Goal: Task Accomplishment & Management: Complete application form

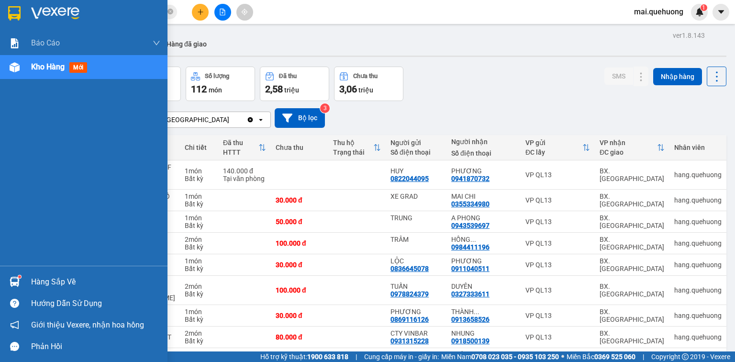
click at [25, 68] on div "Kho hàng mới" at bounding box center [84, 67] width 168 height 24
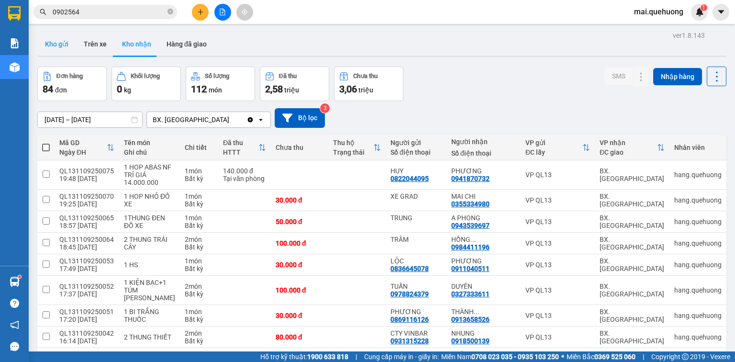
click at [59, 43] on button "Kho gửi" at bounding box center [56, 44] width 39 height 23
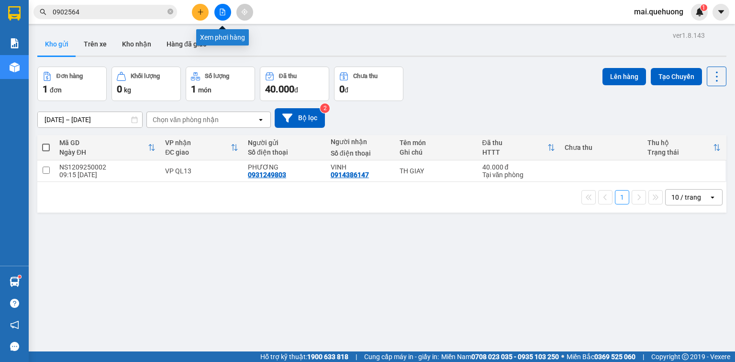
click at [224, 11] on icon "file-add" at bounding box center [222, 12] width 7 height 7
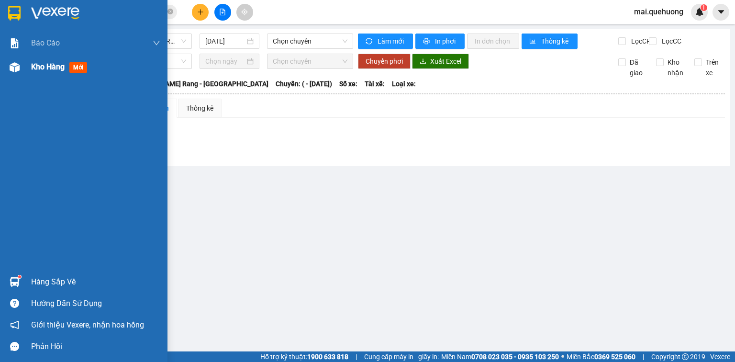
click at [25, 67] on div "Kho hàng mới" at bounding box center [84, 67] width 168 height 24
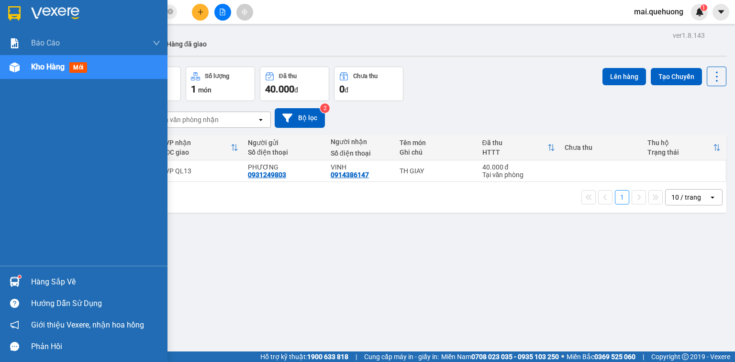
click at [52, 69] on span "Kho hàng" at bounding box center [48, 66] width 34 height 9
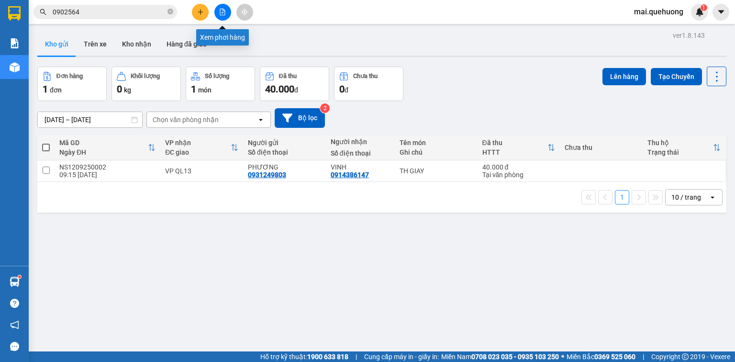
click at [222, 10] on icon "file-add" at bounding box center [222, 12] width 7 height 7
click at [93, 40] on button "Trên xe" at bounding box center [95, 44] width 38 height 23
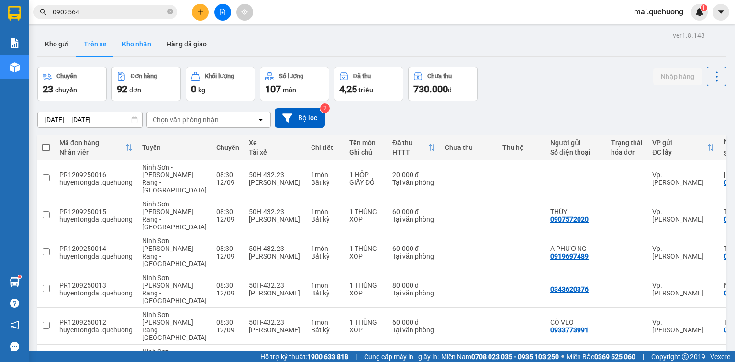
click at [130, 44] on button "Kho nhận" at bounding box center [136, 44] width 45 height 23
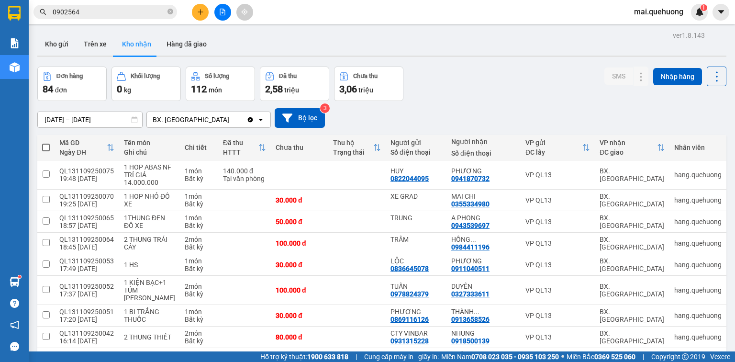
click at [67, 117] on input "[DATE] – [DATE]" at bounding box center [90, 119] width 104 height 15
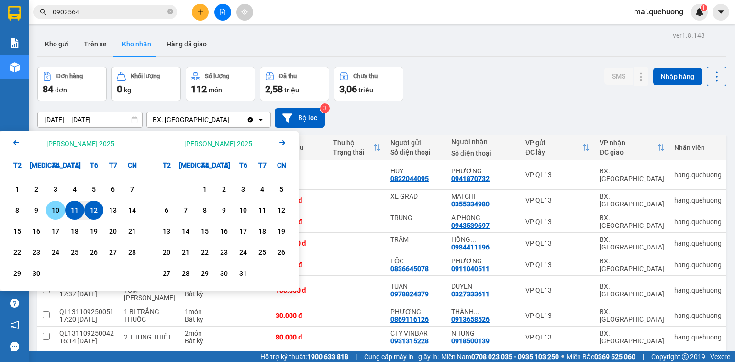
click at [58, 212] on div "10" at bounding box center [55, 209] width 13 height 11
click at [112, 116] on input "10/09/2025 – / /" at bounding box center [90, 119] width 104 height 15
click at [88, 206] on div "12" at bounding box center [93, 209] width 13 height 11
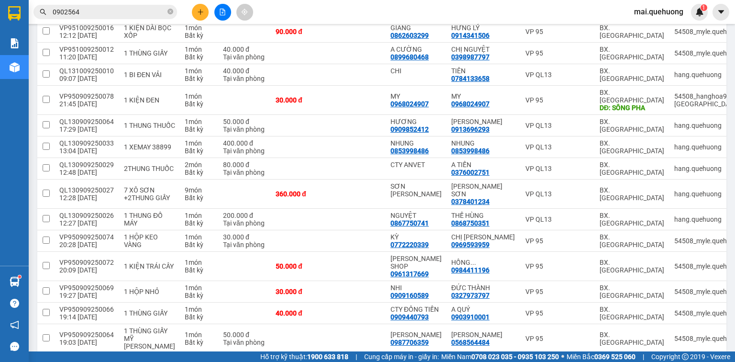
scroll to position [2175, 0]
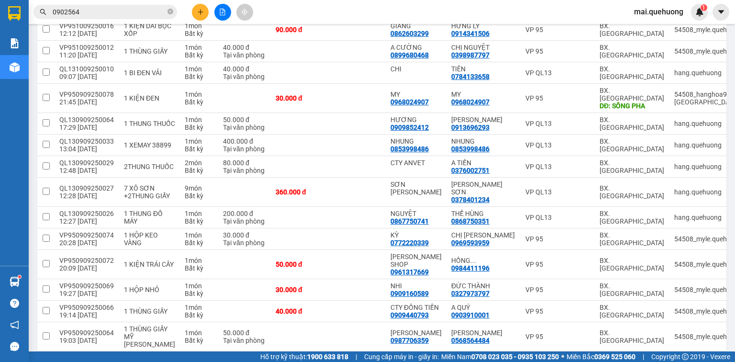
click at [676, 305] on span "100 / trang" at bounding box center [685, 307] width 36 height 10
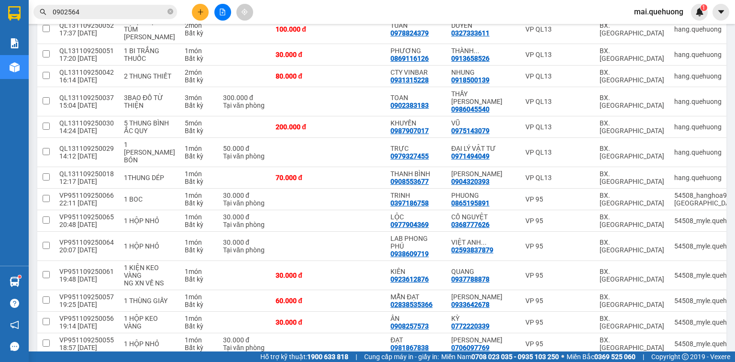
scroll to position [0, 0]
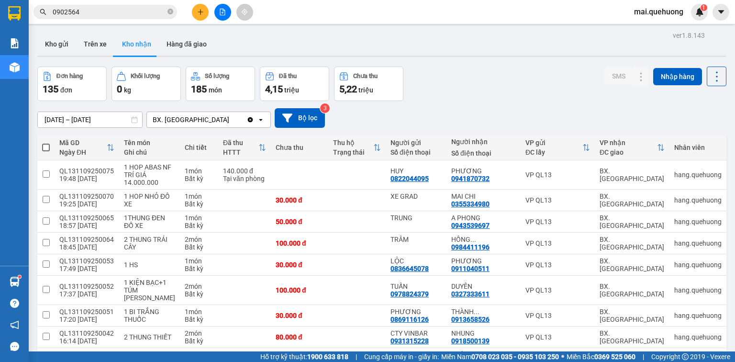
click at [71, 116] on input "10/09/2025 – 12/09/2025" at bounding box center [90, 119] width 104 height 15
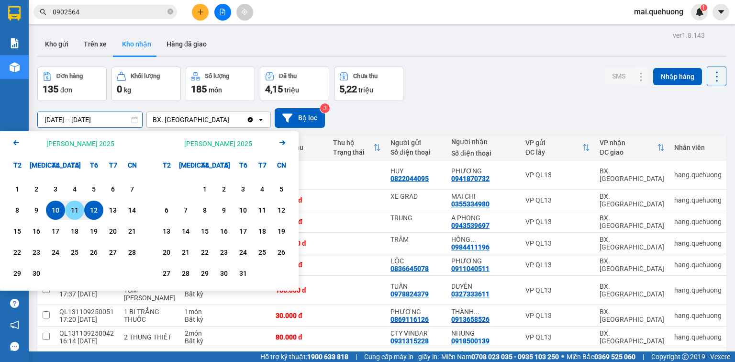
click at [70, 211] on div "11" at bounding box center [74, 209] width 13 height 11
click at [117, 123] on input "[DATE] – / /" at bounding box center [90, 119] width 104 height 15
click at [92, 211] on div "12" at bounding box center [93, 209] width 13 height 11
type input "[DATE] – [DATE]"
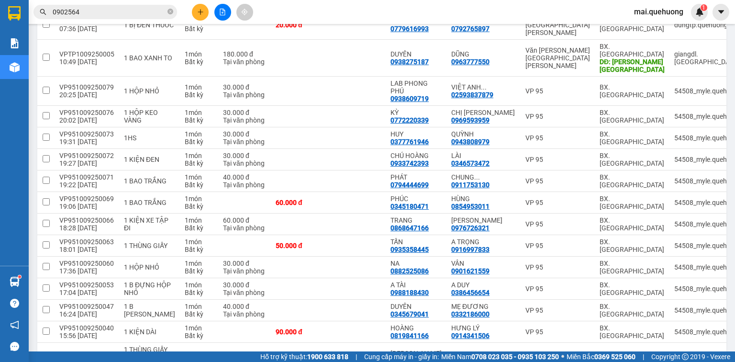
scroll to position [1801, 0]
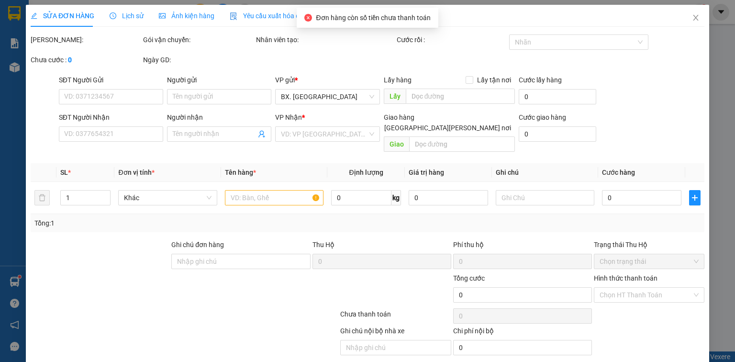
type input "0862603299"
type input "GIANG"
type input "0914341506"
type input "HƯNG LÝ"
type input "90.000"
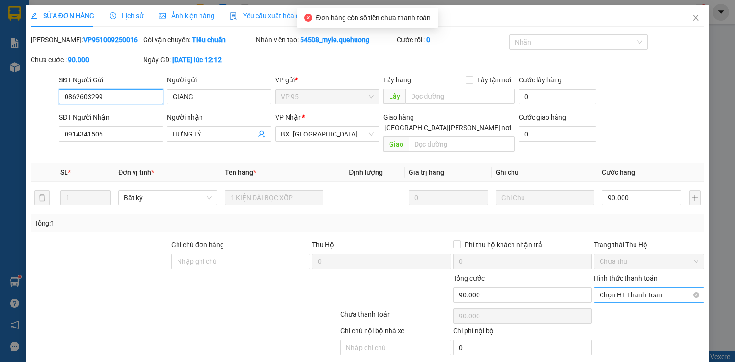
click at [634, 288] on span "Chọn HT Thanh Toán" at bounding box center [649, 295] width 99 height 14
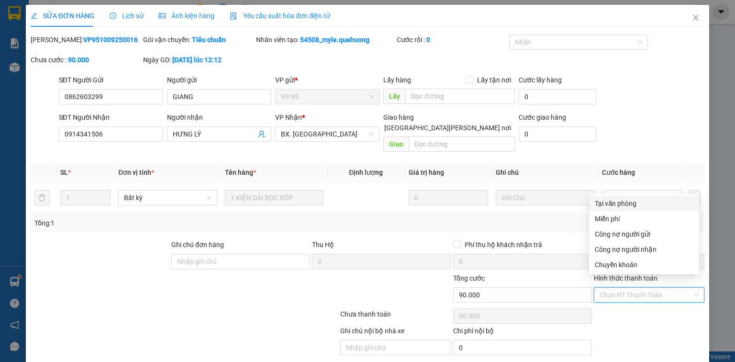
click at [620, 203] on div "Tại văn phòng" at bounding box center [644, 203] width 99 height 11
type input "0"
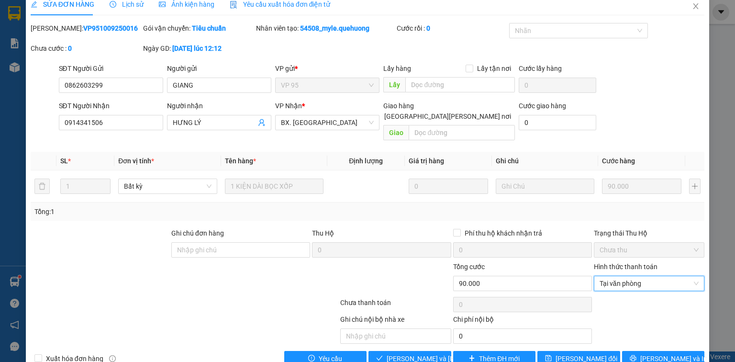
scroll to position [23, 0]
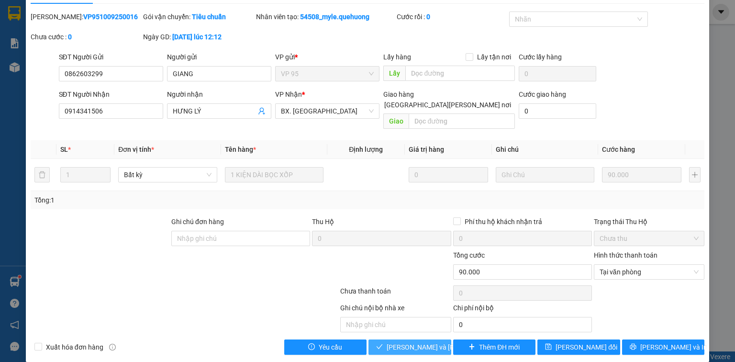
click at [424, 342] on span "[PERSON_NAME] và [PERSON_NAME] hàng" at bounding box center [451, 347] width 129 height 11
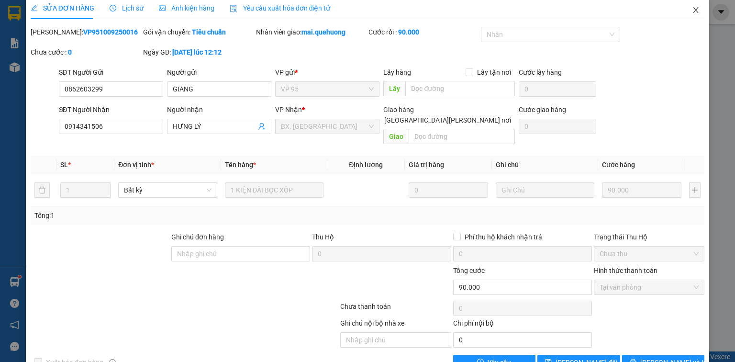
scroll to position [0, 0]
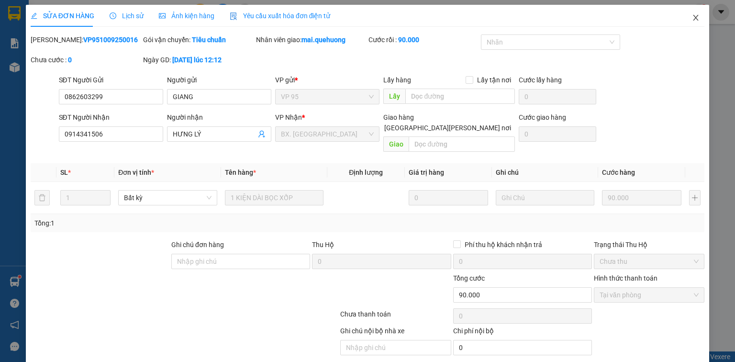
click at [693, 15] on icon "close" at bounding box center [696, 18] width 8 height 8
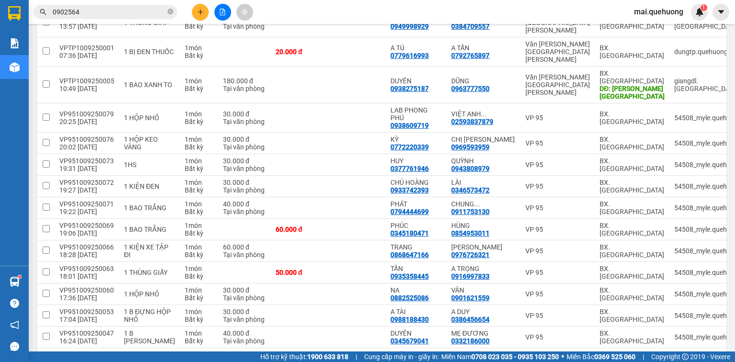
scroll to position [1780, 0]
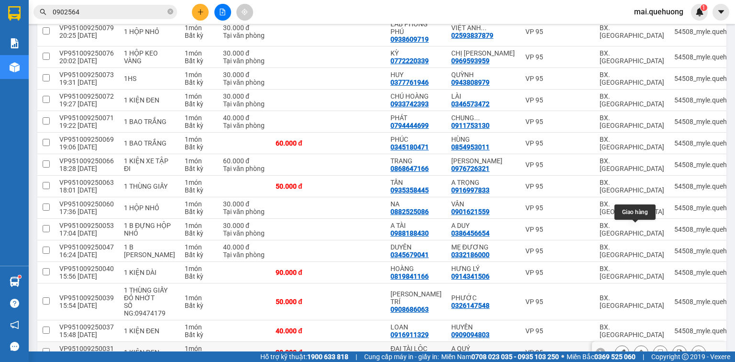
click at [638, 349] on icon at bounding box center [641, 352] width 7 height 7
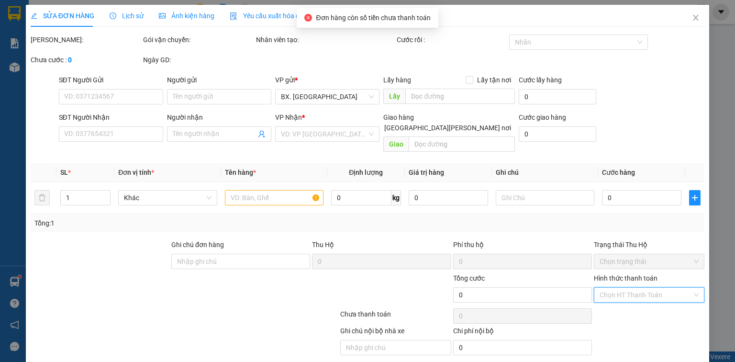
click at [643, 288] on input "Hình thức thanh toán" at bounding box center [646, 295] width 92 height 14
type input "0911567666"
type input "ĐẠI TÀI LỘC"
type input "0903910001"
type input "A QUÝ"
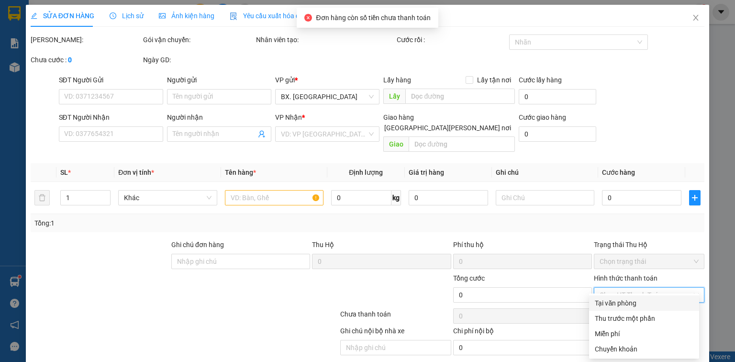
type input "30.000"
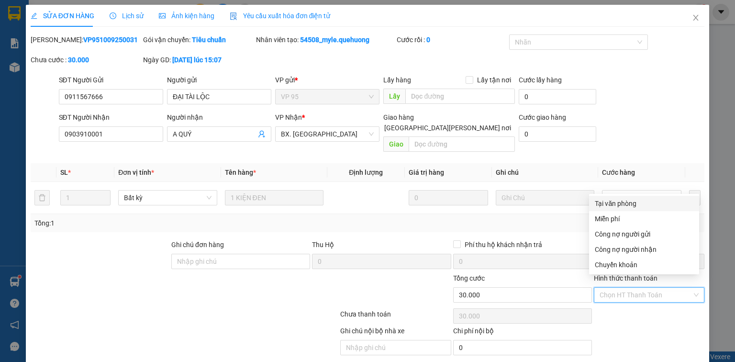
click at [648, 201] on div "Tại văn phòng" at bounding box center [644, 203] width 99 height 11
type input "0"
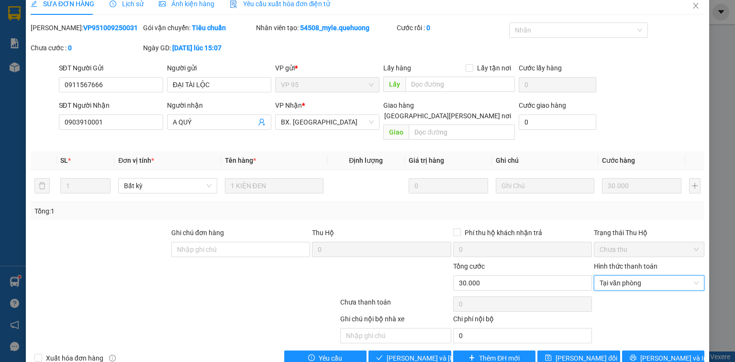
scroll to position [23, 0]
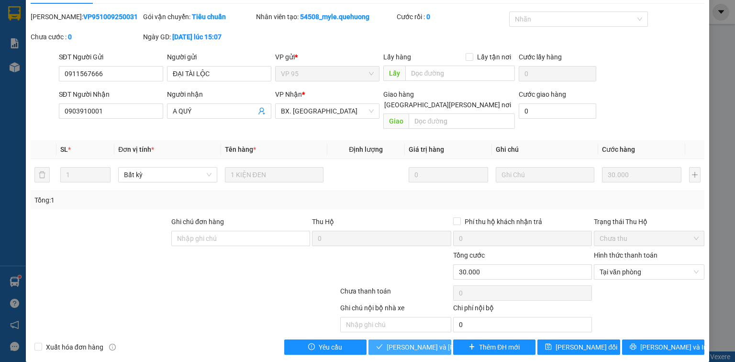
click at [416, 342] on span "[PERSON_NAME] và [PERSON_NAME] hàng" at bounding box center [451, 347] width 129 height 11
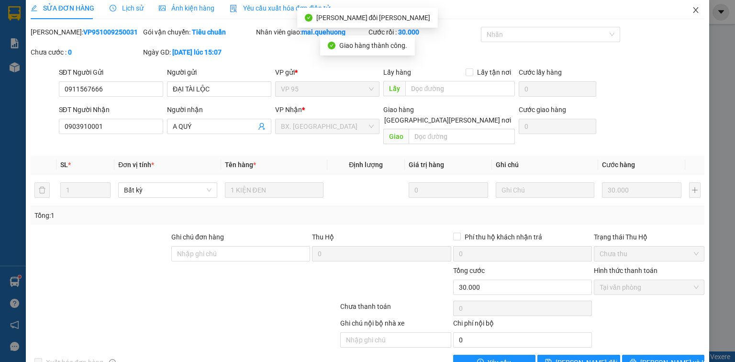
scroll to position [0, 0]
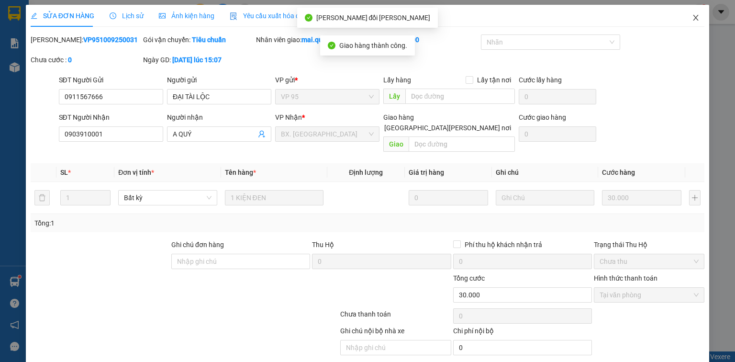
click at [693, 17] on icon "close" at bounding box center [695, 18] width 5 height 6
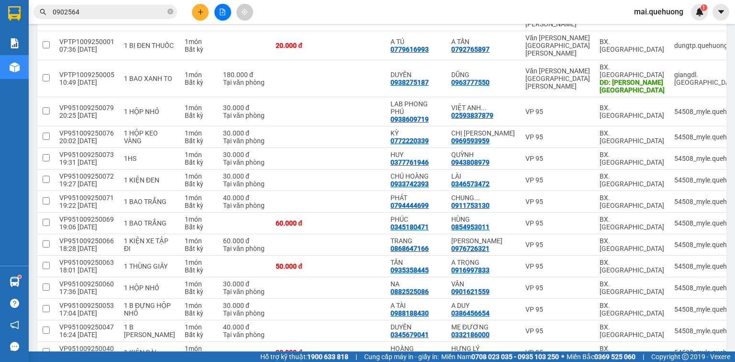
scroll to position [1759, 0]
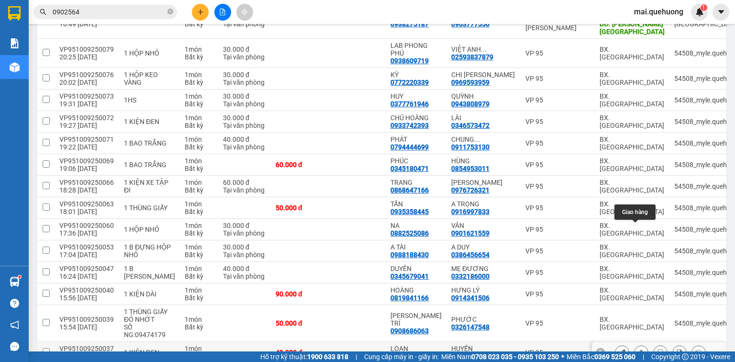
click at [638, 349] on icon at bounding box center [641, 352] width 7 height 7
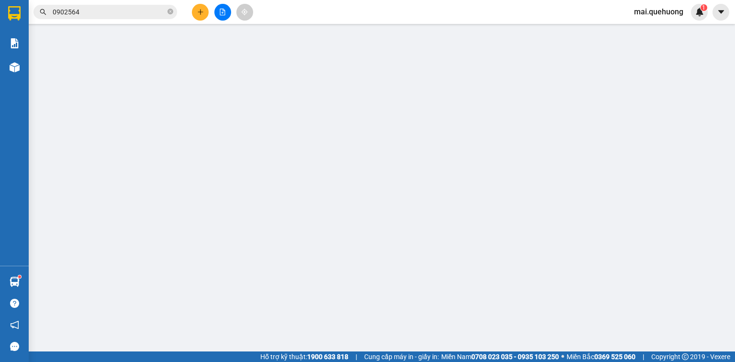
type input "0916911329"
type input "LOAN"
type input "0909094803"
type input "HUYỀN"
type input "40.000"
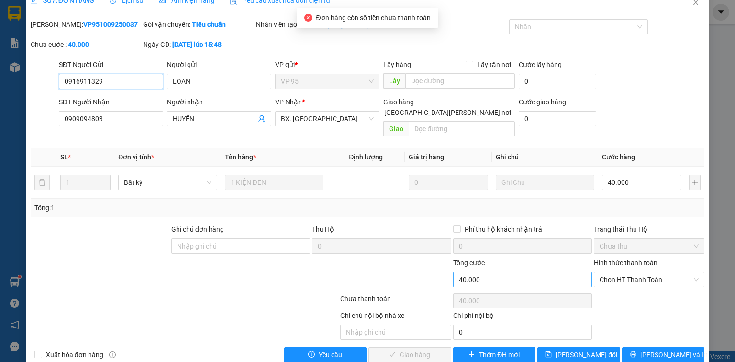
scroll to position [23, 0]
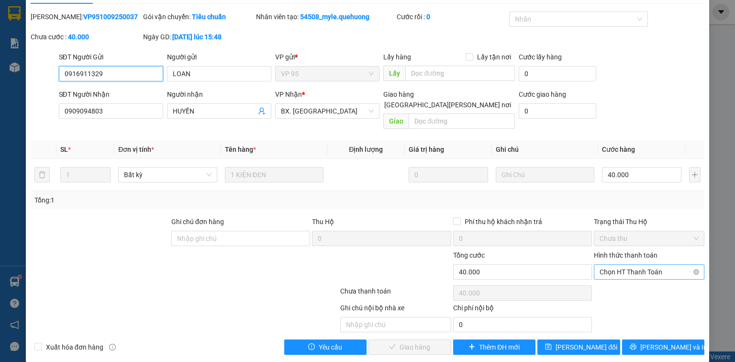
click at [639, 265] on span "Chọn HT Thanh Toán" at bounding box center [649, 272] width 99 height 14
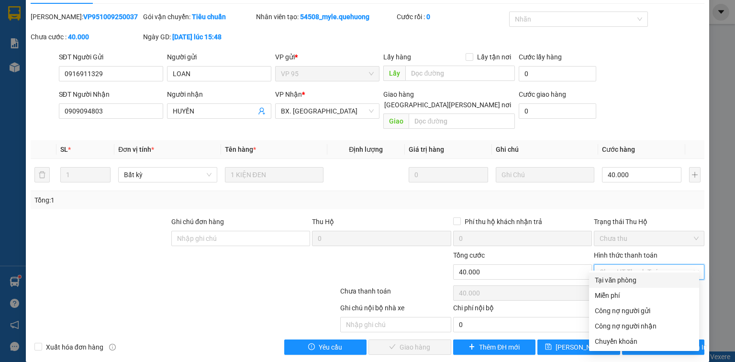
click at [632, 281] on div "Tại văn phòng" at bounding box center [644, 280] width 99 height 11
type input "0"
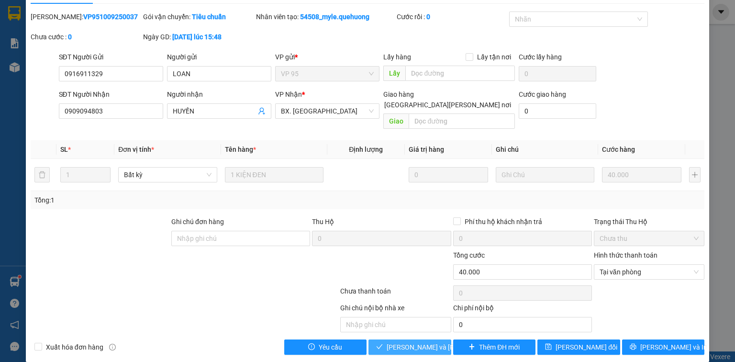
click at [425, 339] on button "[PERSON_NAME] và [PERSON_NAME] hàng" at bounding box center [410, 346] width 83 height 15
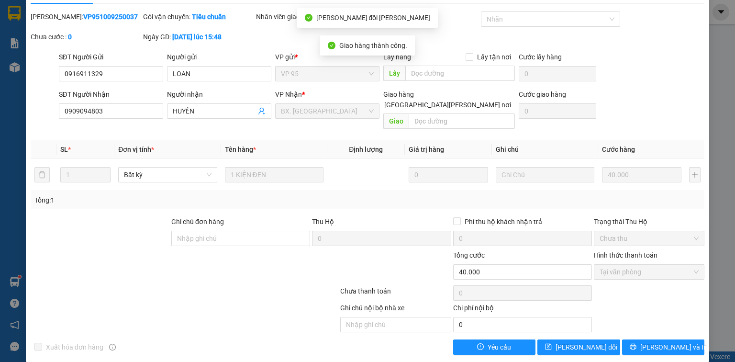
scroll to position [0, 0]
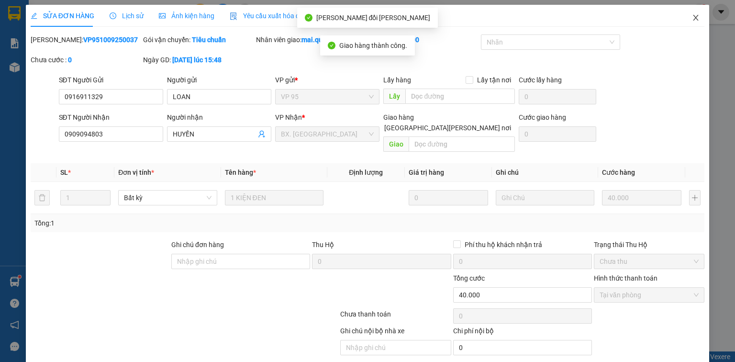
click at [693, 19] on icon "close" at bounding box center [695, 18] width 5 height 6
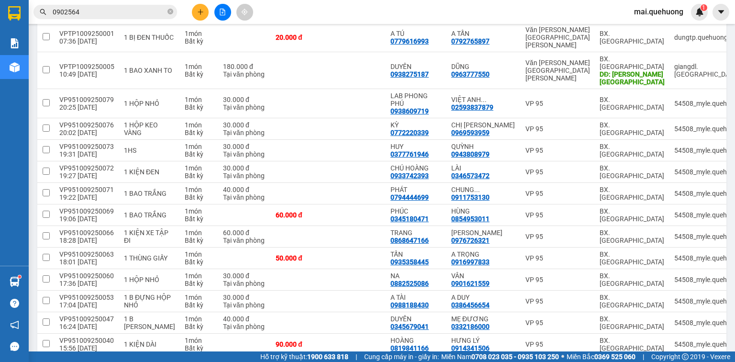
scroll to position [1737, 0]
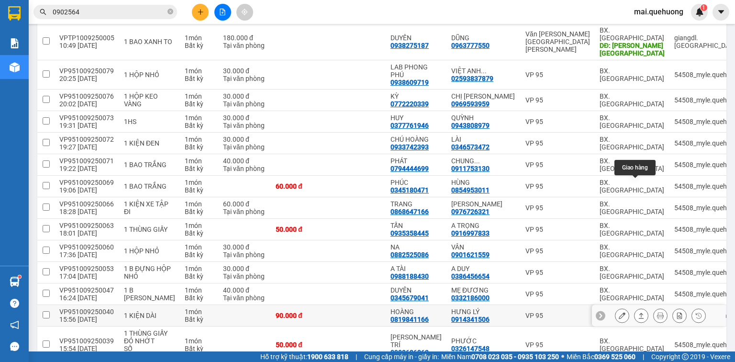
click at [638, 312] on icon at bounding box center [641, 315] width 7 height 7
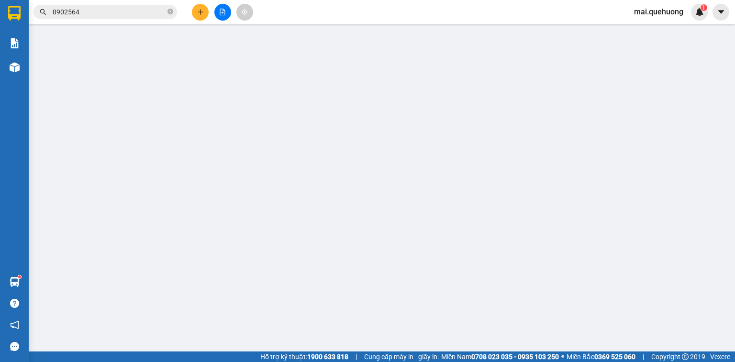
type input "0819841166"
type input "HOÀNG"
type input "0914341506"
type input "HƯNG LÝ"
type input "90.000"
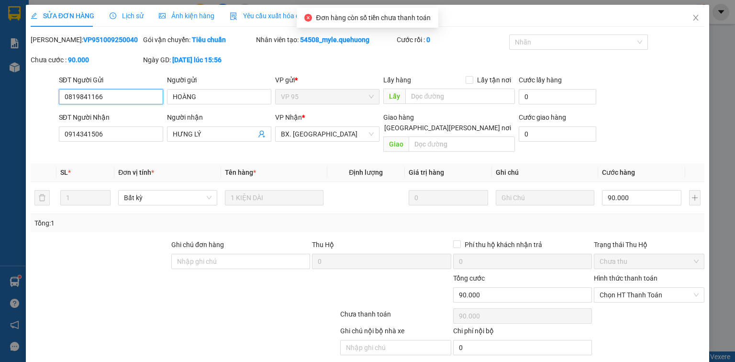
scroll to position [23, 0]
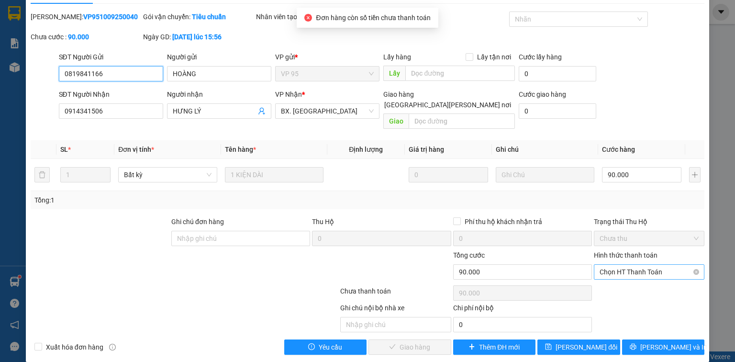
click at [620, 265] on span "Chọn HT Thanh Toán" at bounding box center [649, 272] width 99 height 14
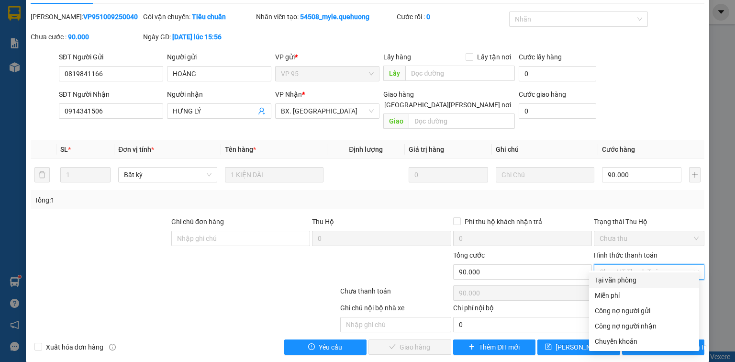
click at [612, 278] on div "Tại văn phòng" at bounding box center [644, 280] width 99 height 11
type input "0"
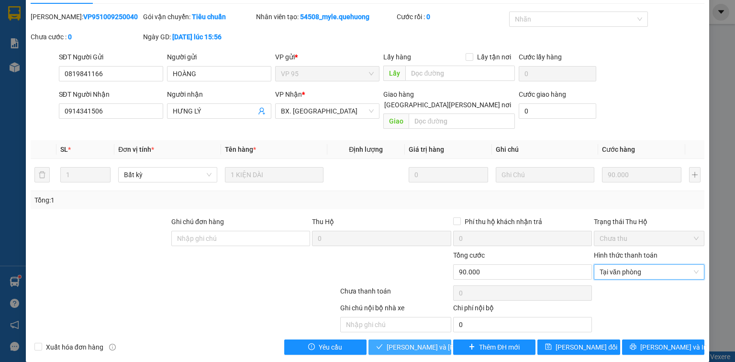
click at [426, 342] on span "[PERSON_NAME] và [PERSON_NAME] hàng" at bounding box center [451, 347] width 129 height 11
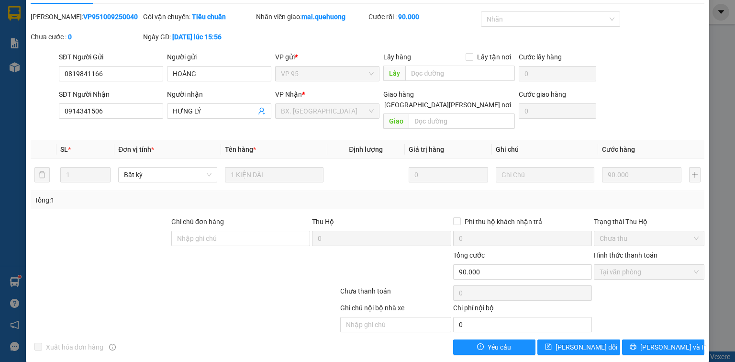
scroll to position [0, 0]
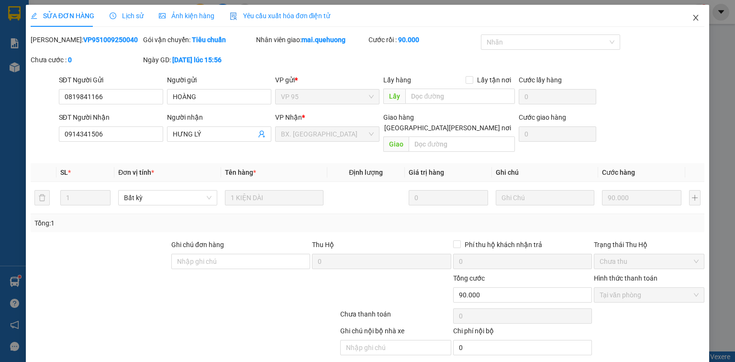
click at [692, 14] on icon "close" at bounding box center [696, 18] width 8 height 8
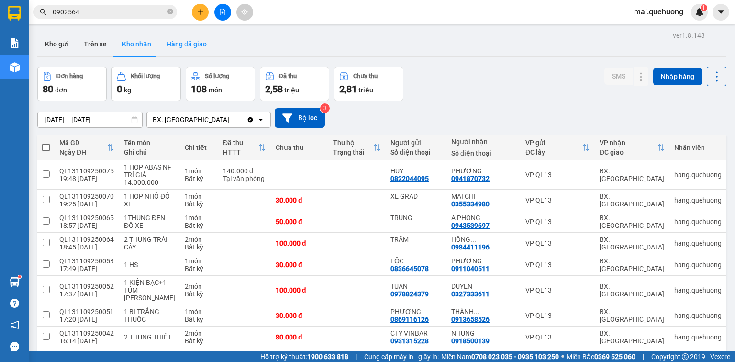
click at [185, 42] on button "Hàng đã giao" at bounding box center [187, 44] width 56 height 23
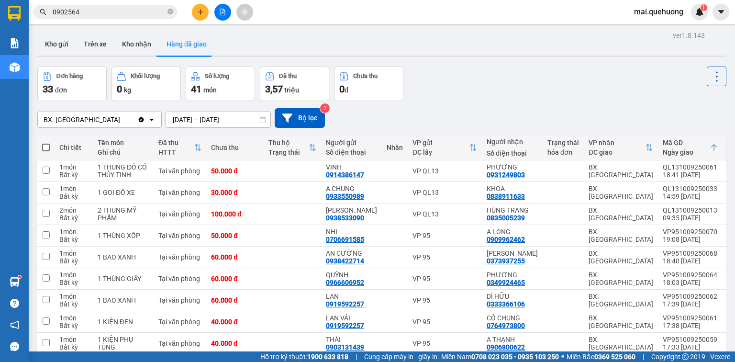
click at [214, 116] on input "01/09/2025 – 11/09/2025" at bounding box center [218, 119] width 104 height 15
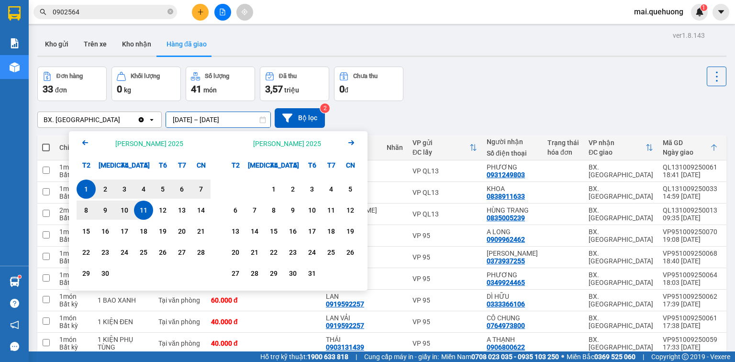
click at [143, 211] on div "11" at bounding box center [143, 209] width 13 height 11
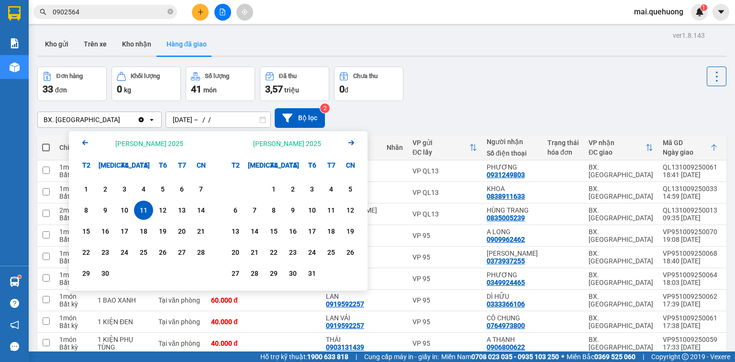
click at [231, 121] on input "[DATE] – / /" at bounding box center [218, 119] width 104 height 15
click at [165, 210] on div "12" at bounding box center [162, 209] width 13 height 11
type input "[DATE] – [DATE]"
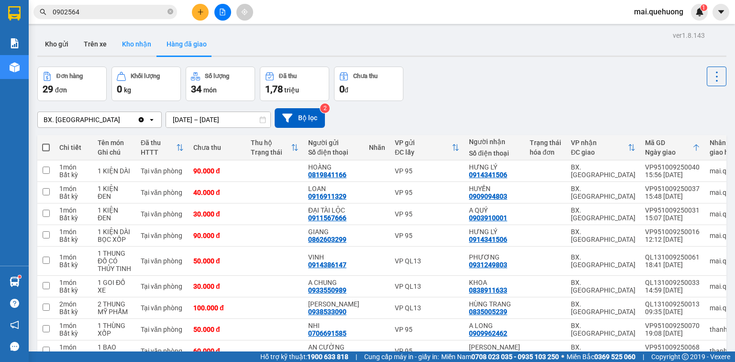
click at [133, 44] on button "Kho nhận" at bounding box center [136, 44] width 45 height 23
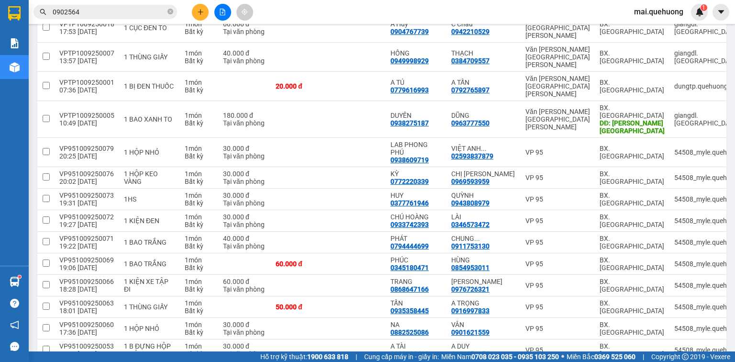
scroll to position [1716, 0]
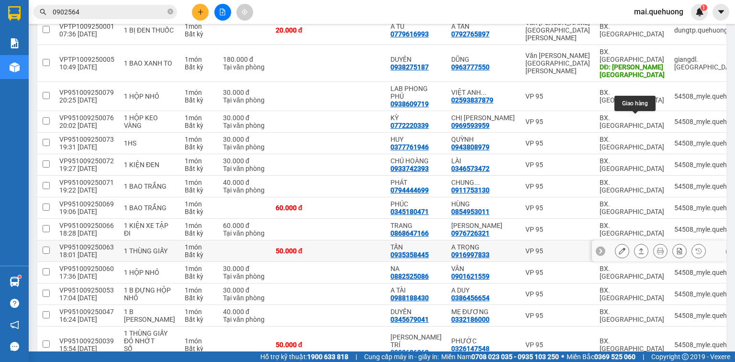
click at [639, 248] on icon at bounding box center [641, 251] width 5 height 6
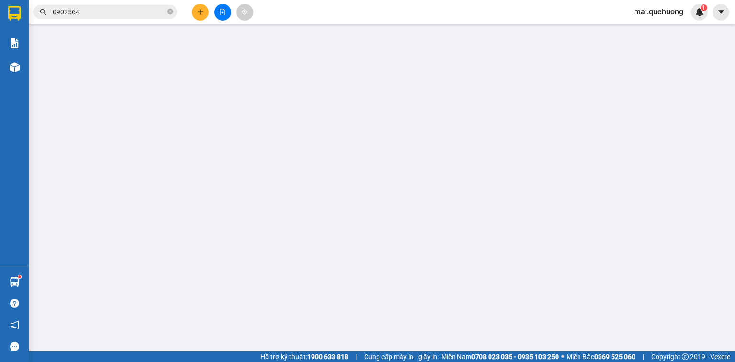
type input "0935358445"
type input "TẤN"
type input "0916997833"
type input "A TRỌNG"
type input "50.000"
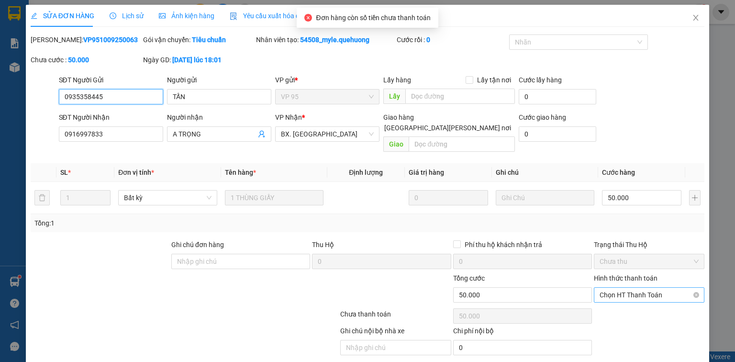
click at [634, 288] on span "Chọn HT Thanh Toán" at bounding box center [649, 295] width 99 height 14
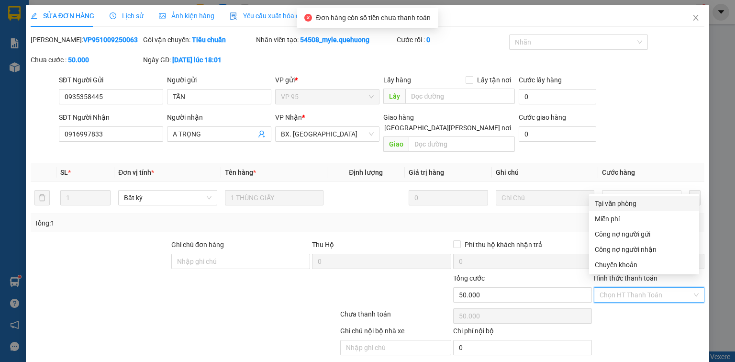
click at [636, 202] on div "Tại văn phòng" at bounding box center [644, 203] width 99 height 11
type input "0"
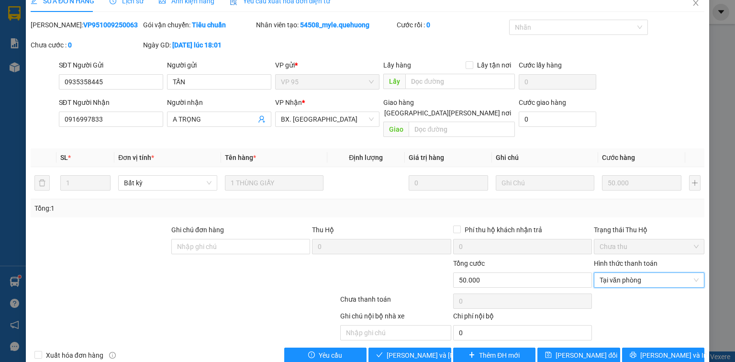
scroll to position [23, 0]
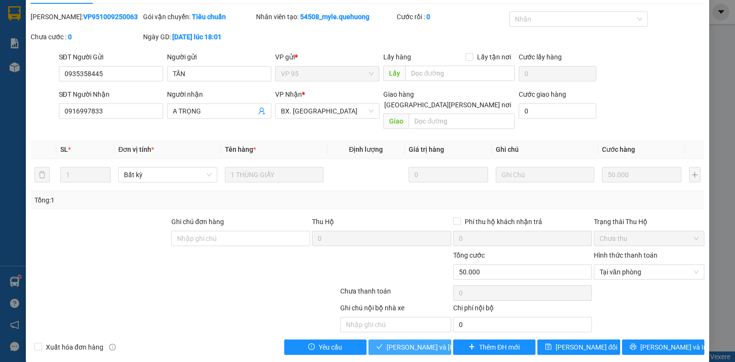
click at [404, 342] on span "[PERSON_NAME] và [PERSON_NAME] hàng" at bounding box center [451, 347] width 129 height 11
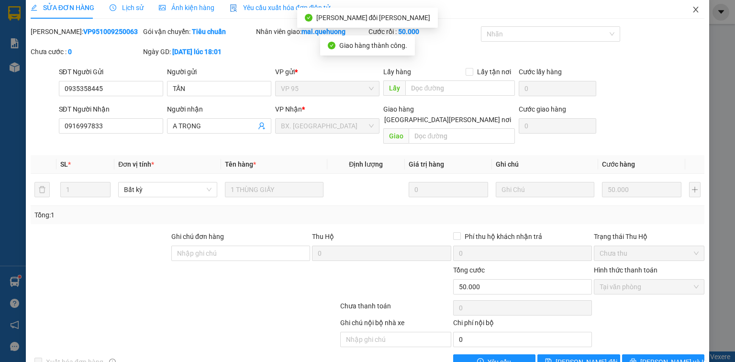
scroll to position [0, 0]
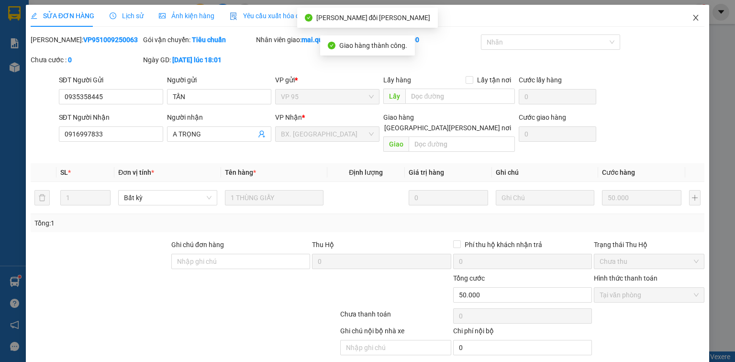
click at [693, 17] on icon "close" at bounding box center [696, 18] width 8 height 8
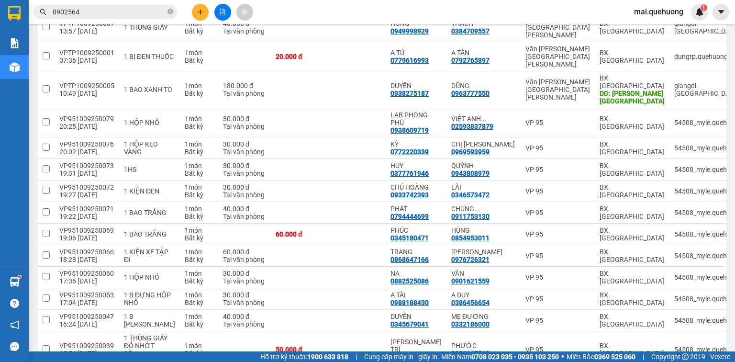
scroll to position [1694, 0]
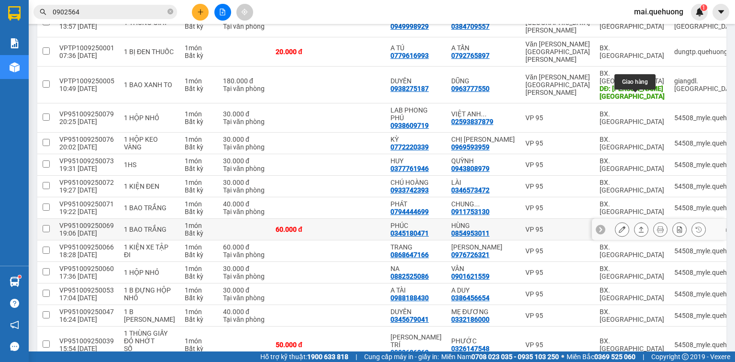
click at [638, 226] on icon at bounding box center [641, 229] width 7 height 7
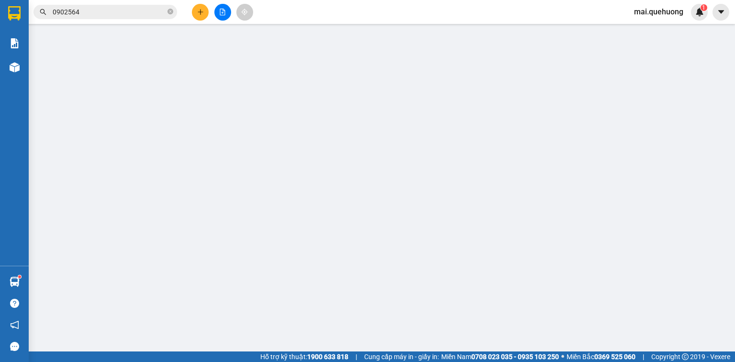
type input "0345180471"
type input "PHÚC"
type input "0854953011"
type input "HÙNG"
type input "60.000"
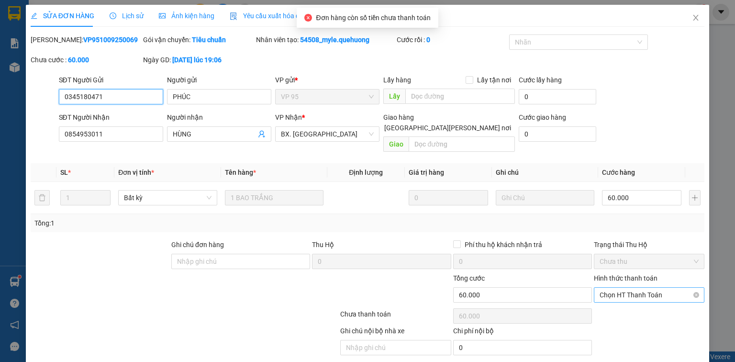
click at [615, 288] on span "Chọn HT Thanh Toán" at bounding box center [649, 295] width 99 height 14
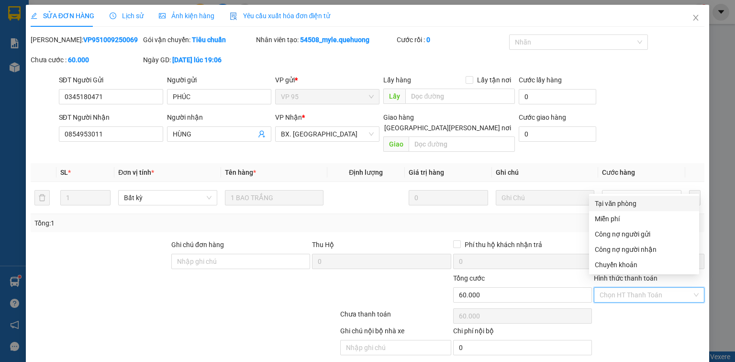
click at [637, 205] on div "Tại văn phòng" at bounding box center [644, 203] width 99 height 11
type input "0"
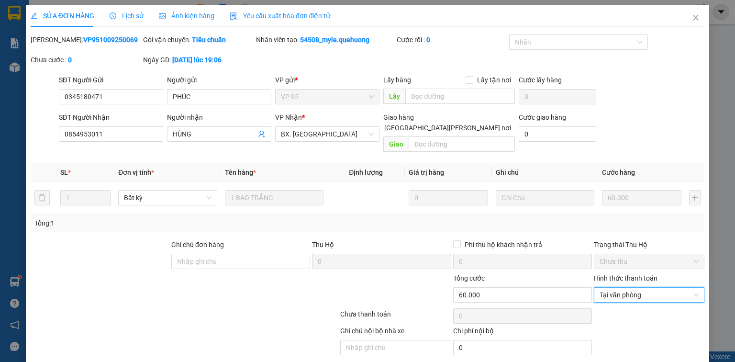
scroll to position [23, 0]
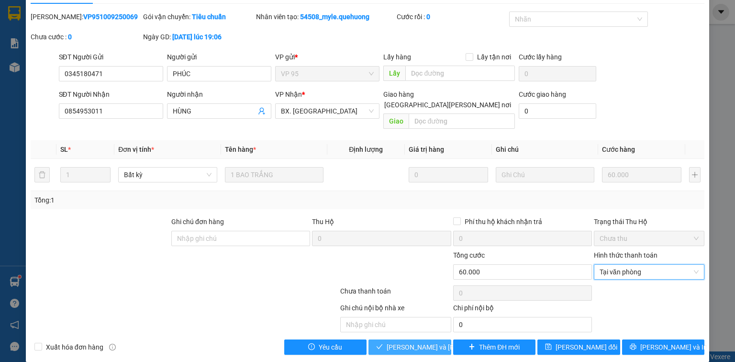
click at [410, 342] on span "[PERSON_NAME] và [PERSON_NAME] hàng" at bounding box center [451, 347] width 129 height 11
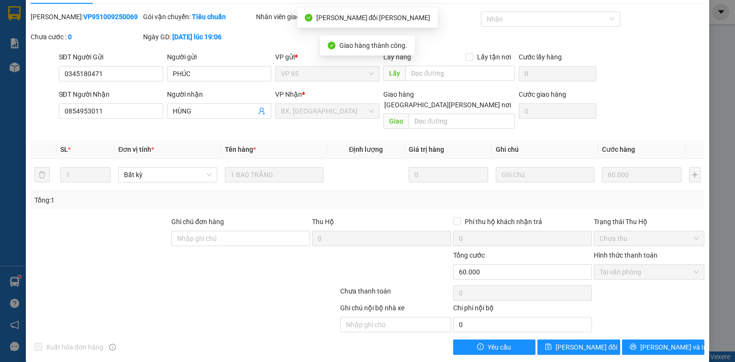
scroll to position [0, 0]
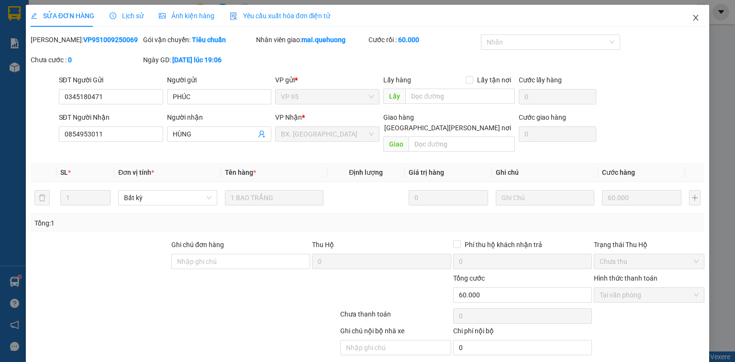
click at [692, 17] on icon "close" at bounding box center [696, 18] width 8 height 8
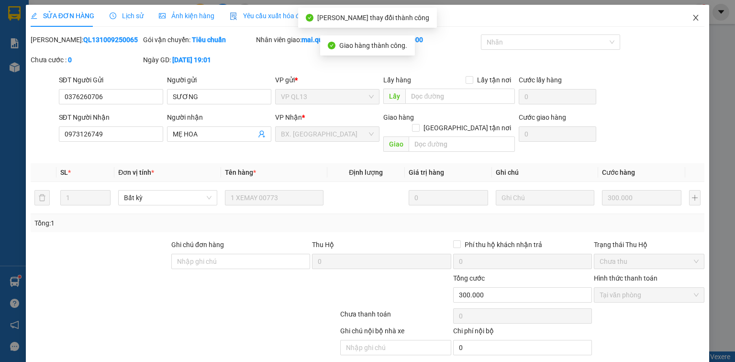
click at [692, 18] on icon "close" at bounding box center [696, 18] width 8 height 8
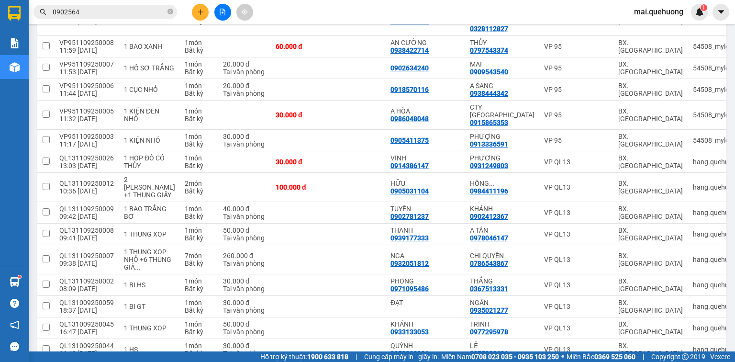
scroll to position [1073, 0]
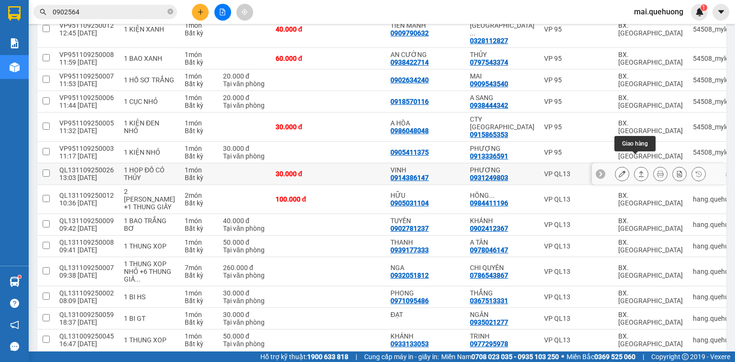
click at [637, 166] on button at bounding box center [641, 174] width 13 height 17
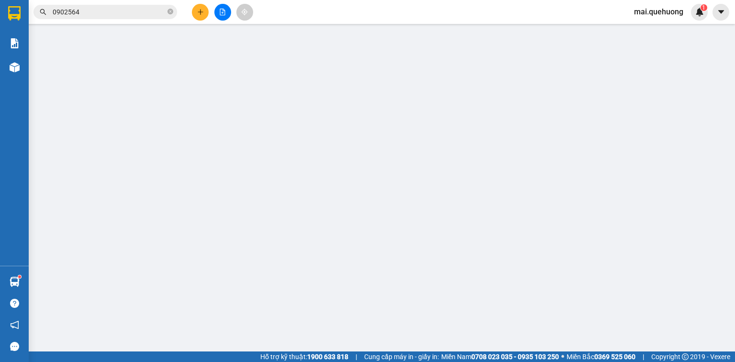
type input "0914386147"
type input "VINH"
type input "0931249803"
type input "PHƯƠNG"
type input "30.000"
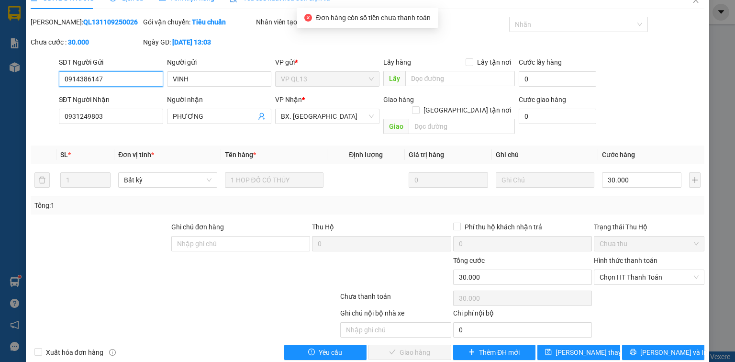
scroll to position [23, 0]
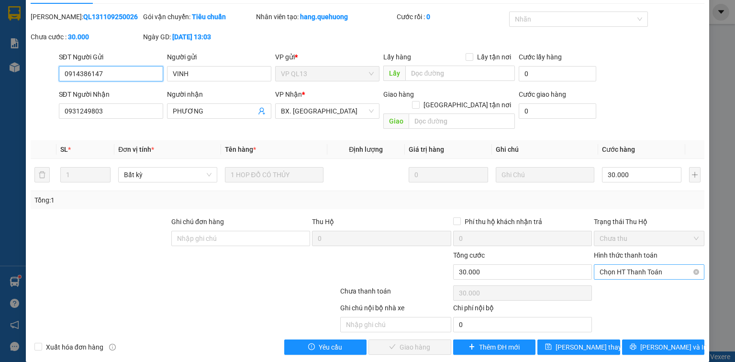
click at [615, 265] on span "Chọn HT Thanh Toán" at bounding box center [649, 272] width 99 height 14
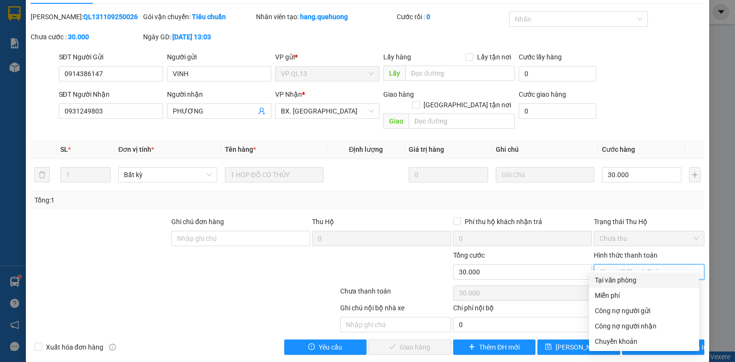
click at [609, 280] on div "Tại văn phòng" at bounding box center [644, 280] width 99 height 11
type input "0"
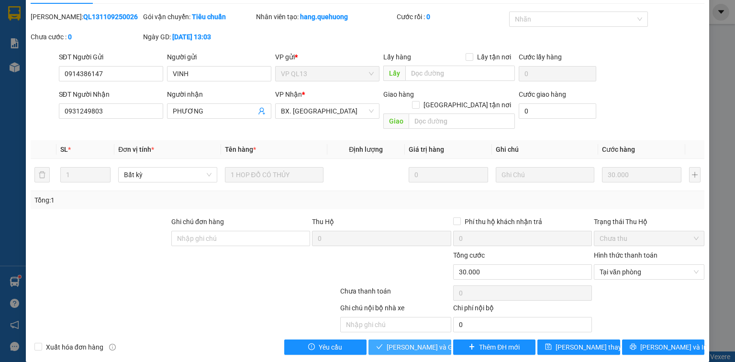
click at [423, 342] on span "[PERSON_NAME] và [PERSON_NAME] hàng" at bounding box center [433, 347] width 92 height 11
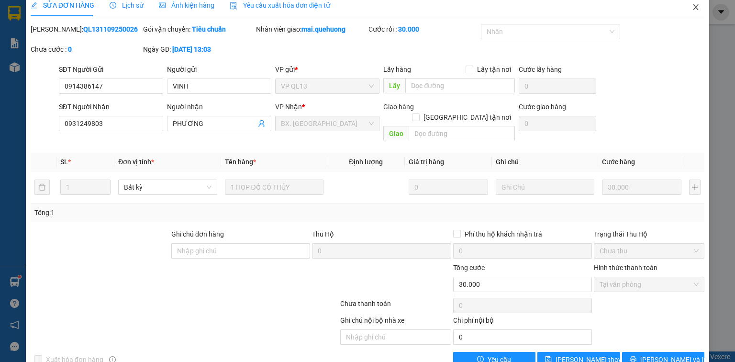
scroll to position [0, 0]
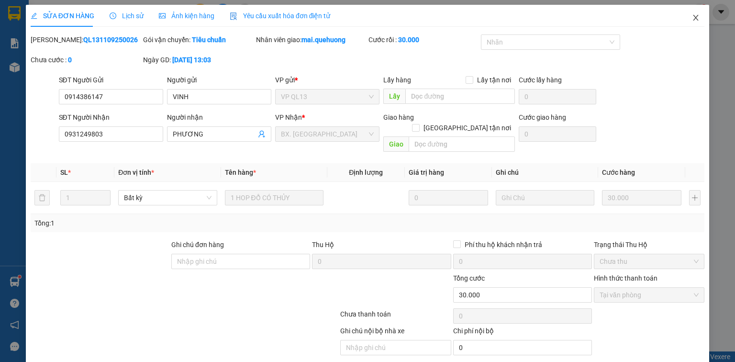
click at [692, 16] on icon "close" at bounding box center [696, 18] width 8 height 8
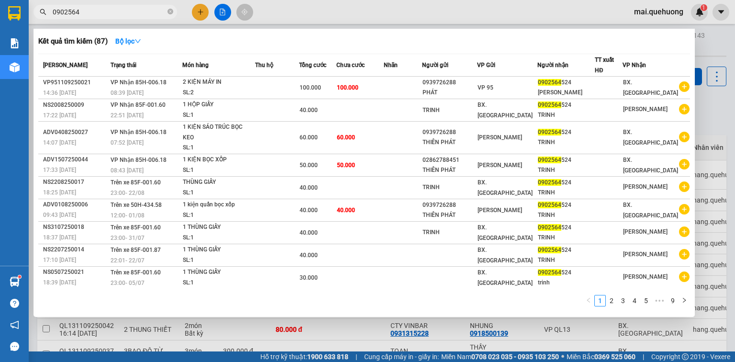
click at [132, 13] on input "0902564" at bounding box center [109, 12] width 113 height 11
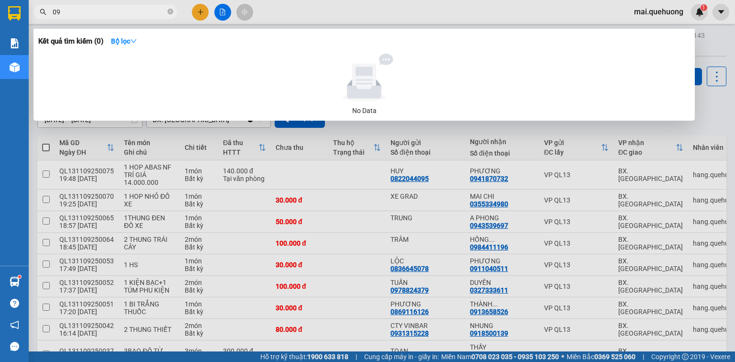
type input "0"
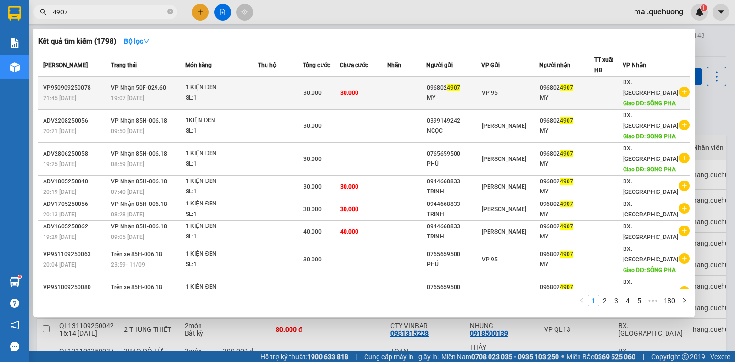
type input "4907"
click at [303, 92] on td at bounding box center [280, 93] width 45 height 33
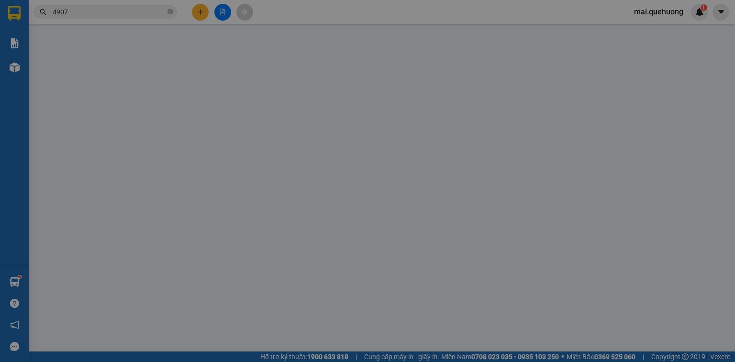
type input "0968024907"
type input "MY"
type input "0968024907"
type input "MY"
type input "SÔNG PHA"
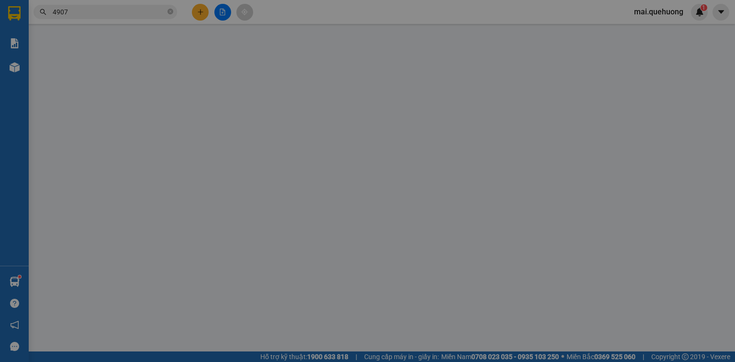
type input "30.000"
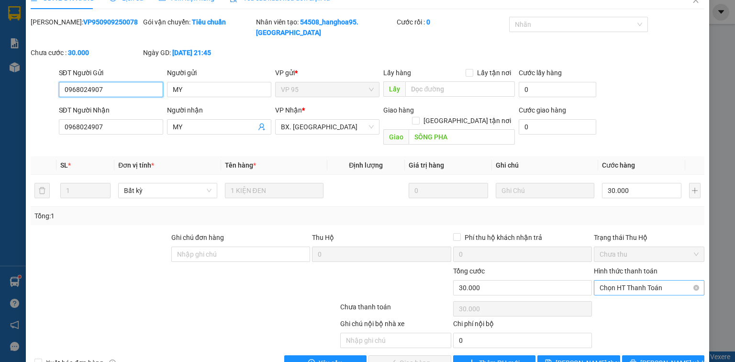
scroll to position [23, 0]
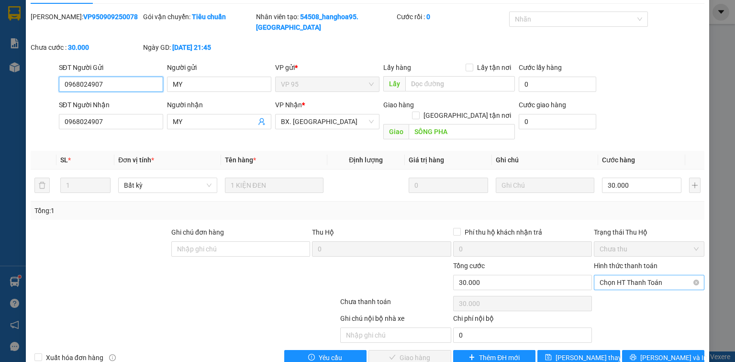
click at [647, 275] on span "Chọn HT Thanh Toán" at bounding box center [649, 282] width 99 height 14
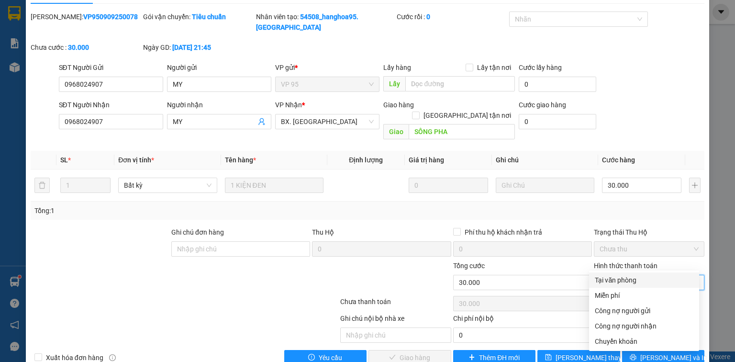
click at [633, 282] on div "Tại văn phòng" at bounding box center [644, 280] width 99 height 11
type input "0"
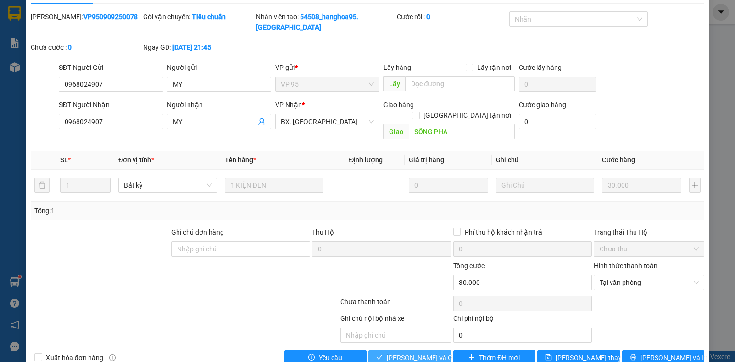
click at [391, 352] on span "[PERSON_NAME] và [PERSON_NAME] hàng" at bounding box center [433, 357] width 92 height 11
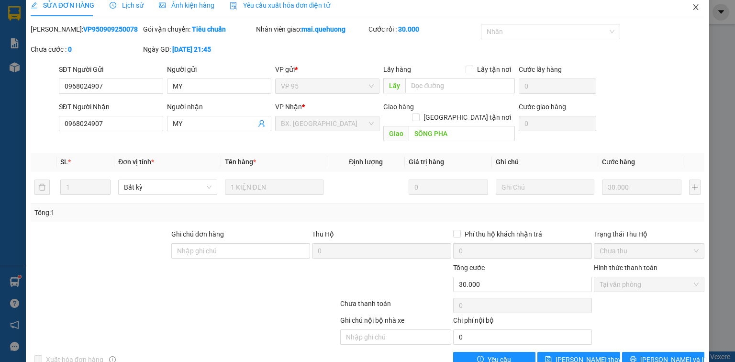
scroll to position [0, 0]
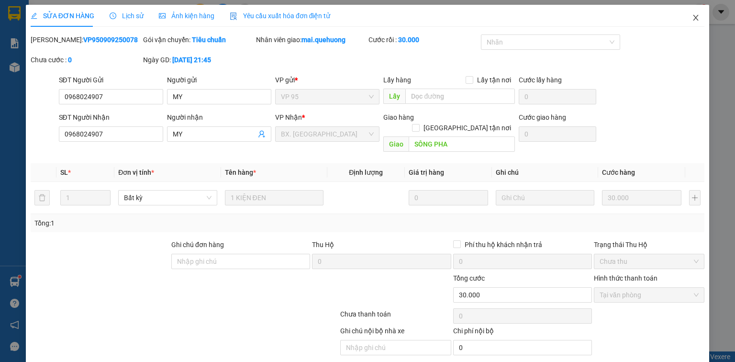
click at [693, 16] on icon "close" at bounding box center [695, 18] width 5 height 6
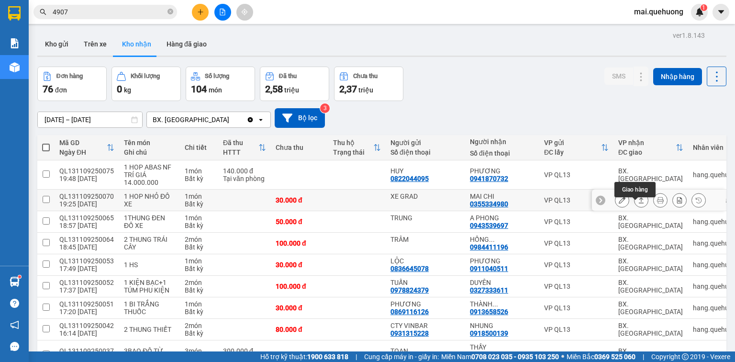
click at [638, 203] on icon at bounding box center [641, 200] width 7 height 7
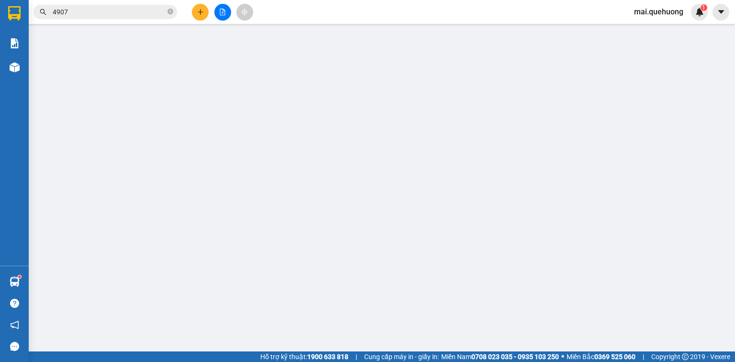
type input "XE GRAD"
type input "0355334980"
type input "MAI CHI"
type input "30.000"
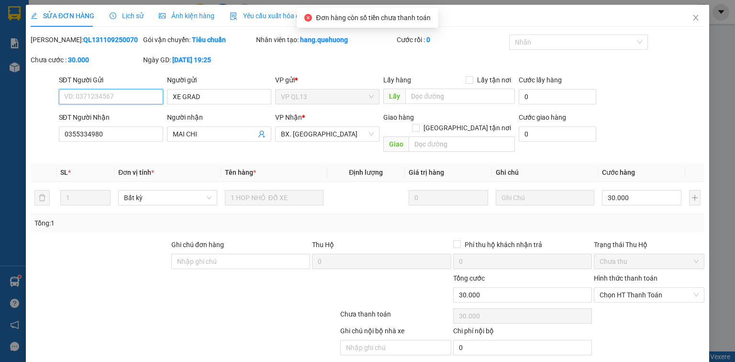
scroll to position [23, 0]
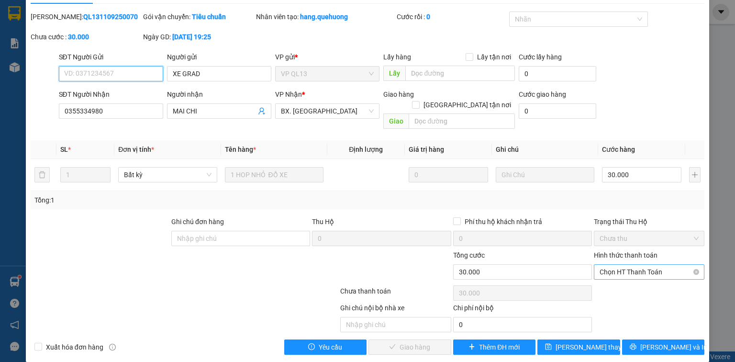
click at [633, 265] on span "Chọn HT Thanh Toán" at bounding box center [649, 272] width 99 height 14
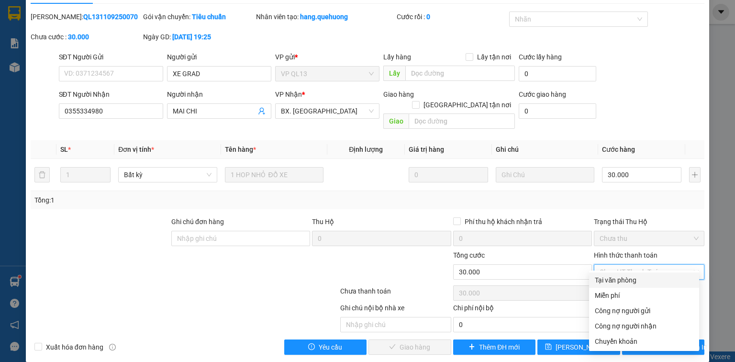
click at [629, 278] on div "Tại văn phòng" at bounding box center [644, 280] width 99 height 11
type input "0"
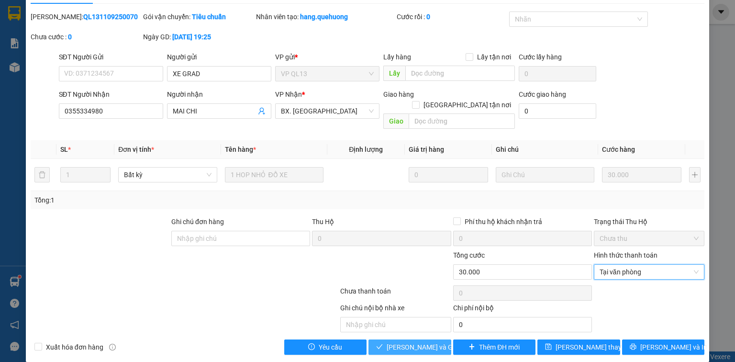
click at [421, 342] on span "[PERSON_NAME] và [PERSON_NAME] hàng" at bounding box center [433, 347] width 92 height 11
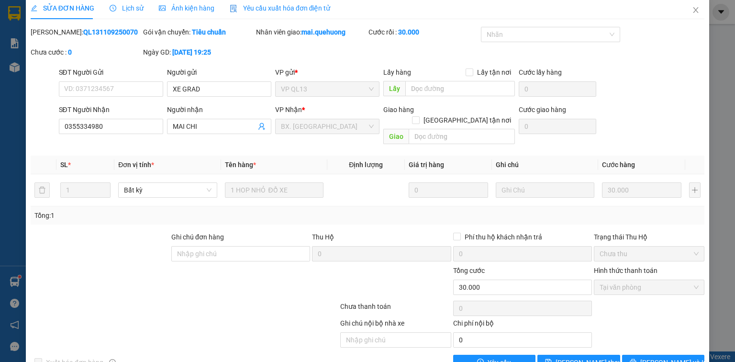
scroll to position [0, 0]
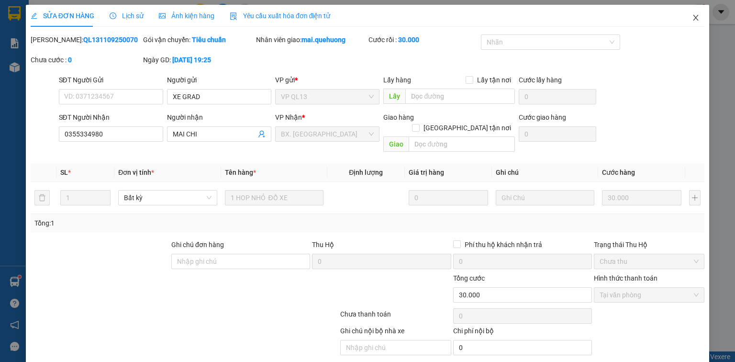
click at [692, 20] on icon "close" at bounding box center [696, 18] width 8 height 8
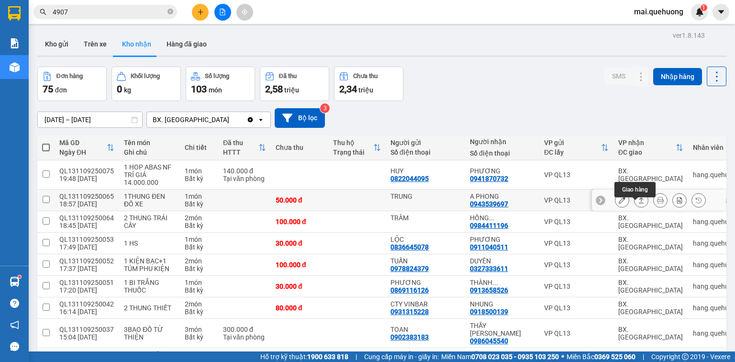
click at [638, 203] on icon at bounding box center [641, 200] width 7 height 7
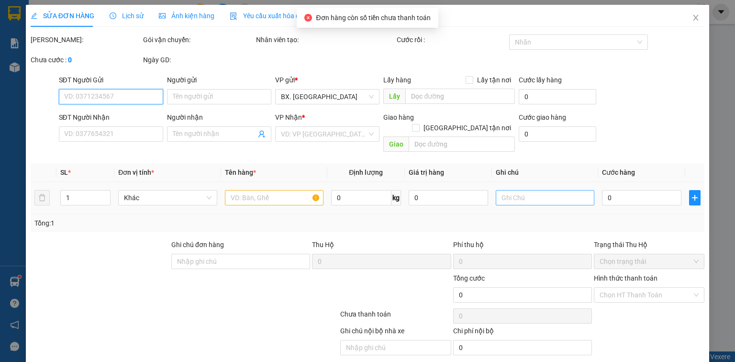
type input "TRUNG"
type input "0943539697"
type input "A PHONG"
type input "50.000"
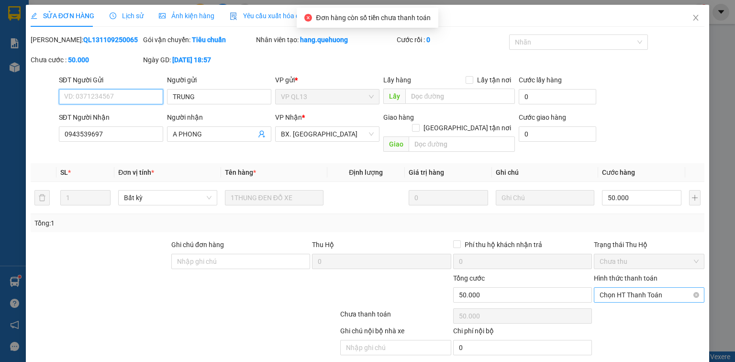
click at [626, 288] on span "Chọn HT Thanh Toán" at bounding box center [649, 295] width 99 height 14
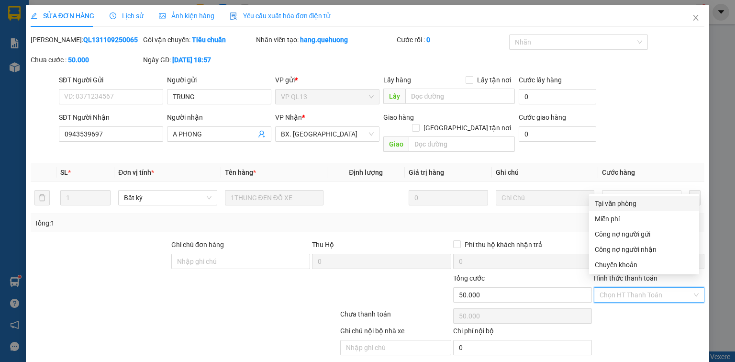
click at [628, 205] on div "Tại văn phòng" at bounding box center [644, 203] width 99 height 11
type input "0"
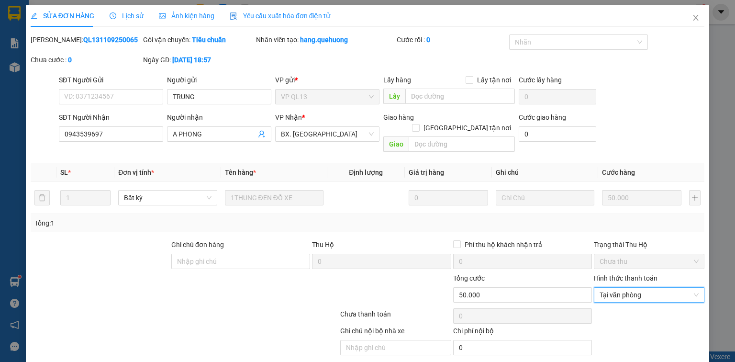
scroll to position [23, 0]
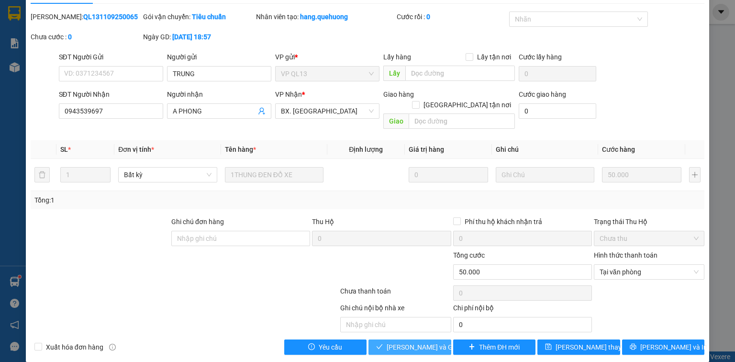
click at [429, 342] on span "[PERSON_NAME] và [PERSON_NAME] hàng" at bounding box center [433, 347] width 92 height 11
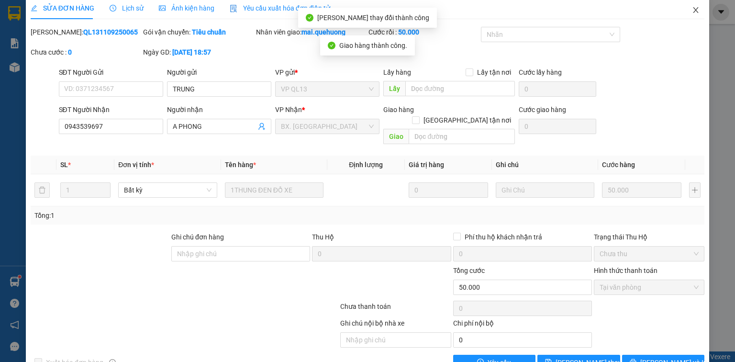
scroll to position [0, 0]
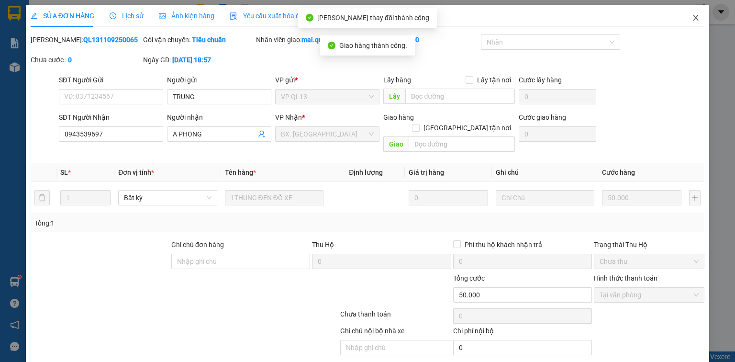
click at [692, 15] on icon "close" at bounding box center [696, 18] width 8 height 8
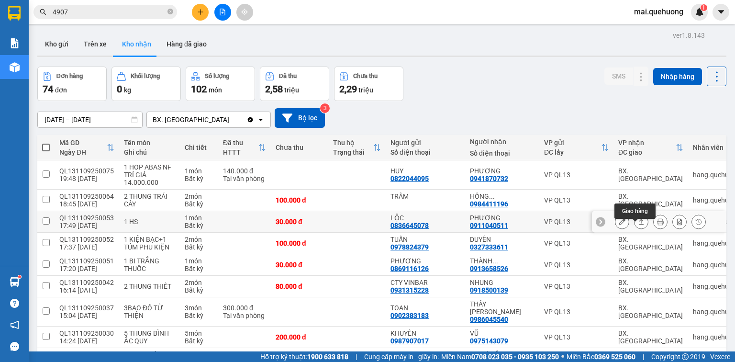
click at [638, 225] on icon at bounding box center [641, 221] width 7 height 7
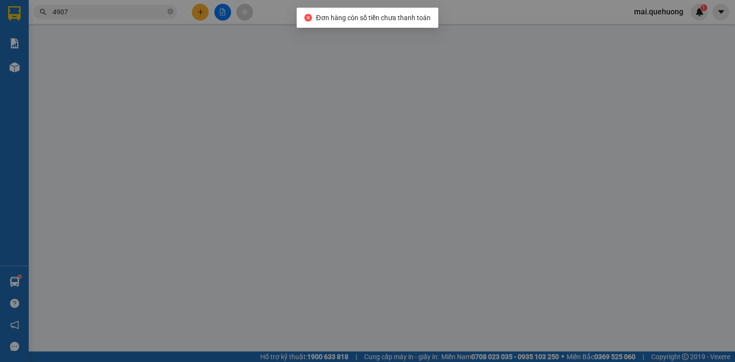
type input "0836645078"
type input "LỘC"
type input "0911040511"
type input "PHƯƠNG"
type input "30.000"
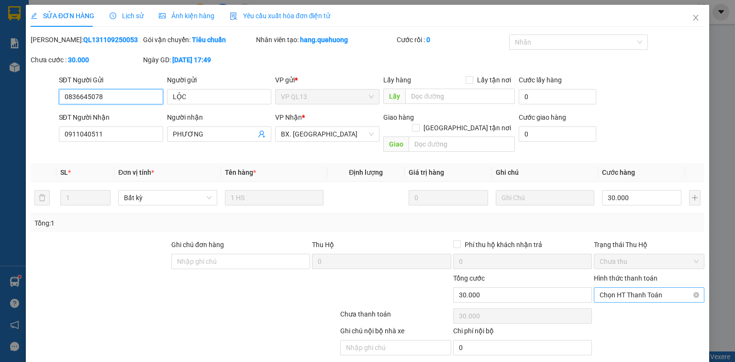
click at [638, 288] on span "Chọn HT Thanh Toán" at bounding box center [649, 295] width 99 height 14
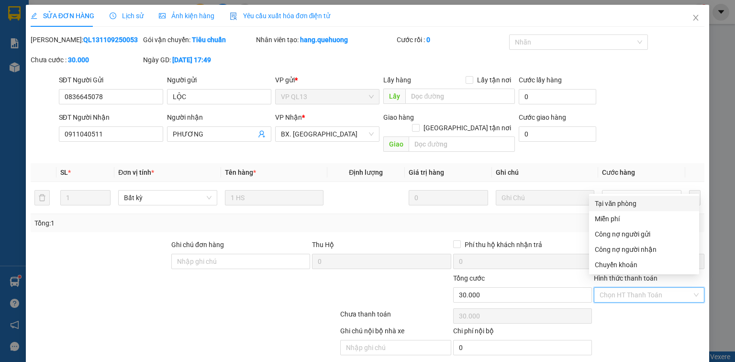
click at [629, 203] on div "Tại văn phòng" at bounding box center [644, 203] width 99 height 11
type input "0"
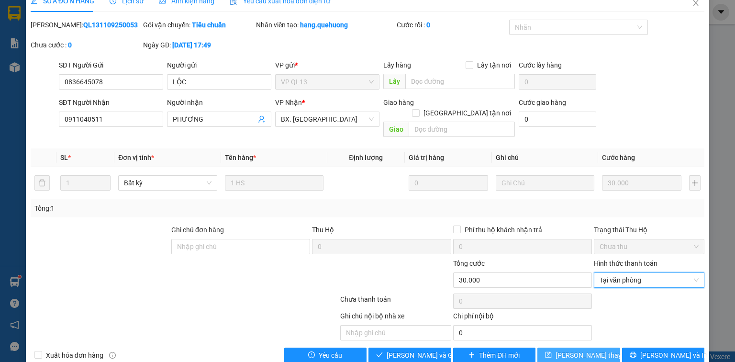
scroll to position [23, 0]
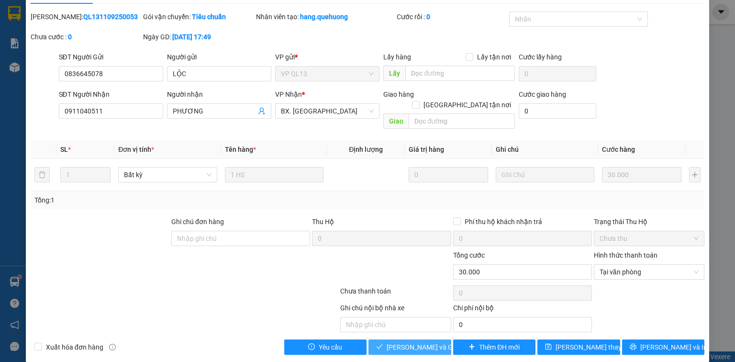
click at [411, 342] on span "[PERSON_NAME] và [PERSON_NAME] hàng" at bounding box center [433, 347] width 92 height 11
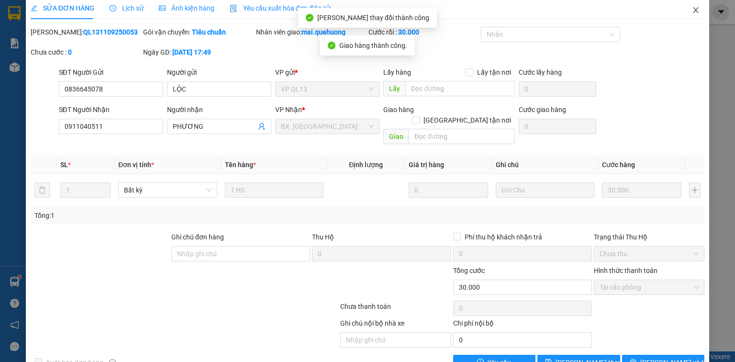
scroll to position [0, 0]
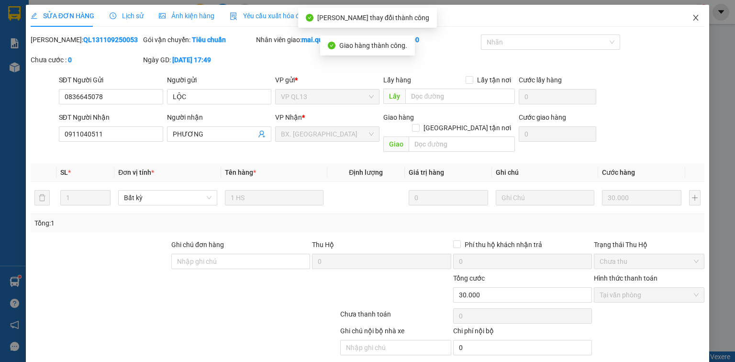
click at [692, 15] on icon "close" at bounding box center [696, 18] width 8 height 8
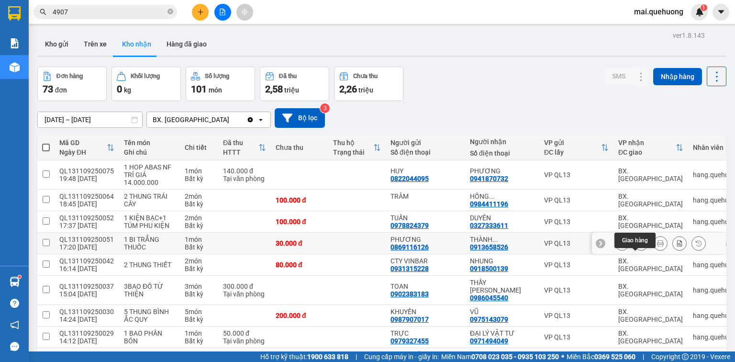
click at [638, 246] on icon at bounding box center [641, 243] width 7 height 7
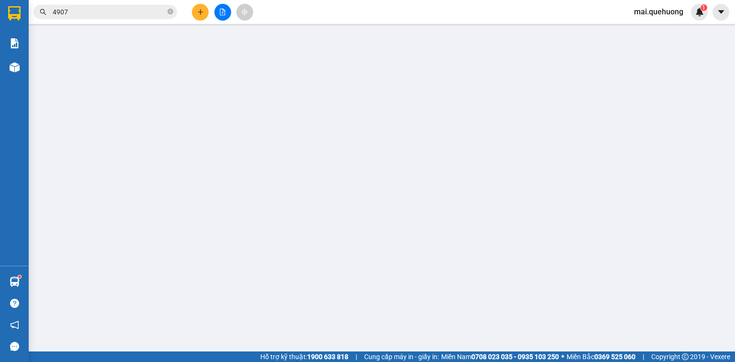
type input "0869116126"
type input "PHƯƠNG"
type input "0913658526"
type input "THÀNH NGUYÊN"
type input "30.000"
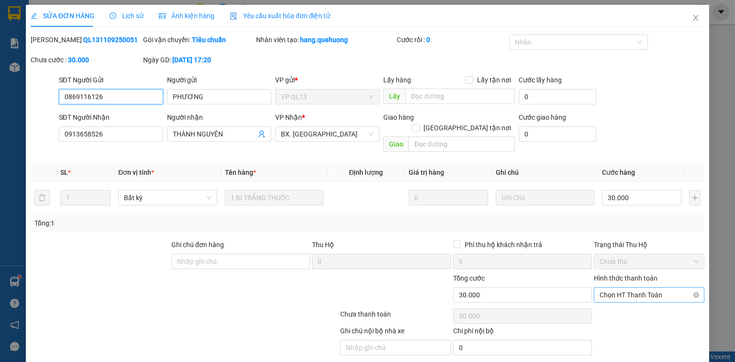
click at [633, 288] on span "Chọn HT Thanh Toán" at bounding box center [649, 295] width 99 height 14
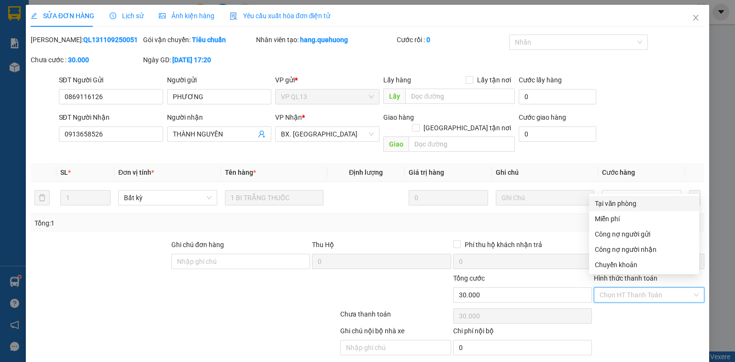
click at [626, 204] on div "Tại văn phòng" at bounding box center [644, 203] width 99 height 11
type input "0"
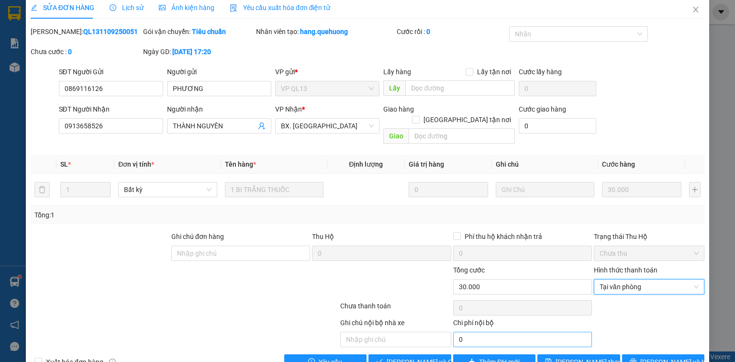
scroll to position [23, 0]
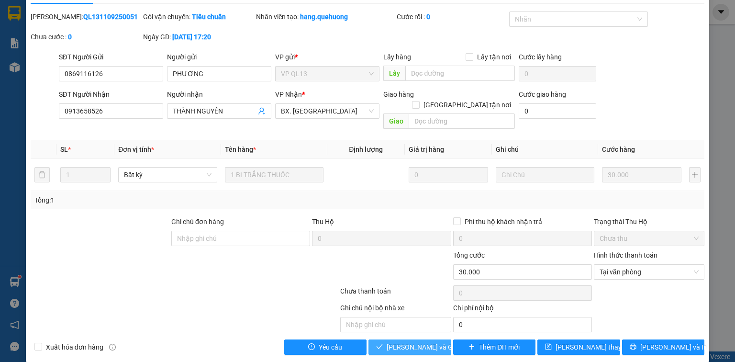
click at [408, 342] on span "[PERSON_NAME] và [PERSON_NAME] hàng" at bounding box center [433, 347] width 92 height 11
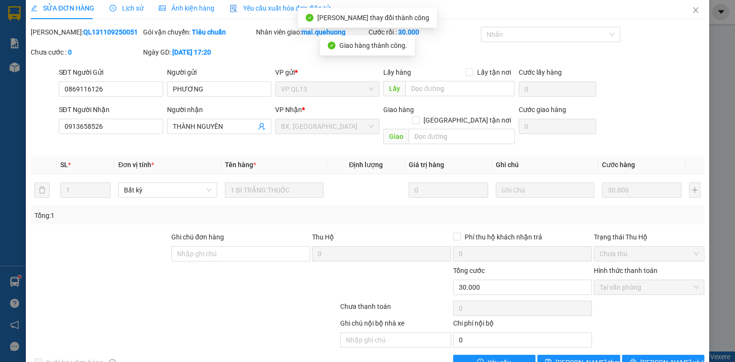
scroll to position [0, 0]
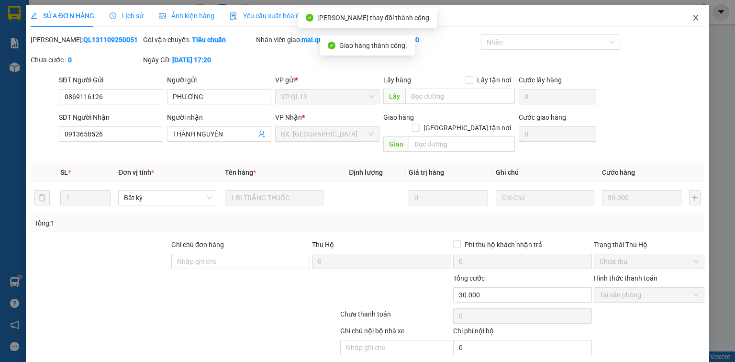
click at [692, 18] on icon "close" at bounding box center [696, 18] width 8 height 8
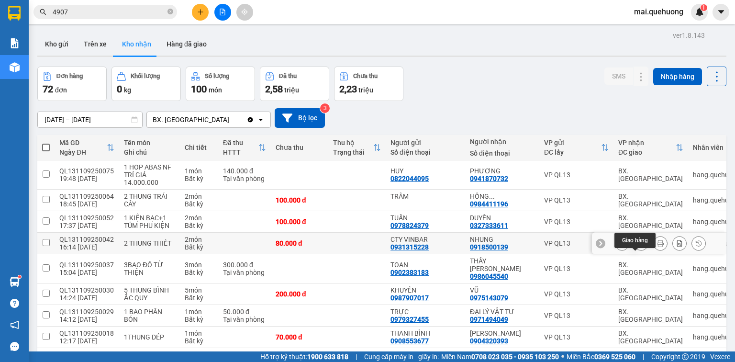
click at [638, 246] on icon at bounding box center [641, 243] width 7 height 7
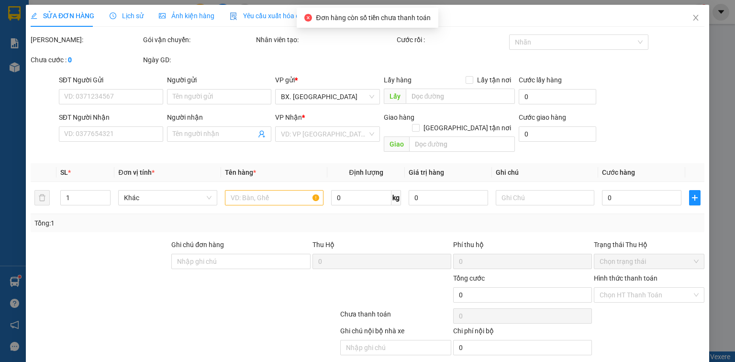
type input "0931315228"
type input "CTY VINBAR"
type input "0918500139"
type input "NHUNG"
type input "80.000"
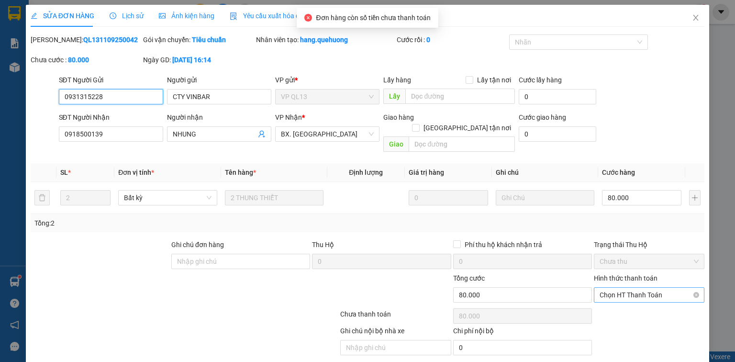
click at [625, 288] on span "Chọn HT Thanh Toán" at bounding box center [649, 295] width 99 height 14
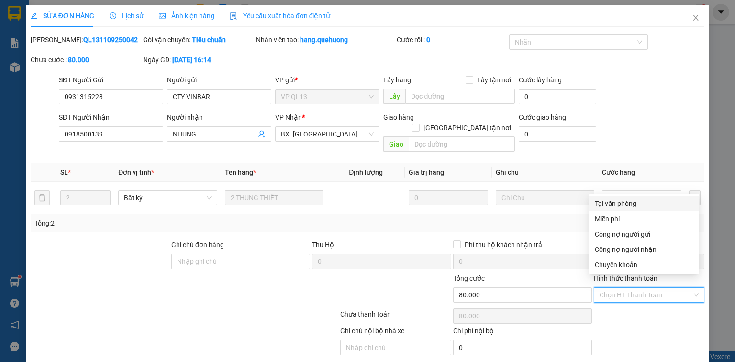
click at [626, 201] on div "Tại văn phòng" at bounding box center [644, 203] width 99 height 11
type input "0"
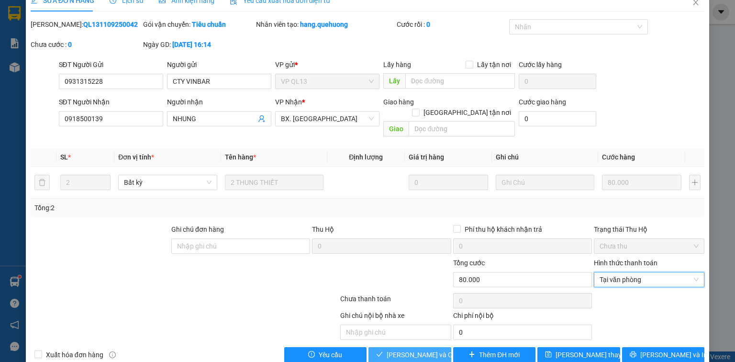
scroll to position [23, 0]
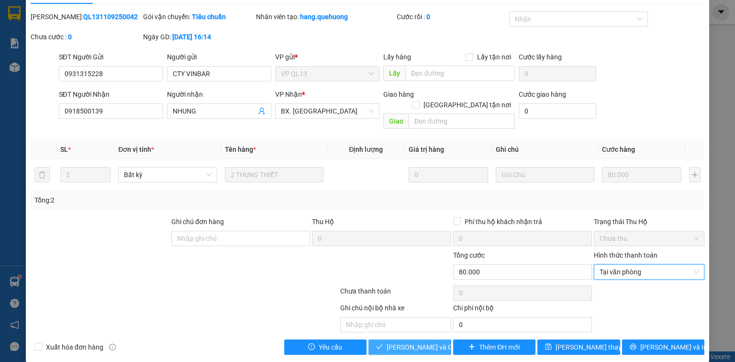
click at [407, 342] on span "[PERSON_NAME] và [PERSON_NAME] hàng" at bounding box center [433, 347] width 92 height 11
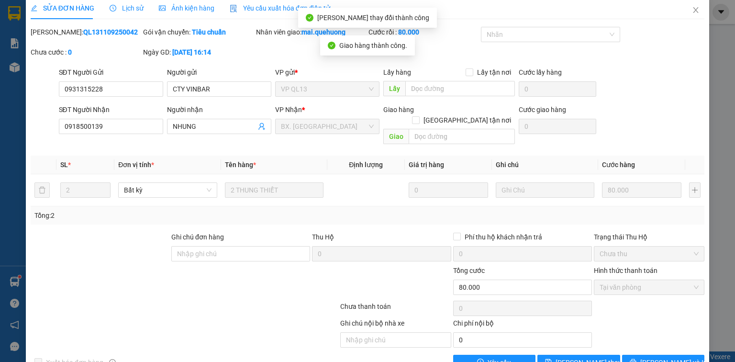
scroll to position [0, 0]
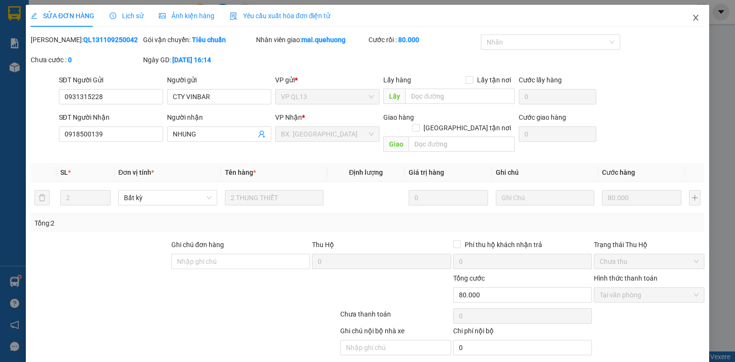
click at [693, 15] on icon "close" at bounding box center [695, 18] width 5 height 6
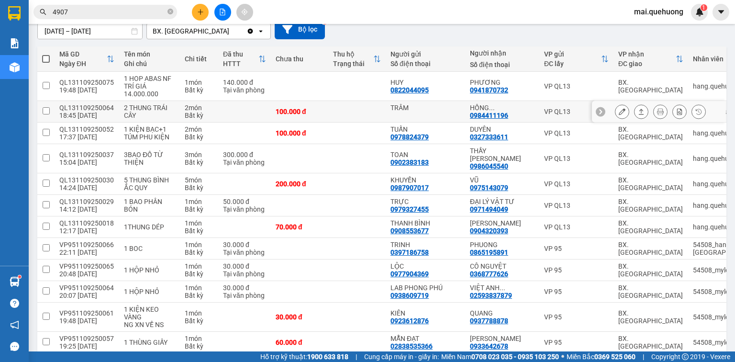
scroll to position [115, 0]
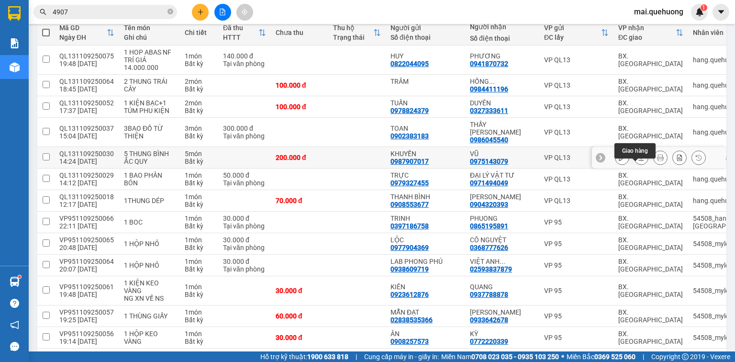
click at [638, 161] on icon at bounding box center [641, 157] width 7 height 7
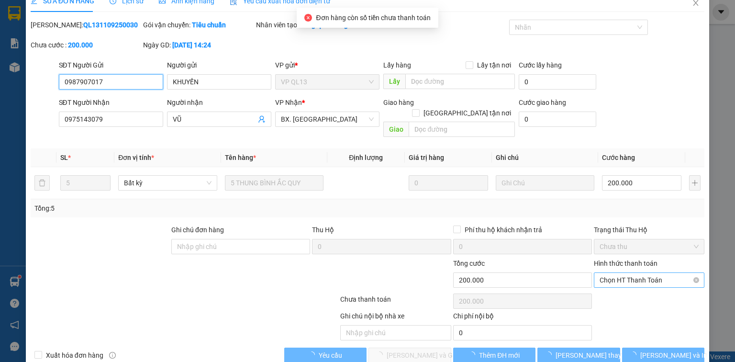
scroll to position [23, 0]
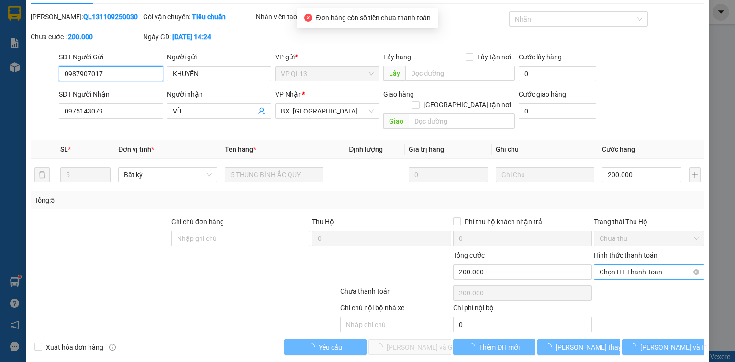
click at [635, 265] on span "Chọn HT Thanh Toán" at bounding box center [649, 272] width 99 height 14
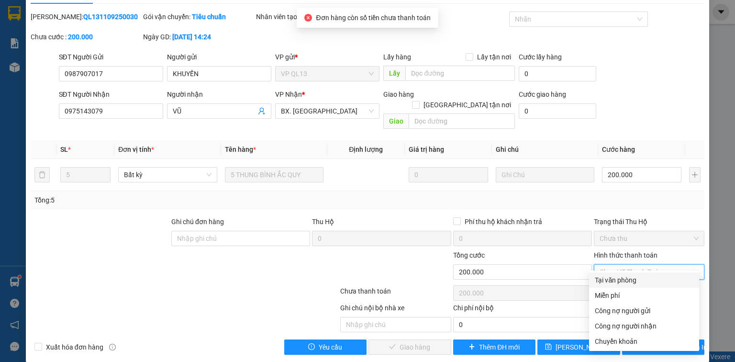
click at [620, 278] on div "Tại văn phòng" at bounding box center [644, 280] width 99 height 11
type input "0"
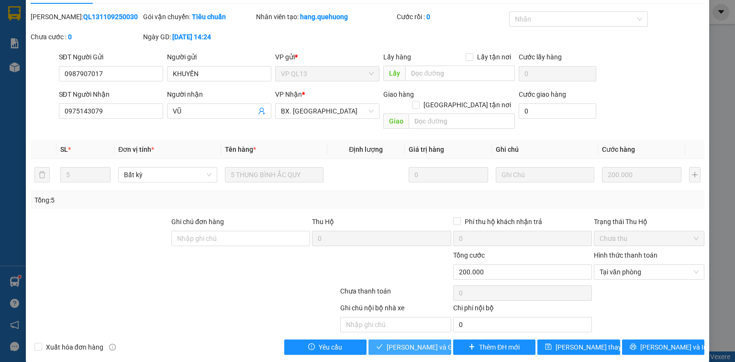
click at [425, 342] on span "[PERSON_NAME] và [PERSON_NAME] hàng" at bounding box center [433, 347] width 92 height 11
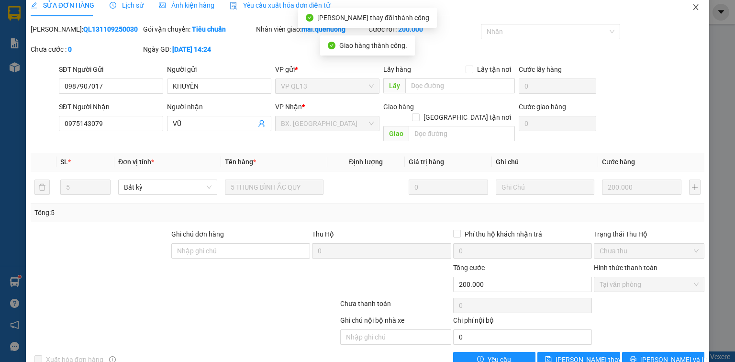
scroll to position [0, 0]
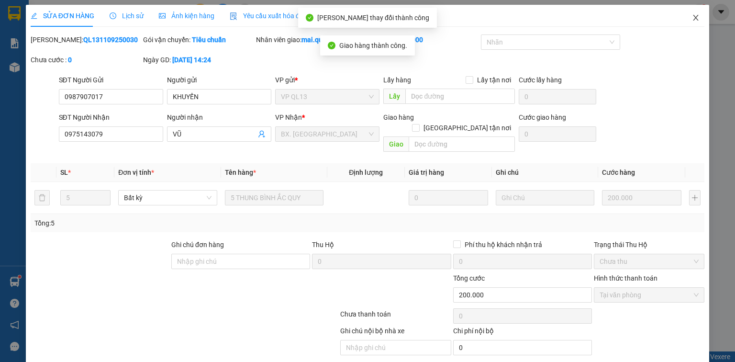
click at [692, 17] on icon "close" at bounding box center [696, 18] width 8 height 8
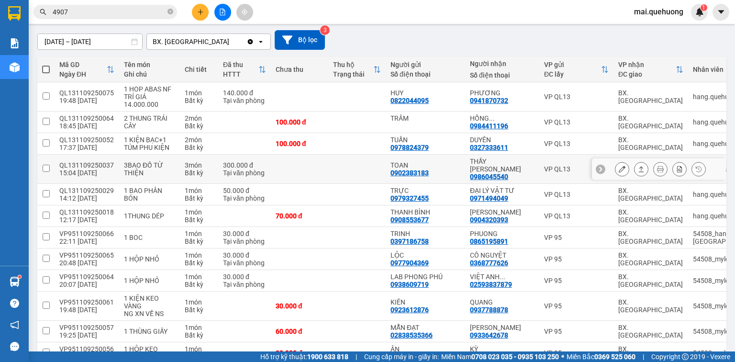
scroll to position [115, 0]
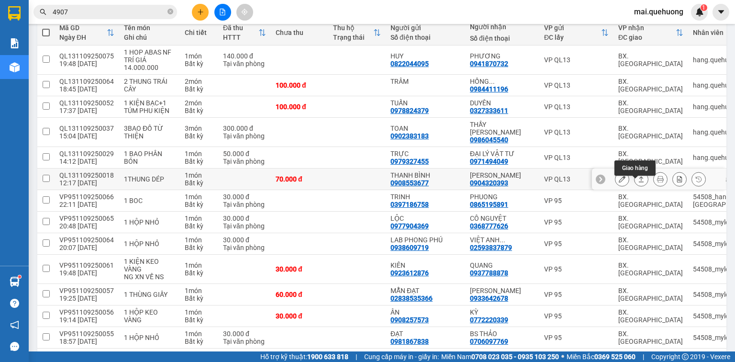
click at [639, 182] on icon at bounding box center [641, 179] width 5 height 6
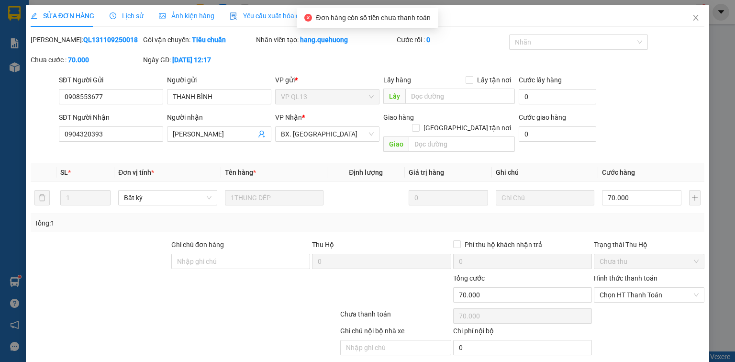
type input "0908553677"
type input "THANH BÌNH"
type input "0904320393"
type input "[PERSON_NAME]"
type input "70.000"
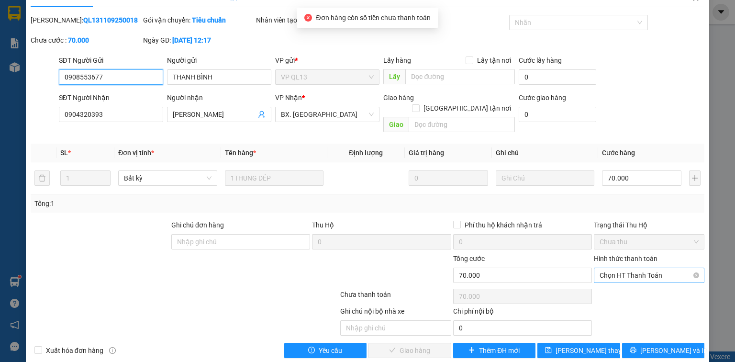
scroll to position [23, 0]
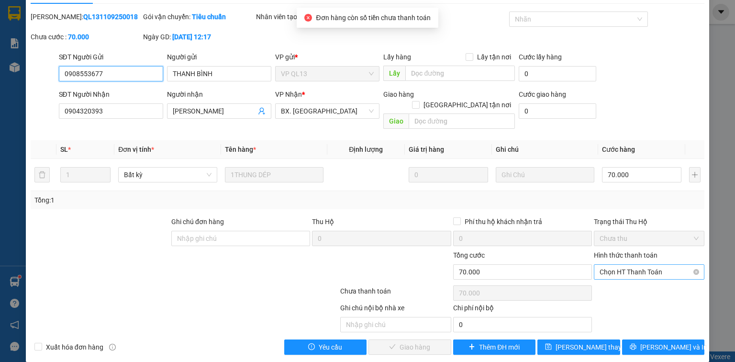
click at [632, 265] on span "Chọn HT Thanh Toán" at bounding box center [649, 272] width 99 height 14
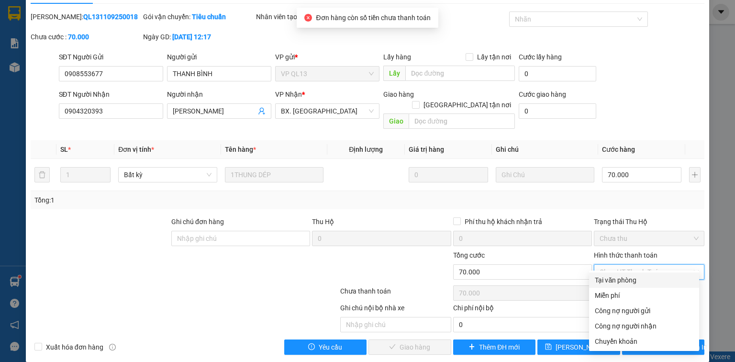
click at [620, 282] on div "Tại văn phòng" at bounding box center [644, 280] width 99 height 11
type input "0"
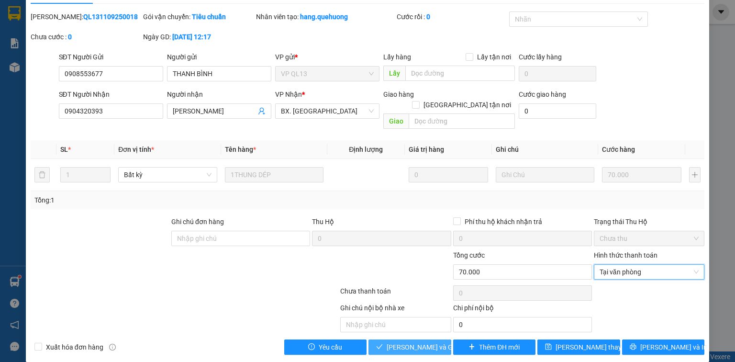
click at [413, 342] on span "[PERSON_NAME] và [PERSON_NAME] hàng" at bounding box center [433, 347] width 92 height 11
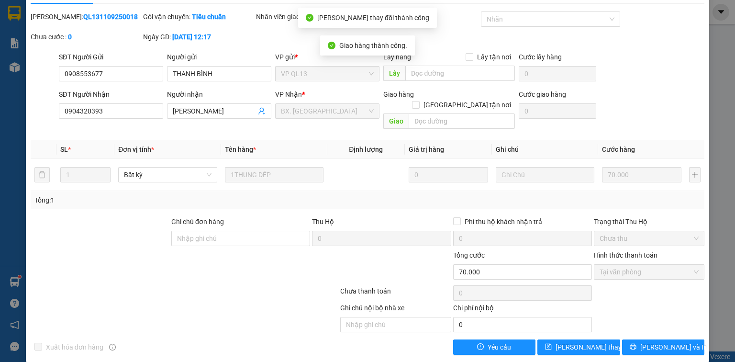
scroll to position [0, 0]
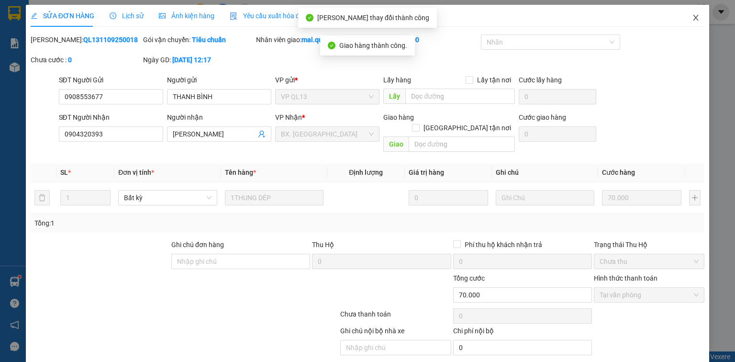
click at [693, 17] on icon "close" at bounding box center [695, 18] width 5 height 6
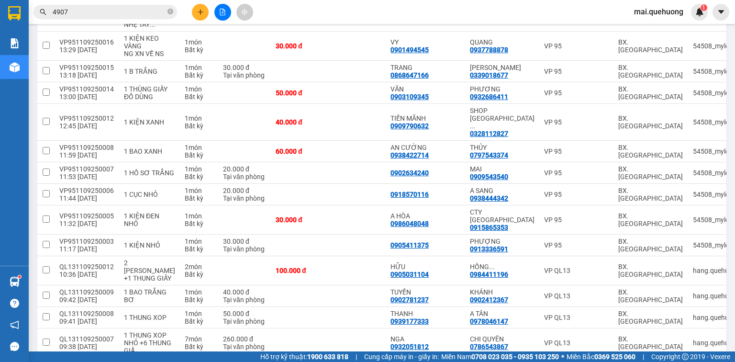
scroll to position [821, 0]
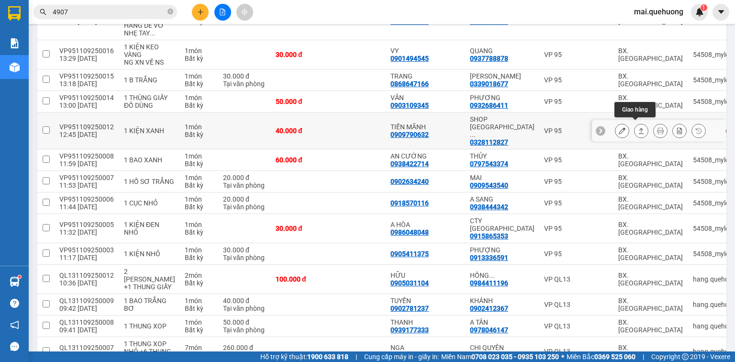
click at [639, 128] on icon at bounding box center [641, 131] width 5 height 6
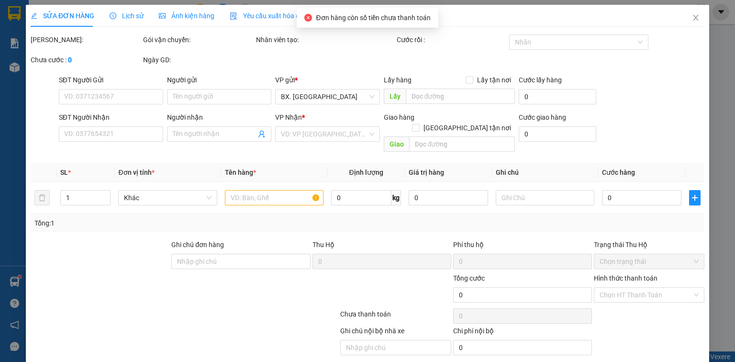
type input "0909790632"
type input "TIẾN MÃNH"
type input "0328112827"
type input "SHOP MỸ HẠNH"
type input "40.000"
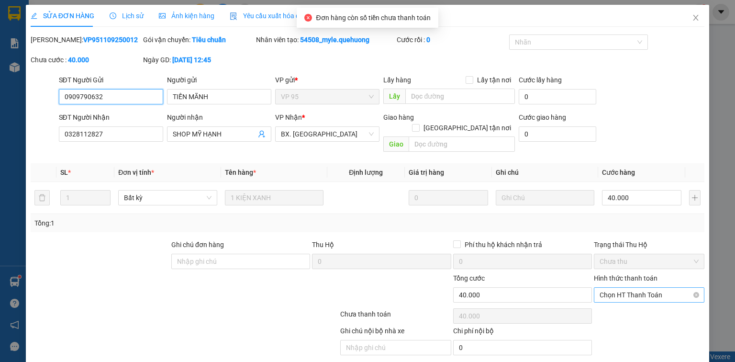
click at [642, 288] on span "Chọn HT Thanh Toán" at bounding box center [649, 295] width 99 height 14
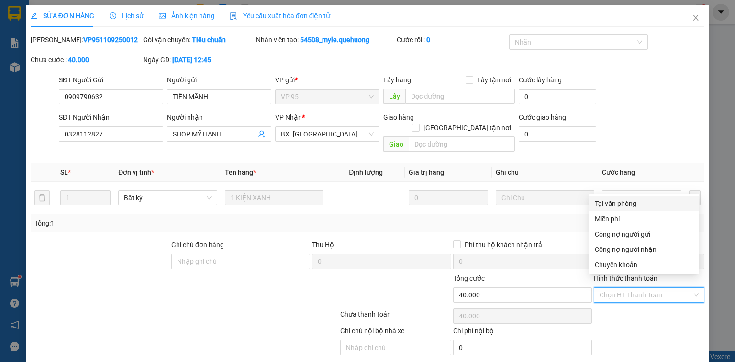
click at [623, 203] on div "Tại văn phòng" at bounding box center [644, 203] width 99 height 11
type input "0"
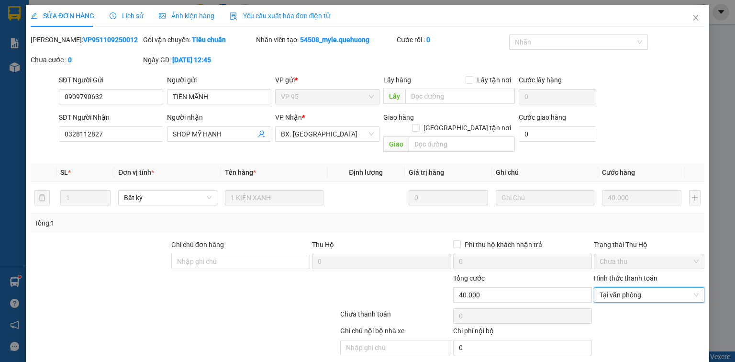
scroll to position [23, 0]
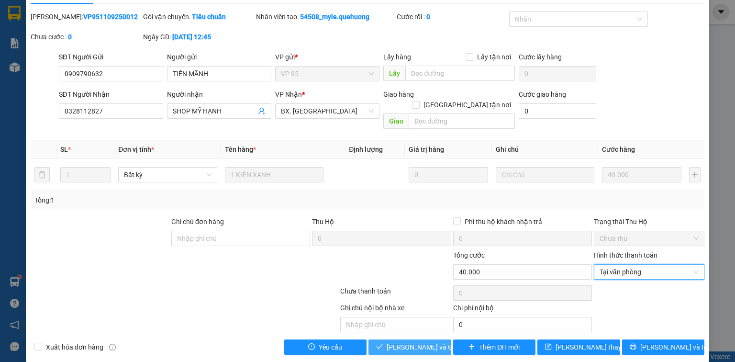
click at [419, 342] on span "[PERSON_NAME] và [PERSON_NAME] hàng" at bounding box center [433, 347] width 92 height 11
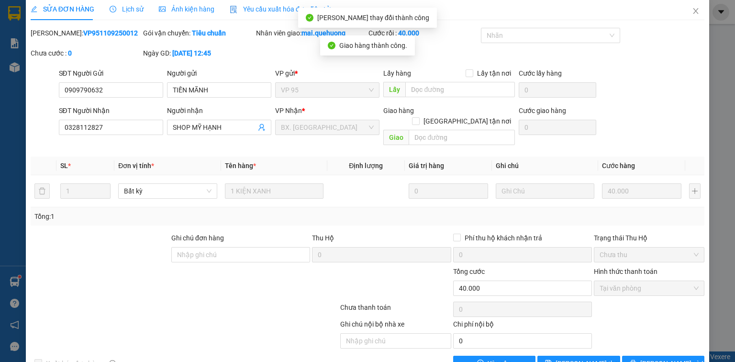
scroll to position [0, 0]
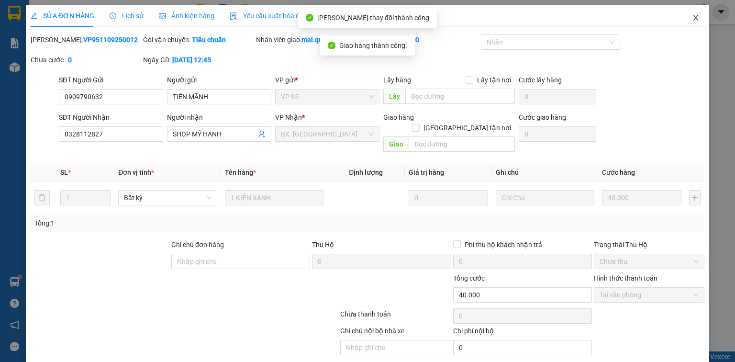
click at [693, 17] on icon "close" at bounding box center [695, 18] width 5 height 6
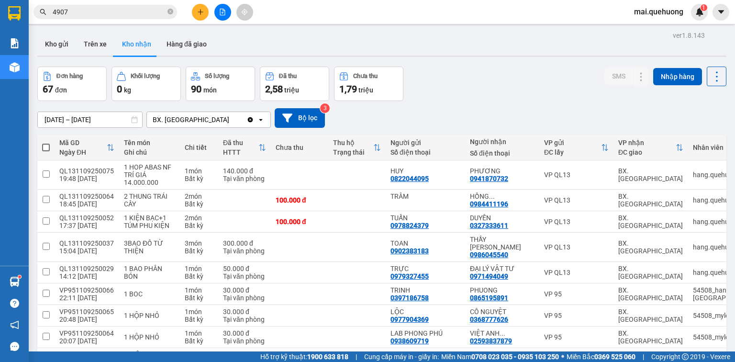
scroll to position [766, 0]
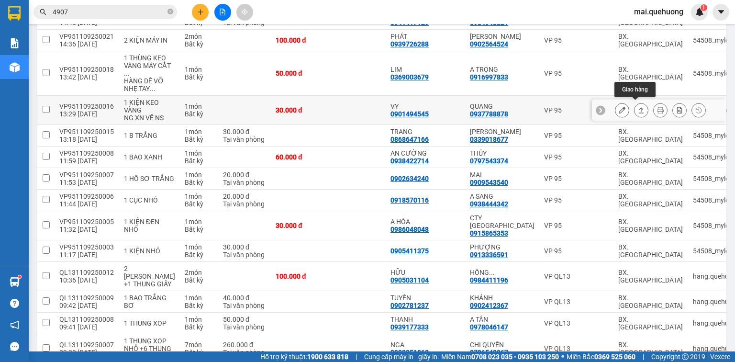
click at [638, 107] on icon at bounding box center [641, 110] width 7 height 7
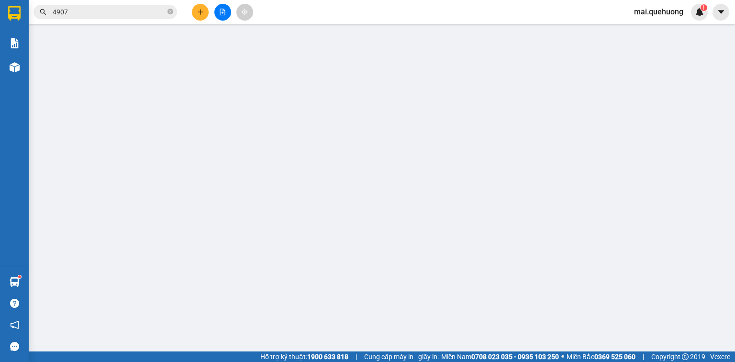
type input "0901494545"
type input "VY"
type input "0937788878"
type input "QUANG"
type input "30.000"
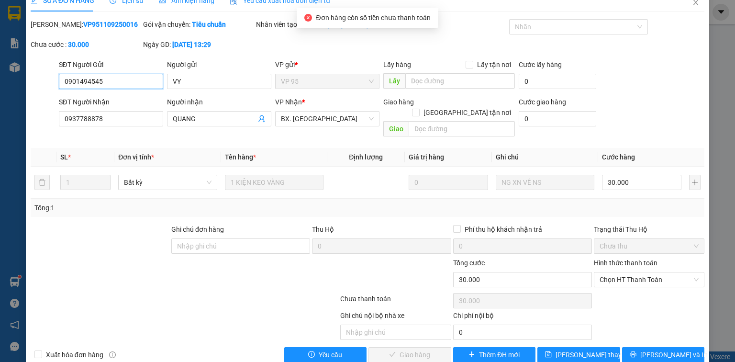
scroll to position [23, 0]
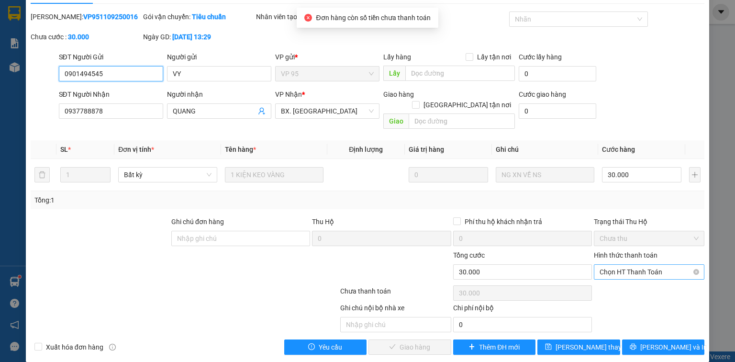
click at [635, 265] on span "Chọn HT Thanh Toán" at bounding box center [649, 272] width 99 height 14
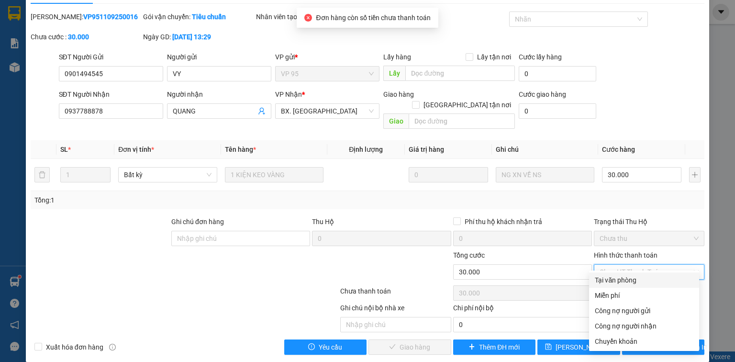
click at [629, 278] on div "Tại văn phòng" at bounding box center [644, 280] width 99 height 11
type input "0"
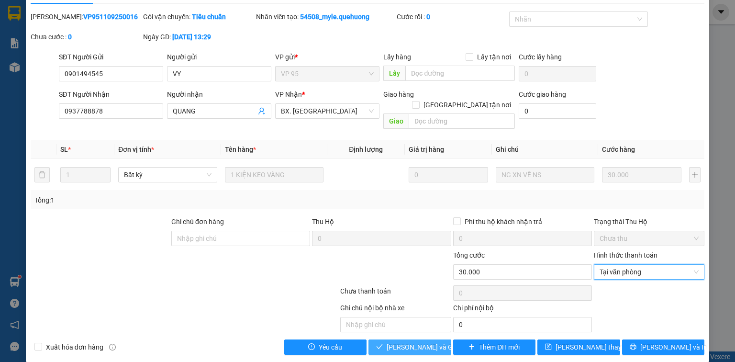
click at [406, 342] on span "[PERSON_NAME] và [PERSON_NAME] hàng" at bounding box center [433, 347] width 92 height 11
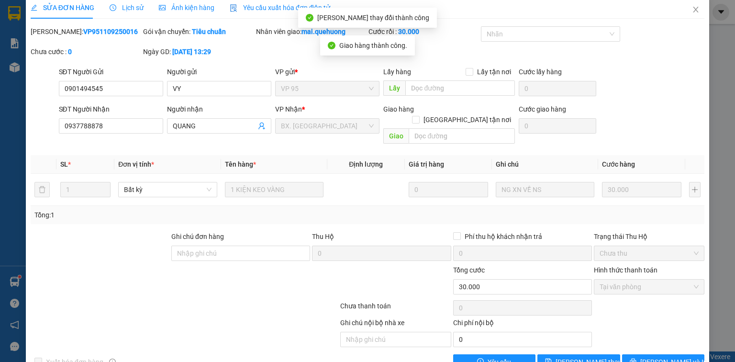
scroll to position [0, 0]
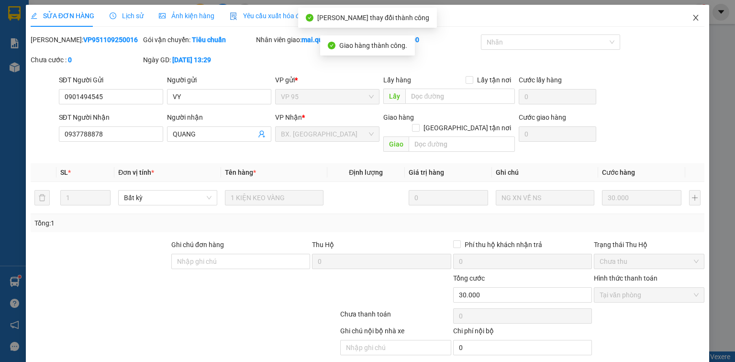
click at [689, 14] on span "Close" at bounding box center [695, 18] width 27 height 27
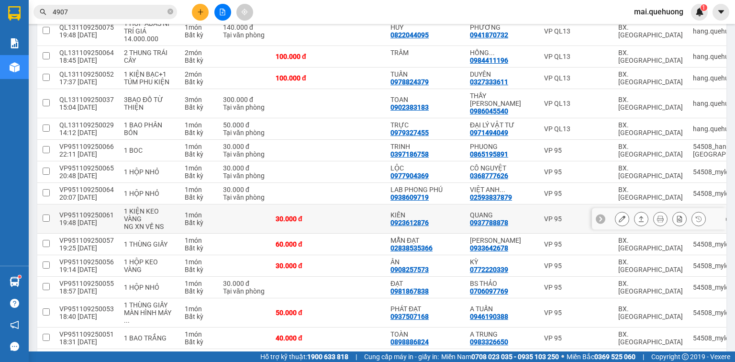
scroll to position [153, 0]
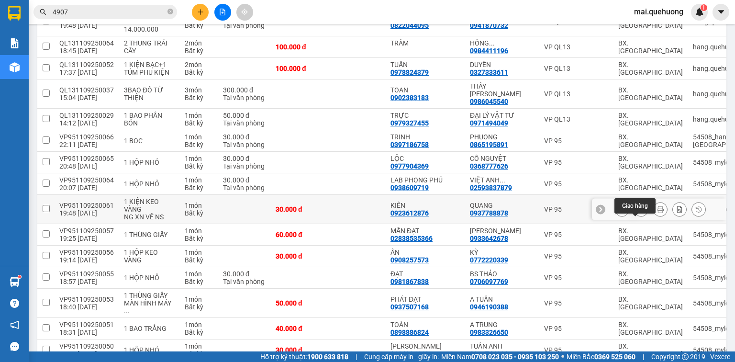
click at [638, 212] on icon at bounding box center [641, 209] width 7 height 7
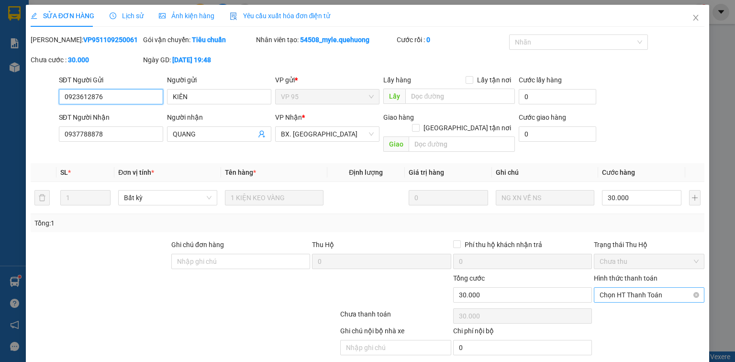
click at [627, 288] on span "Chọn HT Thanh Toán" at bounding box center [649, 295] width 99 height 14
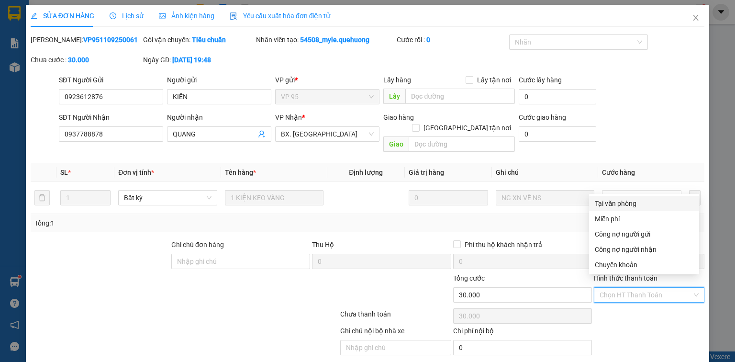
click at [629, 203] on div "Tại văn phòng" at bounding box center [644, 203] width 99 height 11
type input "0"
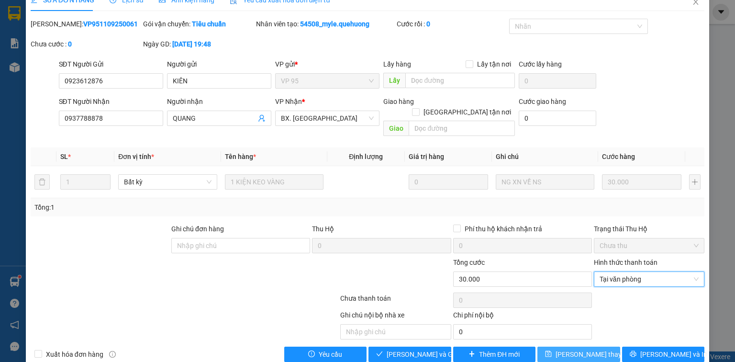
scroll to position [23, 0]
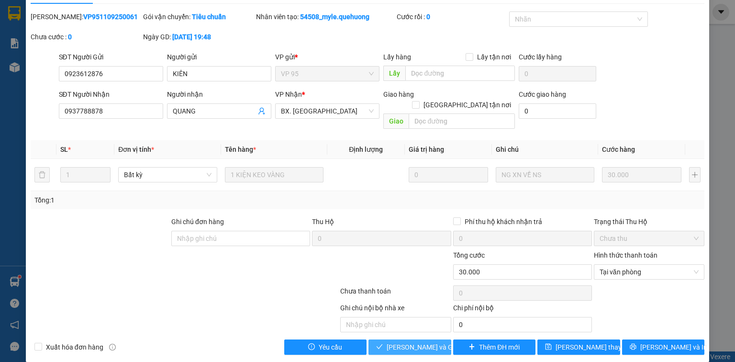
click at [427, 342] on span "[PERSON_NAME] và [PERSON_NAME] hàng" at bounding box center [433, 347] width 92 height 11
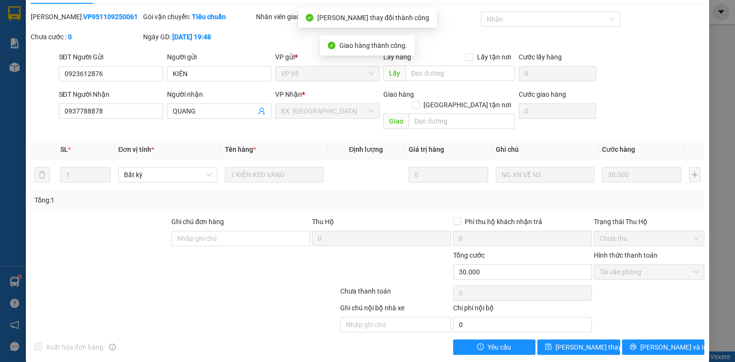
scroll to position [0, 0]
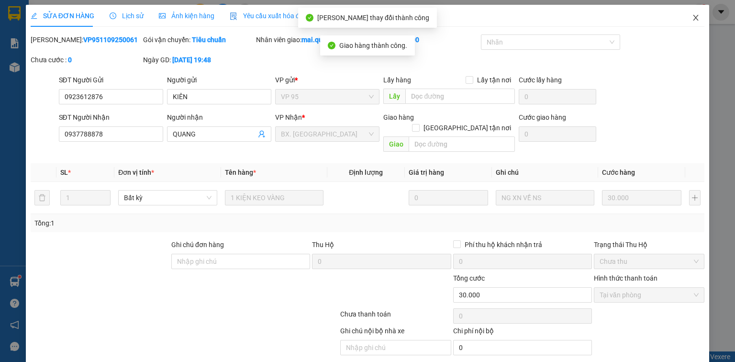
click at [692, 16] on icon "close" at bounding box center [696, 18] width 8 height 8
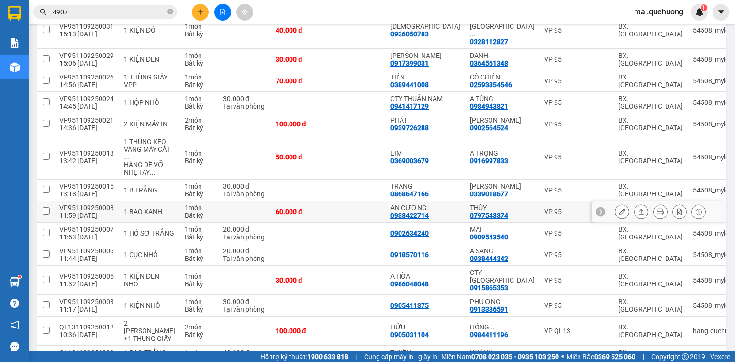
scroll to position [651, 0]
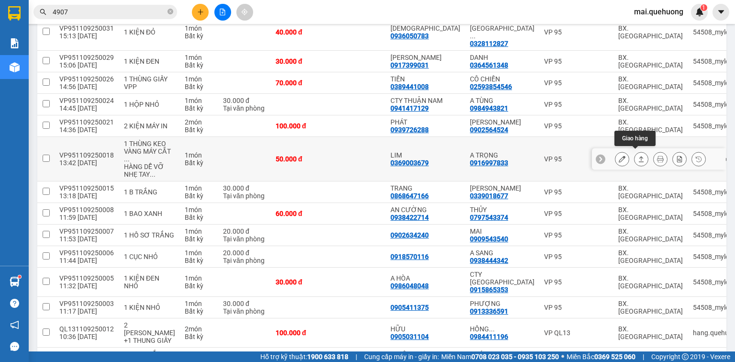
click at [638, 156] on icon at bounding box center [641, 159] width 7 height 7
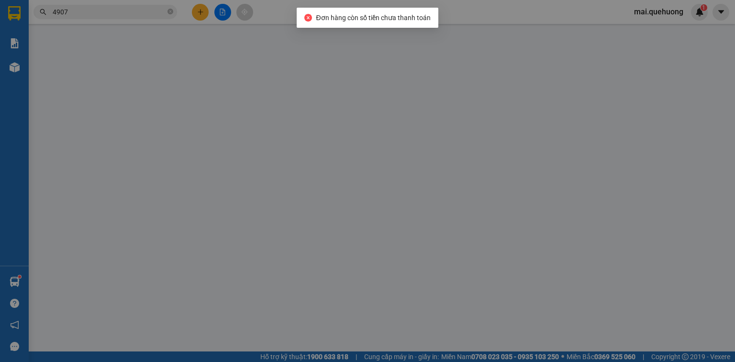
type input "0369003679"
type input "LIM"
type input "0916997833"
type input "A TRỌNG"
type input "50.000"
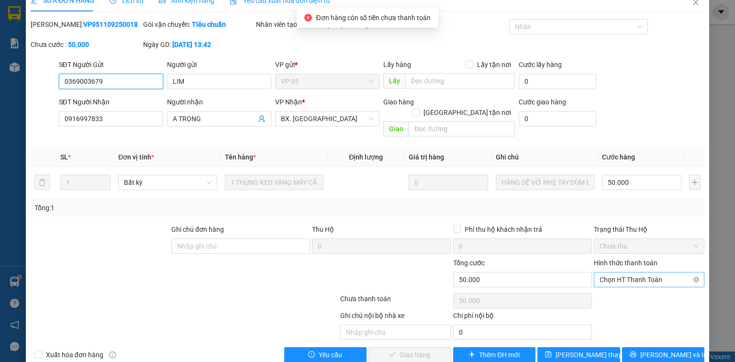
scroll to position [23, 0]
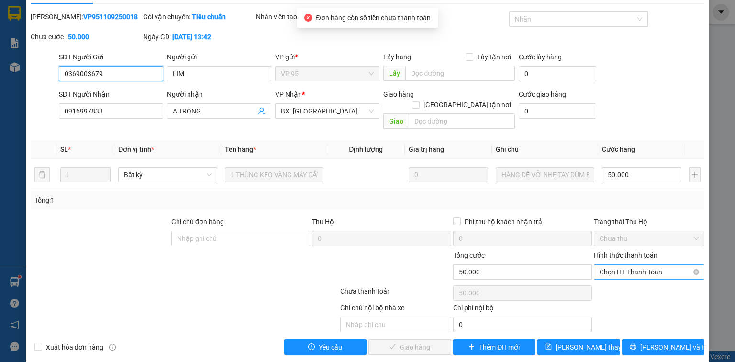
click at [628, 265] on span "Chọn HT Thanh Toán" at bounding box center [649, 272] width 99 height 14
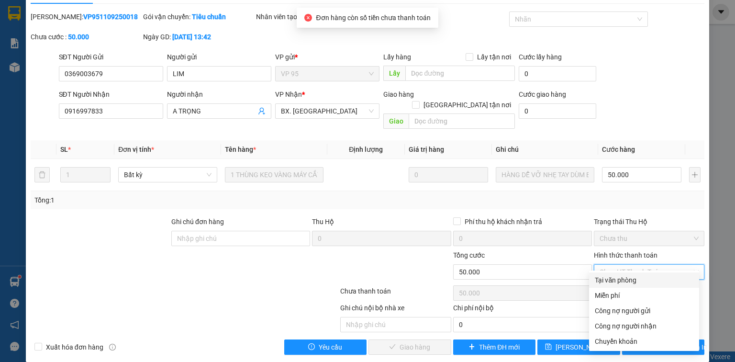
click at [622, 278] on div "Tại văn phòng" at bounding box center [644, 280] width 99 height 11
type input "0"
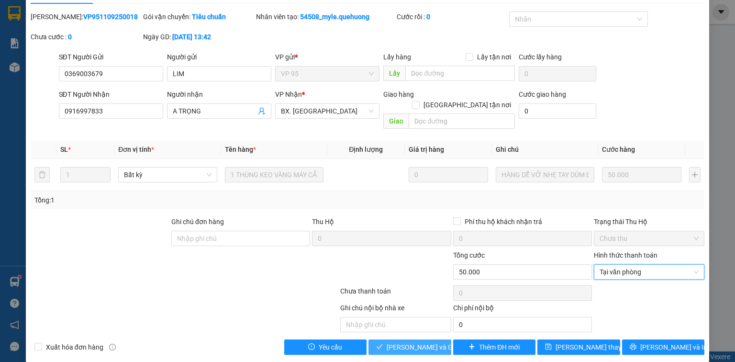
click at [416, 342] on span "[PERSON_NAME] và [PERSON_NAME] hàng" at bounding box center [433, 347] width 92 height 11
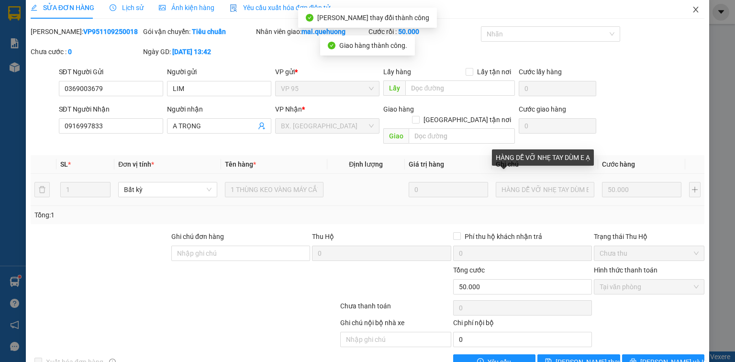
scroll to position [0, 0]
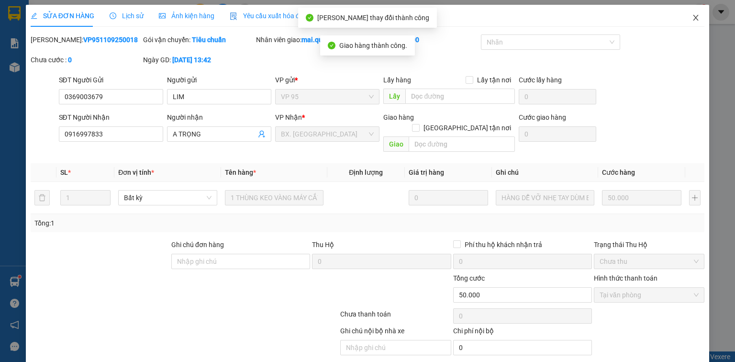
click at [692, 20] on icon "close" at bounding box center [696, 18] width 8 height 8
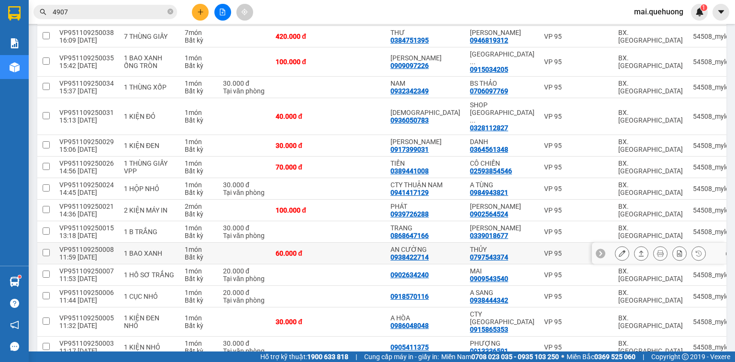
scroll to position [574, 0]
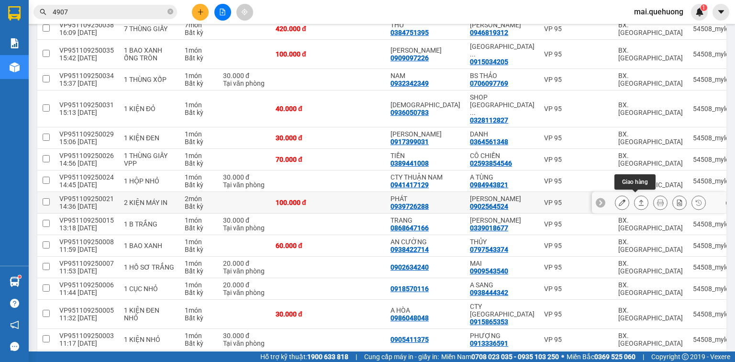
click at [638, 199] on icon at bounding box center [641, 202] width 7 height 7
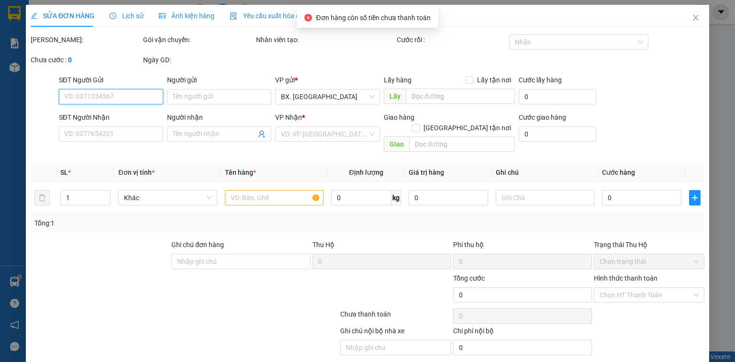
type input "0939726288"
type input "PHÁT"
type input "0902564524"
type input "[PERSON_NAME]"
type input "100.000"
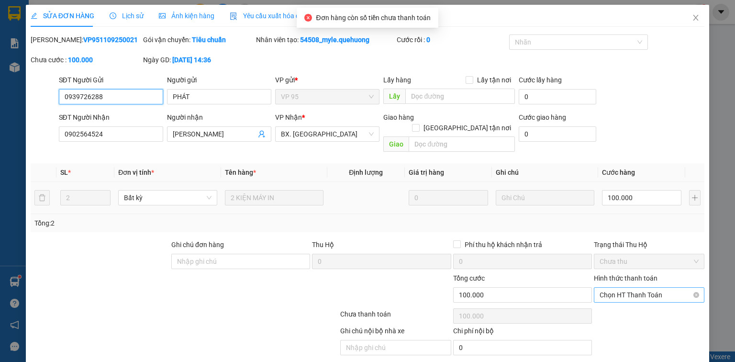
click at [626, 288] on span "Chọn HT Thanh Toán" at bounding box center [649, 295] width 99 height 14
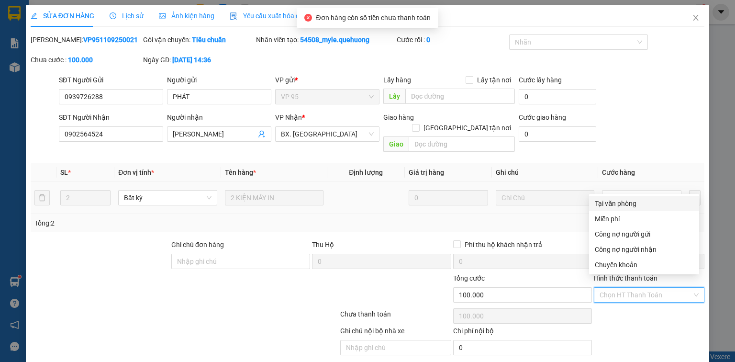
click at [614, 201] on div "Tại văn phòng" at bounding box center [644, 203] width 99 height 11
type input "0"
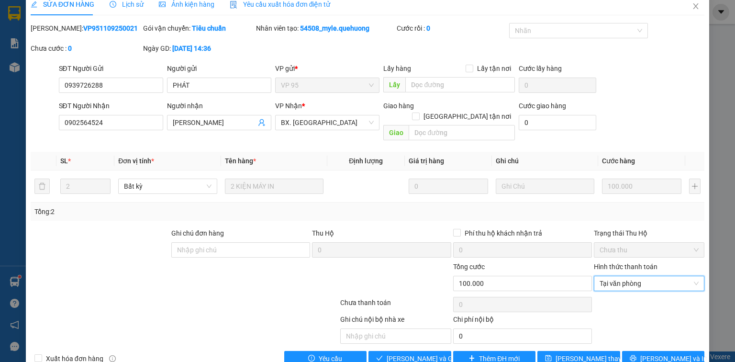
scroll to position [23, 0]
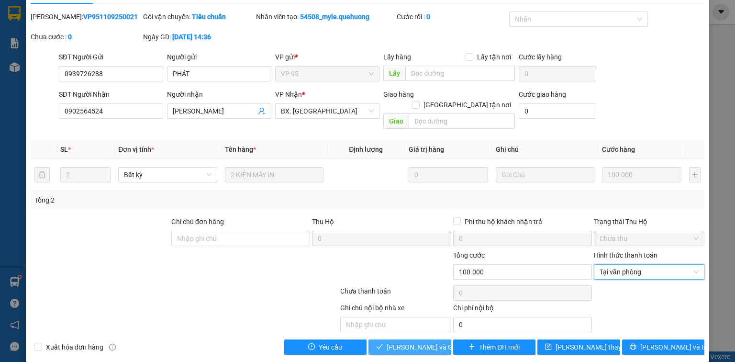
click at [410, 342] on span "[PERSON_NAME] và [PERSON_NAME] hàng" at bounding box center [433, 347] width 92 height 11
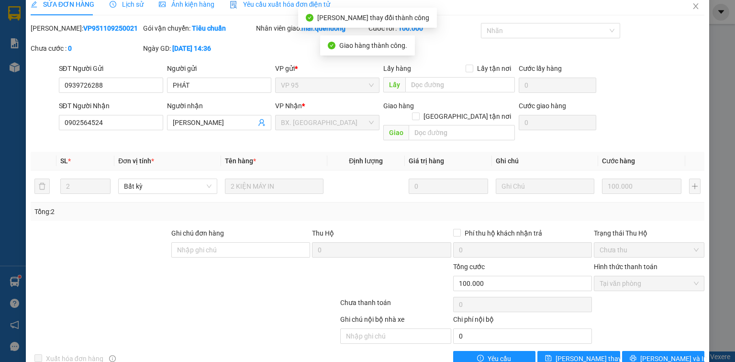
scroll to position [0, 0]
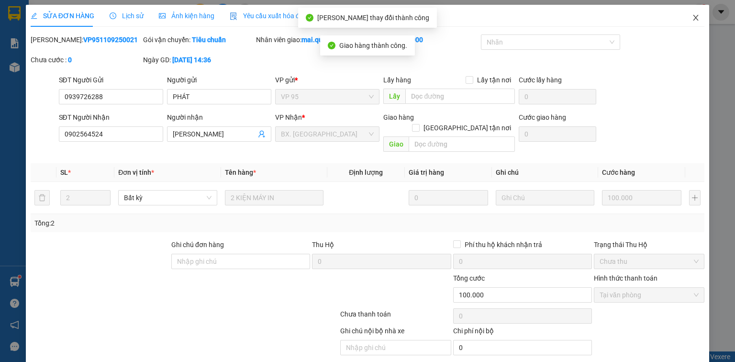
click at [692, 17] on icon "close" at bounding box center [696, 18] width 8 height 8
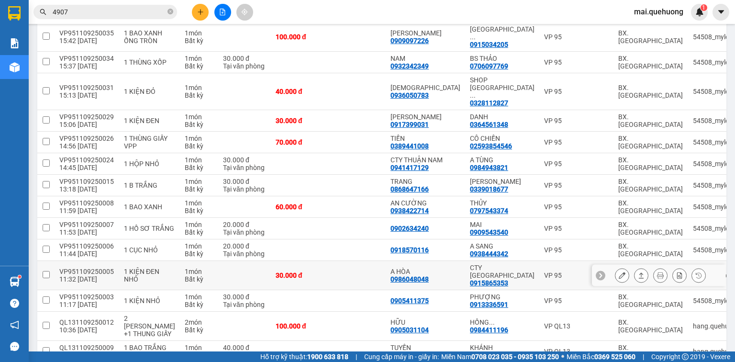
scroll to position [574, 0]
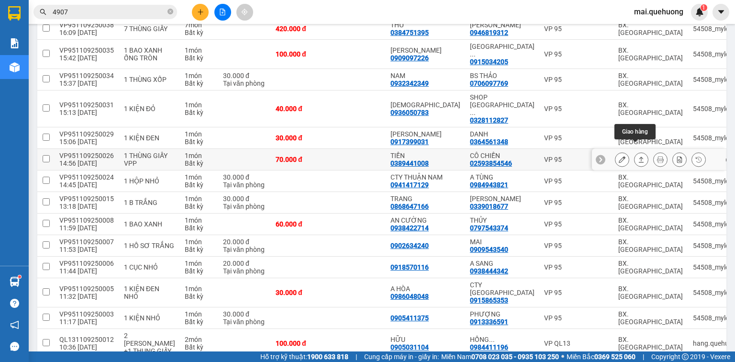
click at [638, 156] on icon at bounding box center [641, 159] width 7 height 7
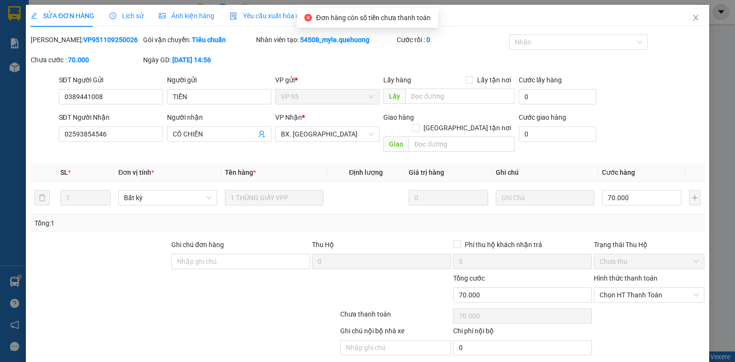
type input "0389441008"
type input "TIẾN"
type input "02593854546"
type input "CÔ CHIẾN"
type input "70.000"
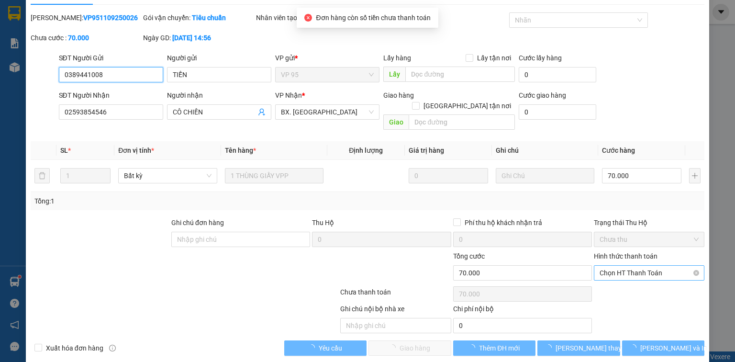
scroll to position [23, 0]
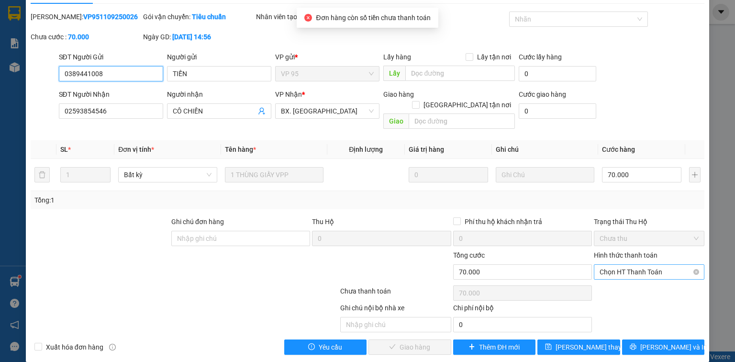
click at [634, 265] on span "Chọn HT Thanh Toán" at bounding box center [649, 272] width 99 height 14
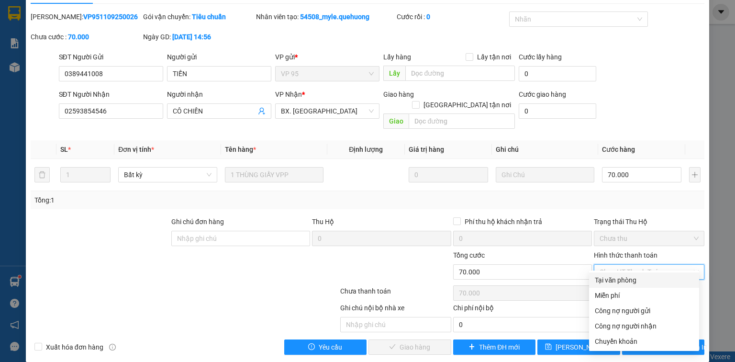
click at [610, 277] on div "Tại văn phòng" at bounding box center [644, 280] width 99 height 11
type input "0"
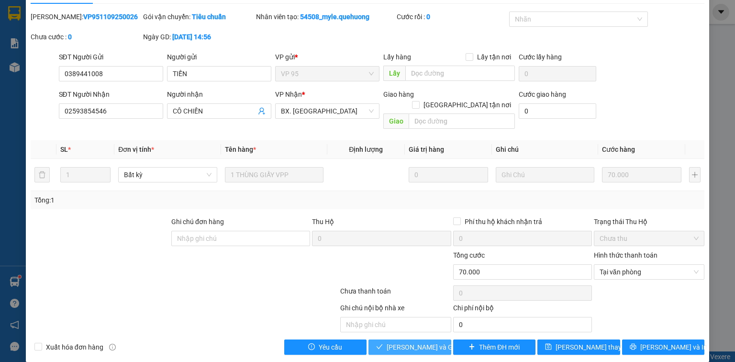
click at [404, 342] on span "[PERSON_NAME] và [PERSON_NAME] hàng" at bounding box center [433, 347] width 92 height 11
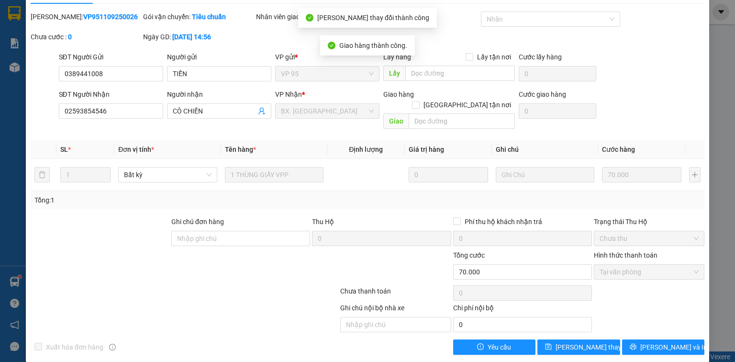
scroll to position [0, 0]
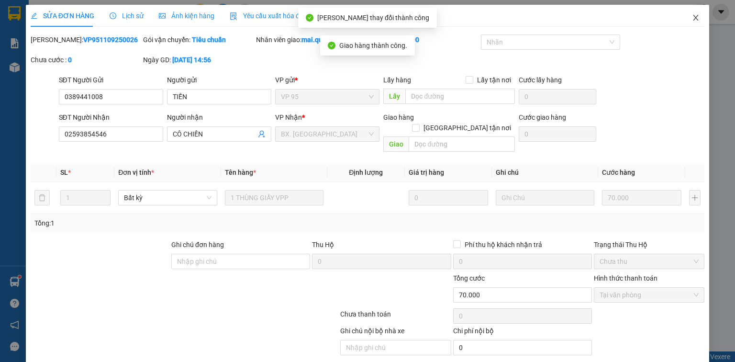
click at [692, 16] on icon "close" at bounding box center [696, 18] width 8 height 8
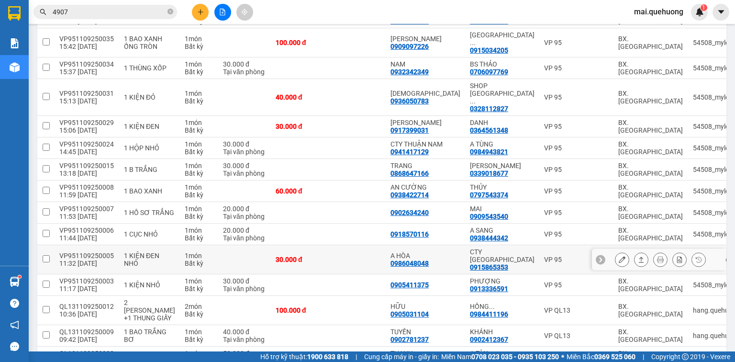
scroll to position [574, 0]
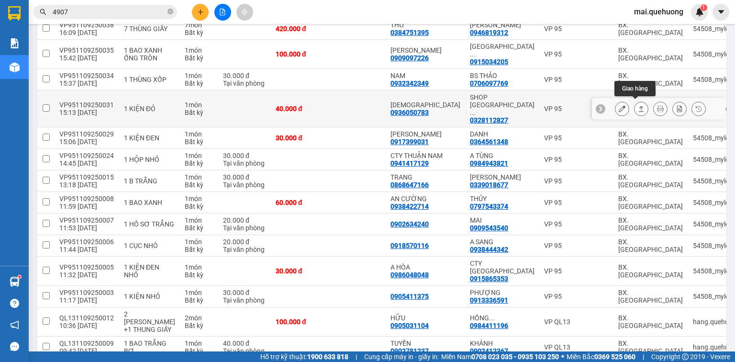
click at [638, 105] on icon at bounding box center [641, 108] width 7 height 7
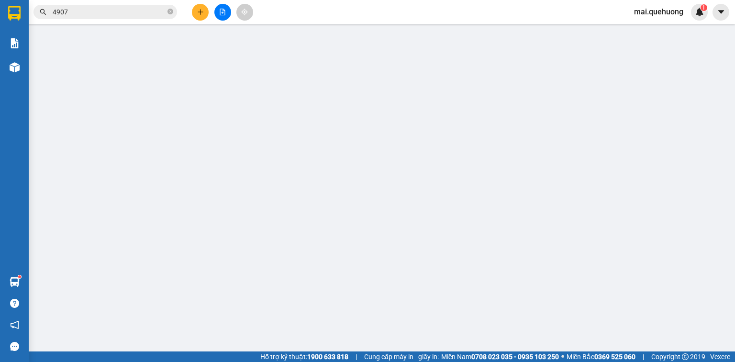
type input "0936050783"
type input "[PERSON_NAME]"
type input "0328112827"
type input "SHOP MỸ HẠNH"
type input "40.000"
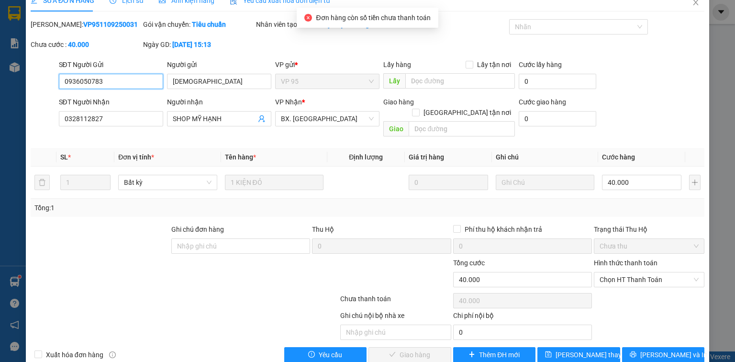
scroll to position [23, 0]
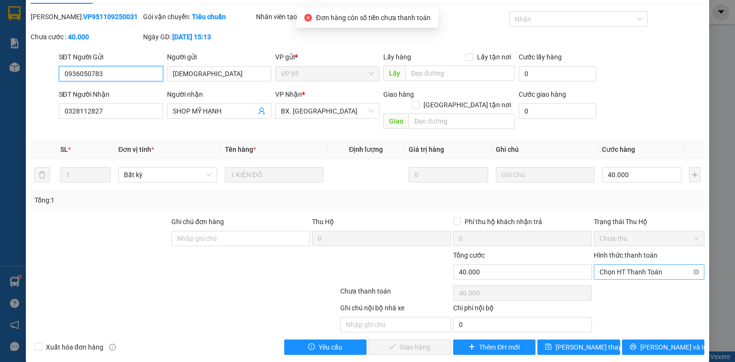
click at [645, 265] on span "Chọn HT Thanh Toán" at bounding box center [649, 272] width 99 height 14
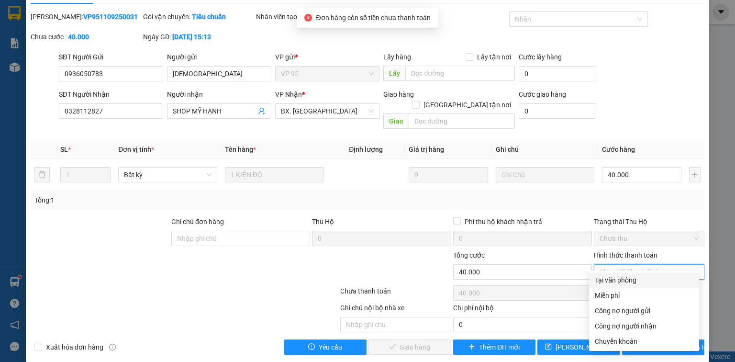
click at [626, 282] on div "Tại văn phòng" at bounding box center [644, 280] width 99 height 11
type input "0"
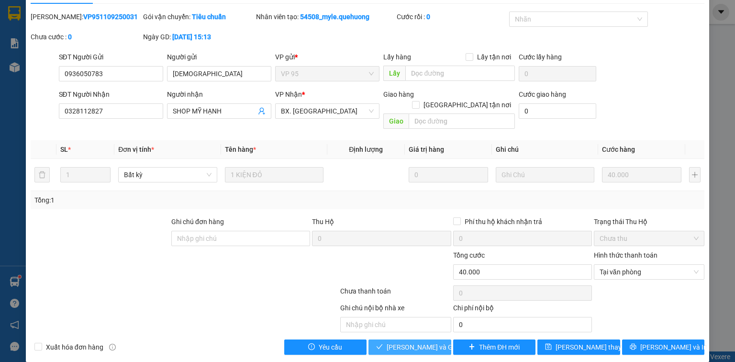
click at [427, 342] on span "[PERSON_NAME] và [PERSON_NAME] hàng" at bounding box center [433, 347] width 92 height 11
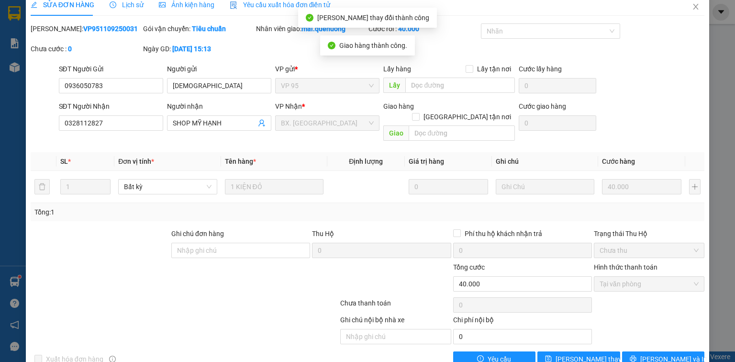
scroll to position [0, 0]
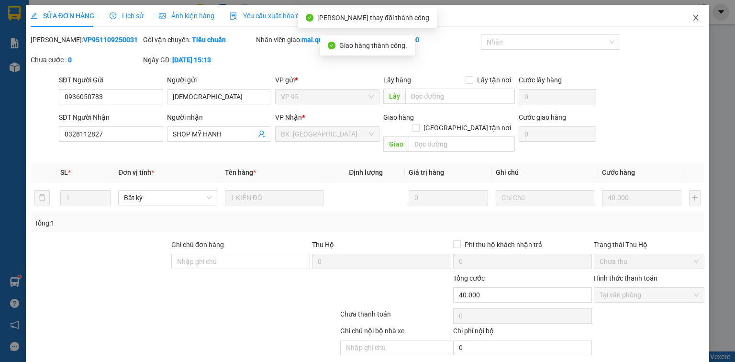
click at [693, 17] on icon "close" at bounding box center [696, 18] width 8 height 8
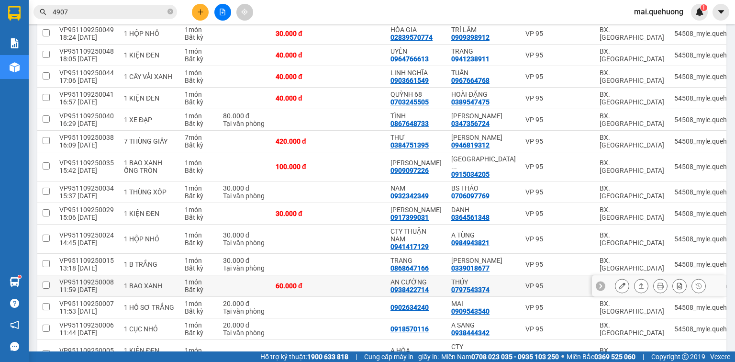
scroll to position [459, 0]
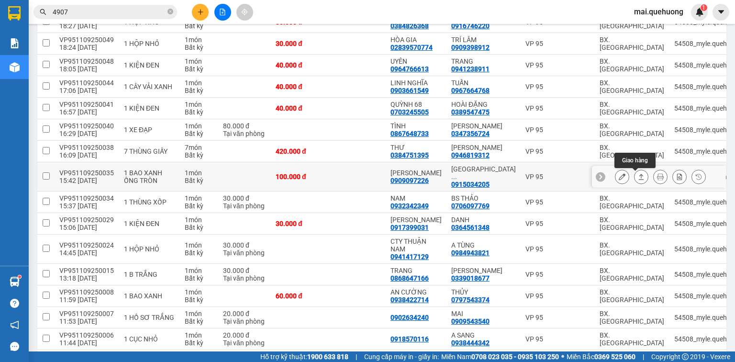
click at [635, 174] on button at bounding box center [641, 176] width 13 height 17
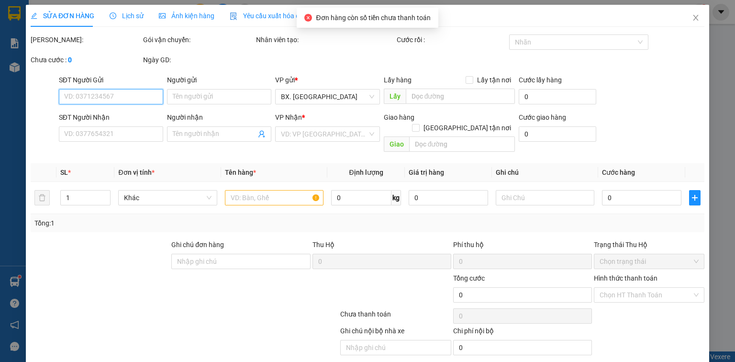
type input "0909097226"
type input "[PERSON_NAME]"
type input "0915034205"
type input "HÀ PHƯỜNG 2"
type input "100.000"
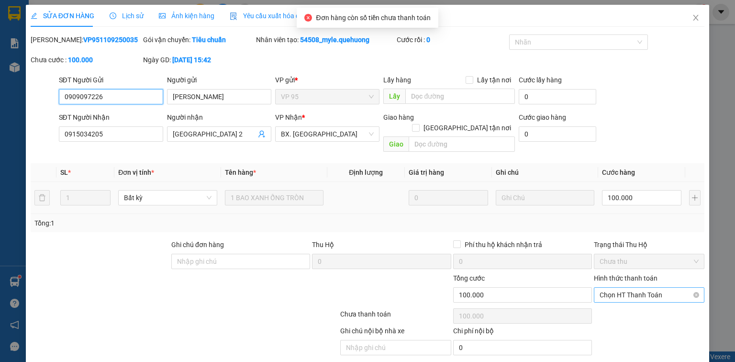
click at [622, 288] on span "Chọn HT Thanh Toán" at bounding box center [649, 295] width 99 height 14
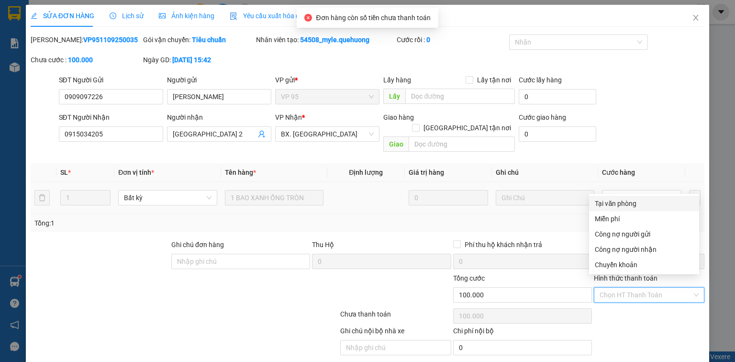
click at [614, 200] on div "Tại văn phòng" at bounding box center [644, 203] width 99 height 11
type input "0"
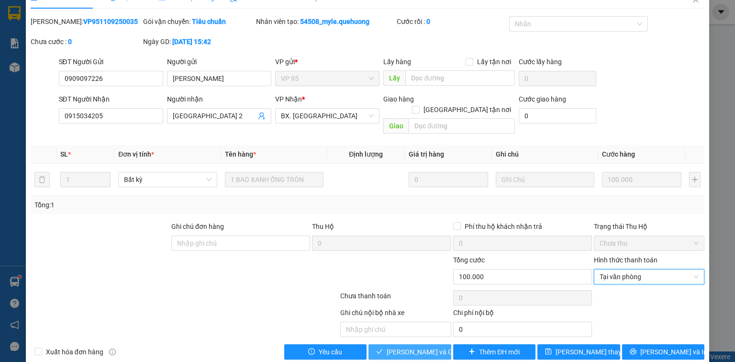
scroll to position [23, 0]
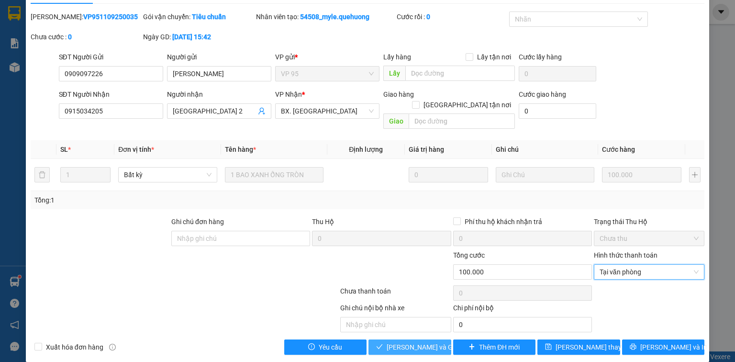
click at [420, 342] on span "[PERSON_NAME] và [PERSON_NAME] hàng" at bounding box center [433, 347] width 92 height 11
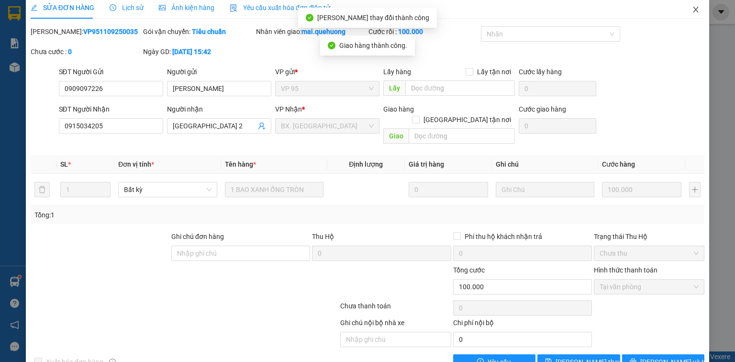
scroll to position [0, 0]
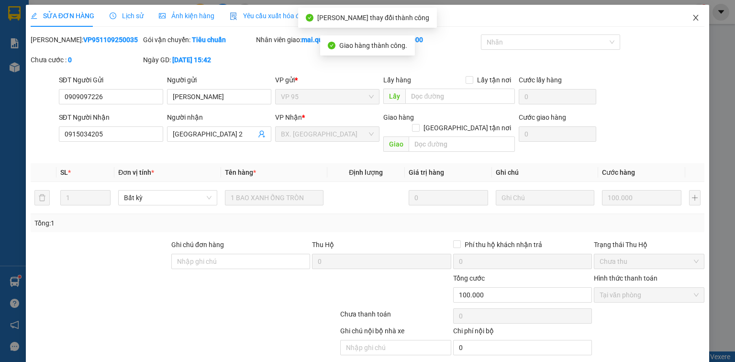
click at [693, 18] on icon "close" at bounding box center [695, 18] width 5 height 6
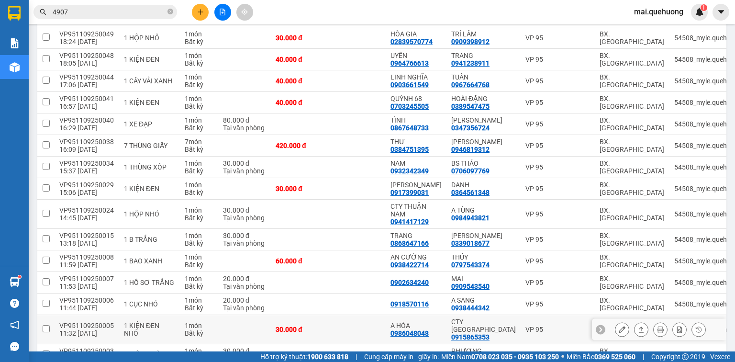
scroll to position [459, 0]
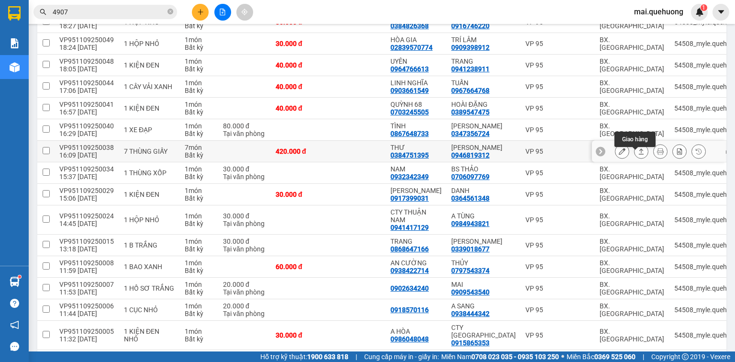
click at [638, 155] on icon at bounding box center [641, 151] width 7 height 7
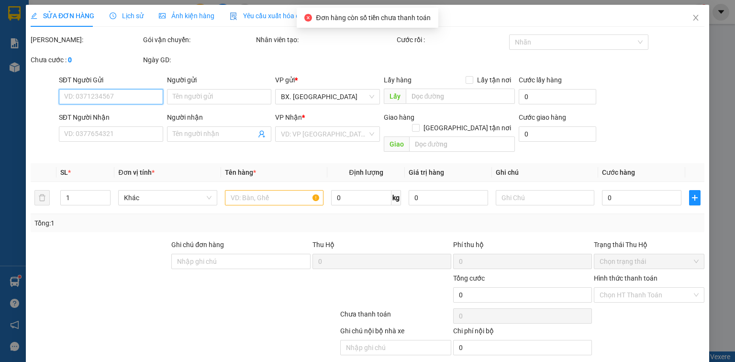
type input "0384751395"
type input "THƯ"
type input "0946819312"
type input "[PERSON_NAME]"
type input "420.000"
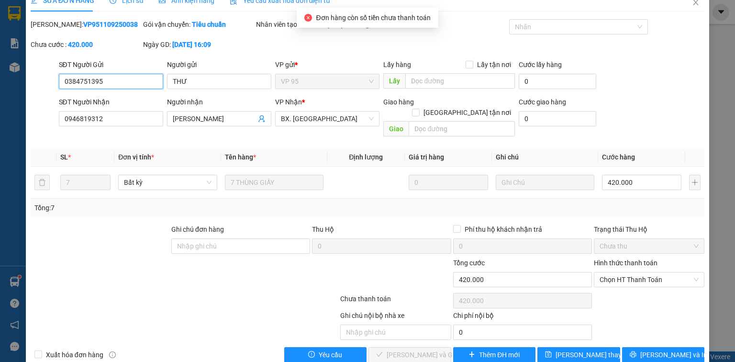
scroll to position [23, 0]
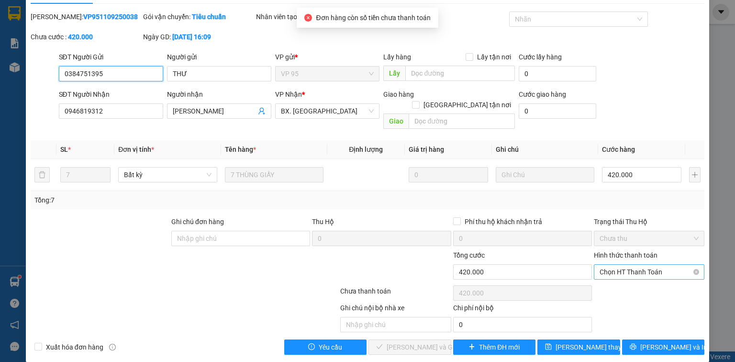
click at [633, 265] on span "Chọn HT Thanh Toán" at bounding box center [649, 272] width 99 height 14
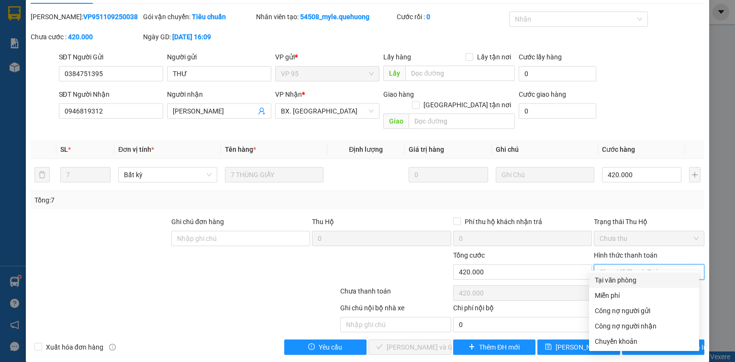
click at [621, 279] on div "Tại văn phòng" at bounding box center [644, 280] width 99 height 11
type input "0"
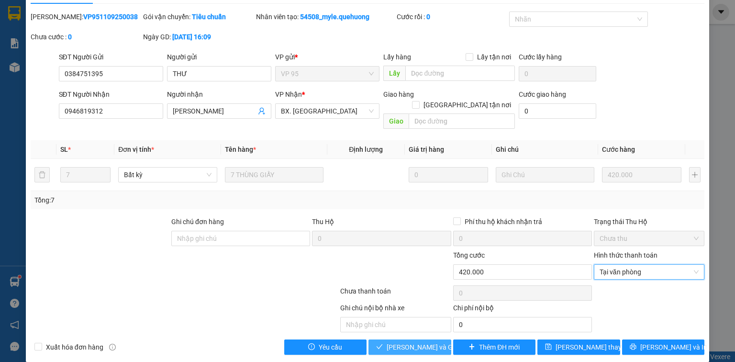
click at [417, 342] on span "[PERSON_NAME] và [PERSON_NAME] hàng" at bounding box center [433, 347] width 92 height 11
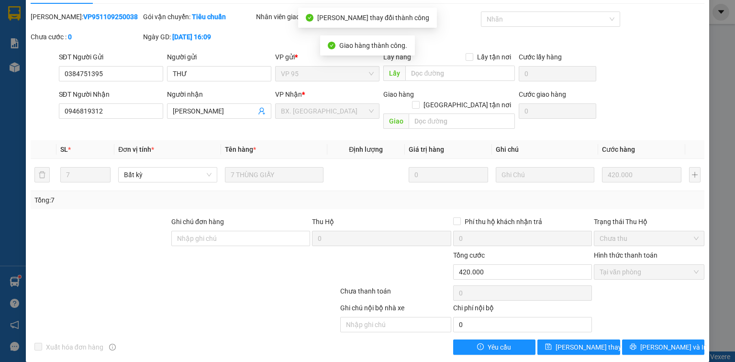
scroll to position [0, 0]
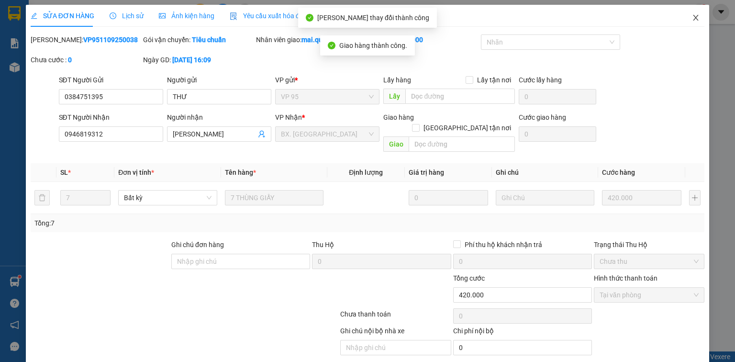
click at [691, 12] on span "Close" at bounding box center [695, 18] width 27 height 27
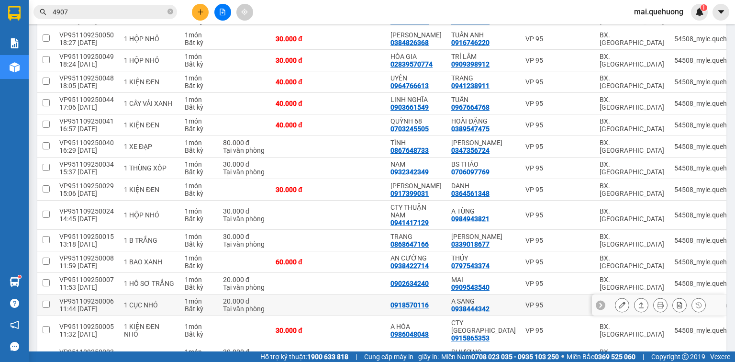
scroll to position [423, 0]
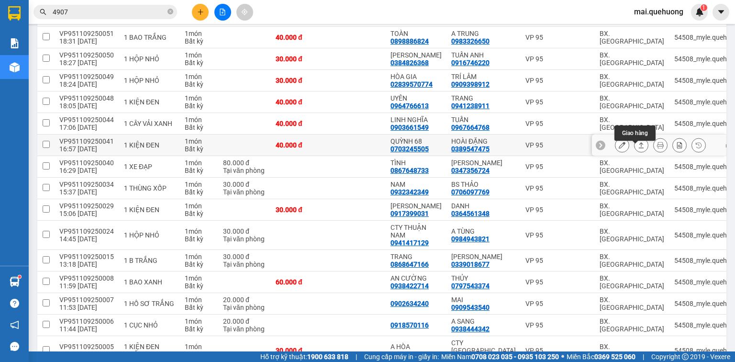
click at [638, 148] on icon at bounding box center [641, 145] width 7 height 7
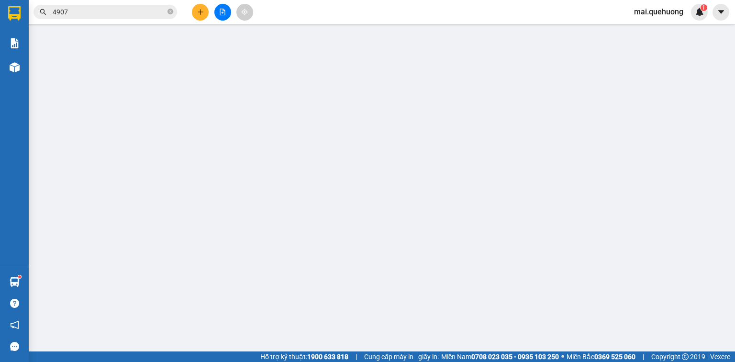
type input "0703245505"
type input "QUỲNH 68"
type input "0389547475"
type input "HOÀI ĐẶNG"
type input "40.000"
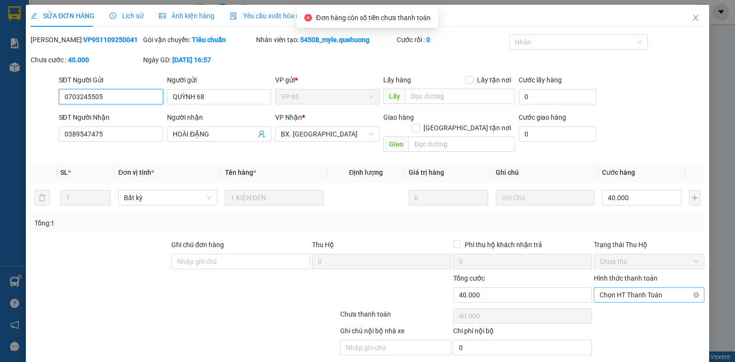
click at [628, 288] on span "Chọn HT Thanh Toán" at bounding box center [649, 295] width 99 height 14
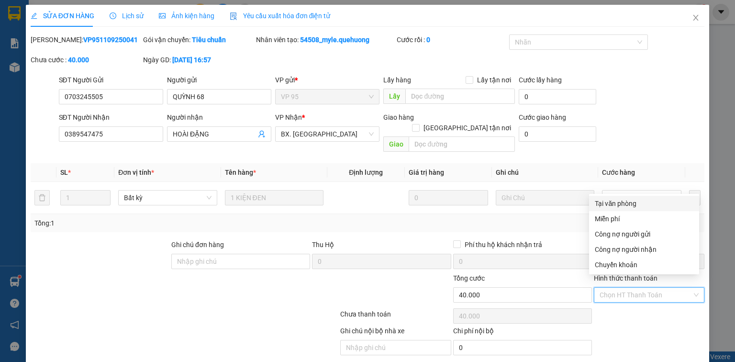
click at [621, 207] on div "Tại văn phòng" at bounding box center [644, 203] width 99 height 11
type input "0"
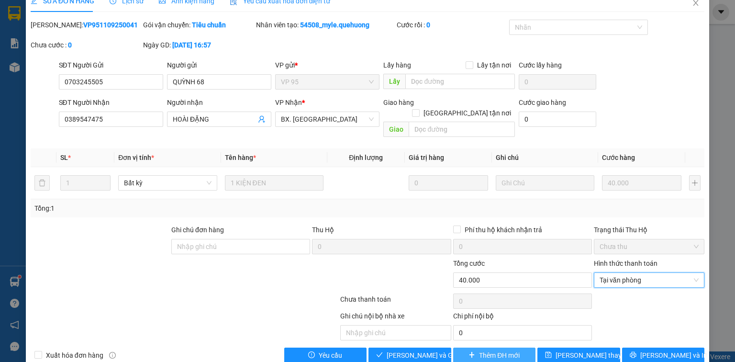
scroll to position [23, 0]
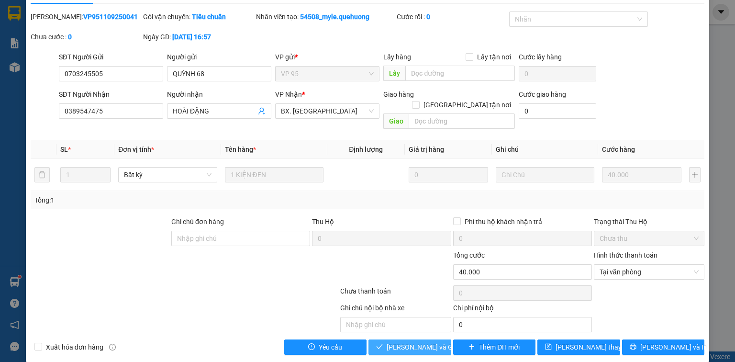
click at [396, 342] on span "[PERSON_NAME] và [PERSON_NAME] hàng" at bounding box center [433, 347] width 92 height 11
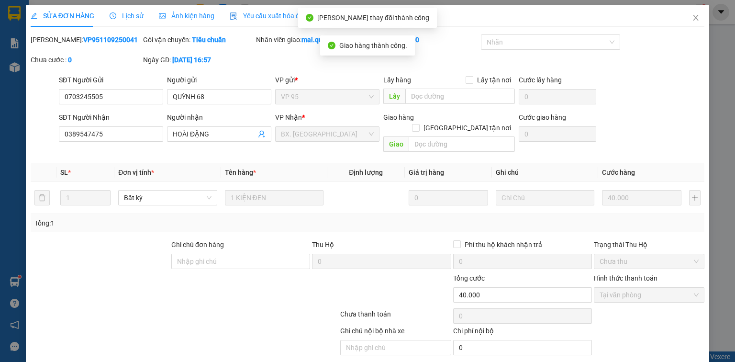
scroll to position [0, 0]
click at [692, 16] on icon "close" at bounding box center [696, 18] width 8 height 8
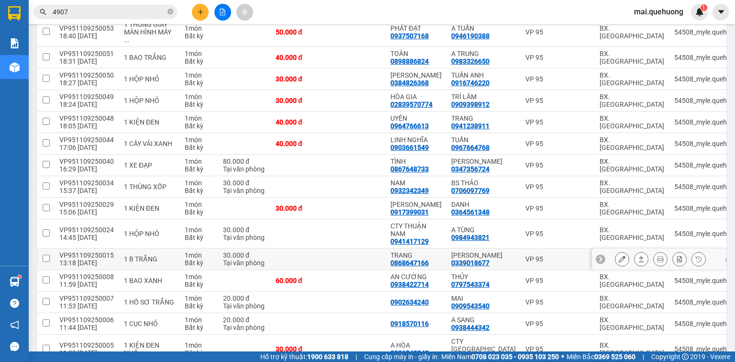
scroll to position [383, 0]
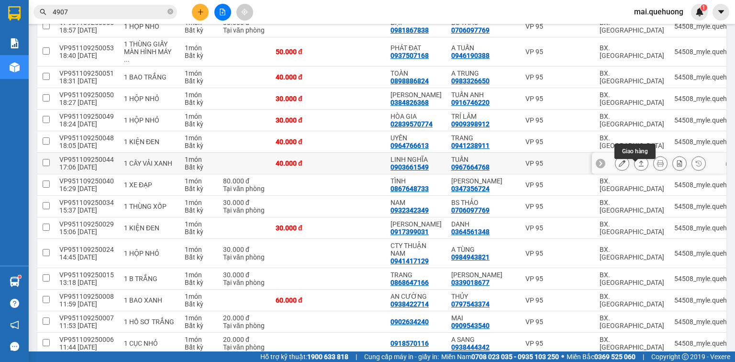
click at [638, 167] on icon at bounding box center [641, 163] width 7 height 7
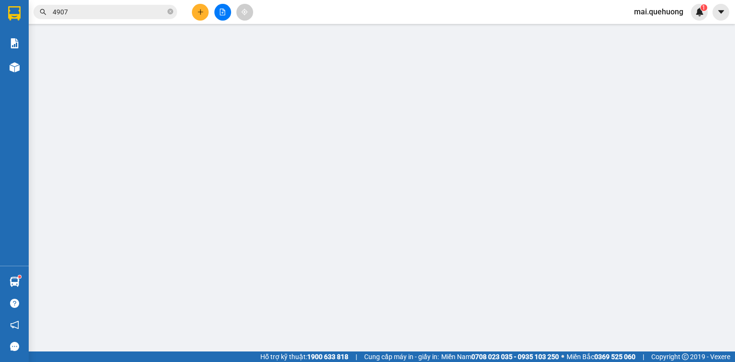
type input "0903661549"
type input "LINH NGHĨA"
type input "0967664768"
type input "TUẤN"
type input "40.000"
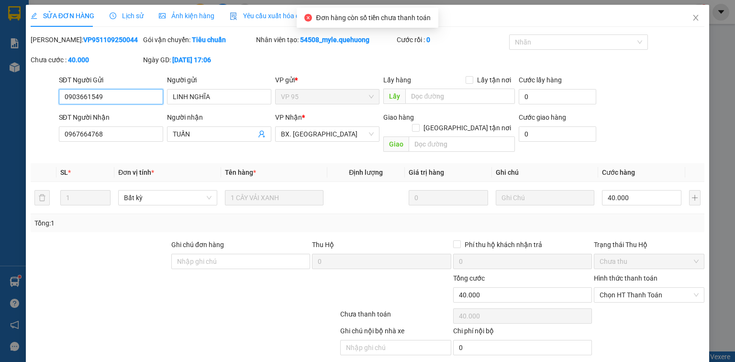
scroll to position [23, 0]
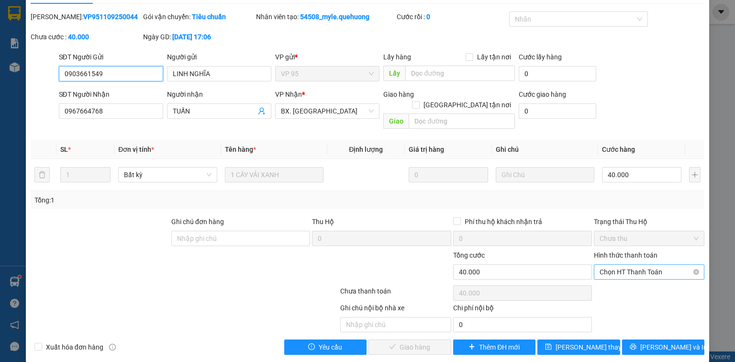
click at [638, 265] on span "Chọn HT Thanh Toán" at bounding box center [649, 272] width 99 height 14
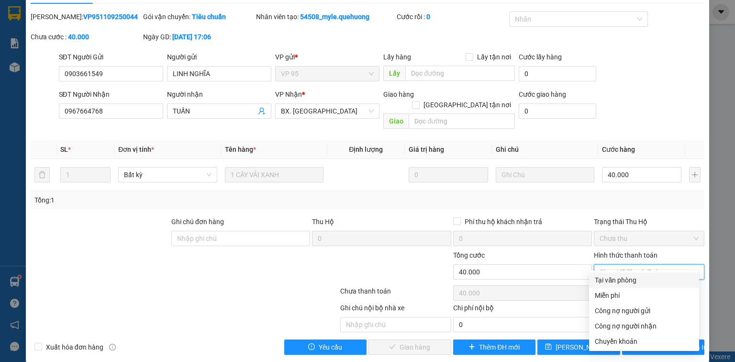
click at [626, 277] on div "Tại văn phòng" at bounding box center [644, 280] width 99 height 11
type input "0"
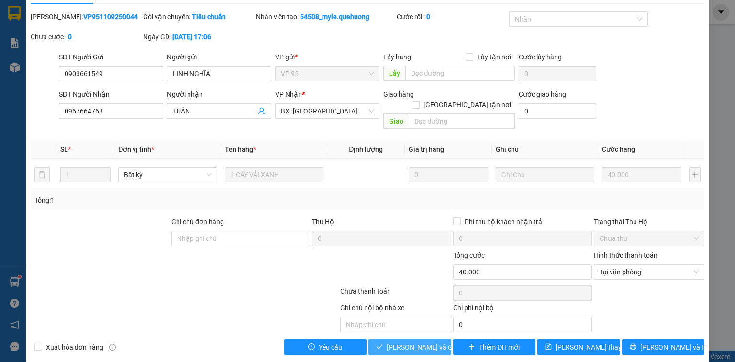
click at [424, 342] on span "[PERSON_NAME] và [PERSON_NAME] hàng" at bounding box center [433, 347] width 92 height 11
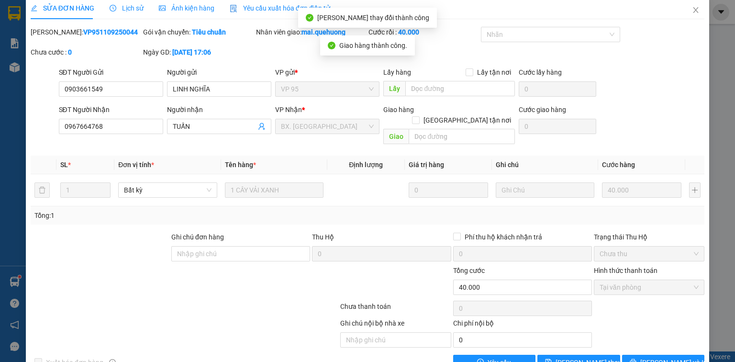
scroll to position [0, 0]
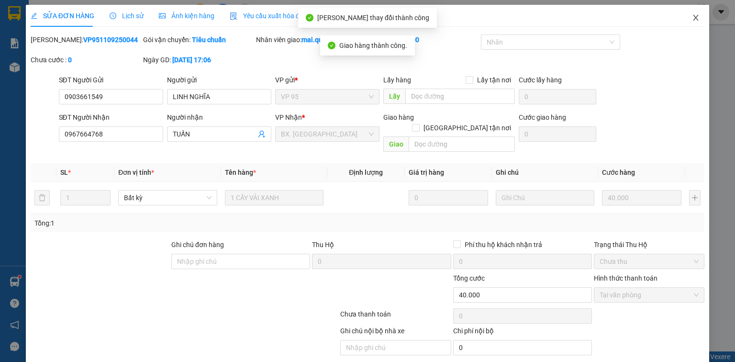
click at [692, 17] on icon "close" at bounding box center [696, 18] width 8 height 8
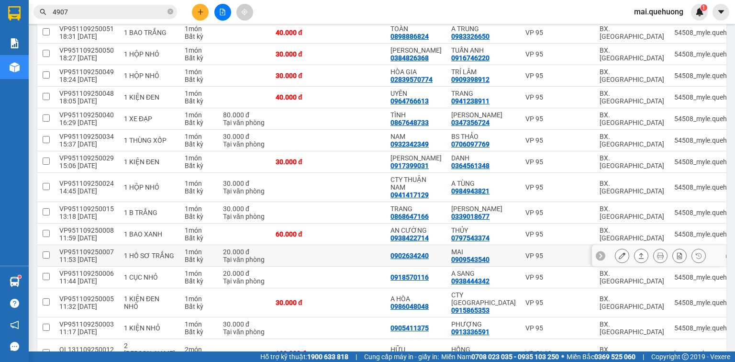
scroll to position [403, 0]
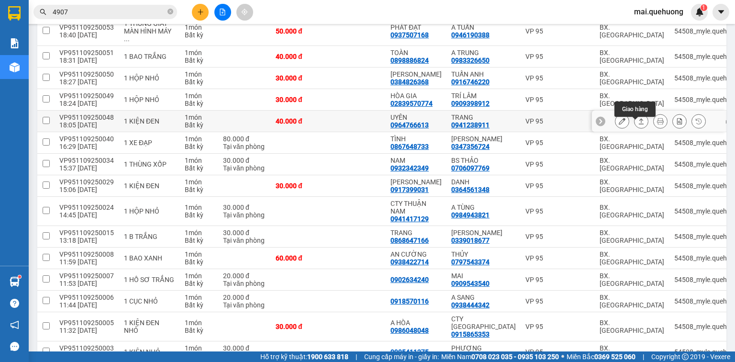
click at [636, 123] on button at bounding box center [641, 121] width 13 height 17
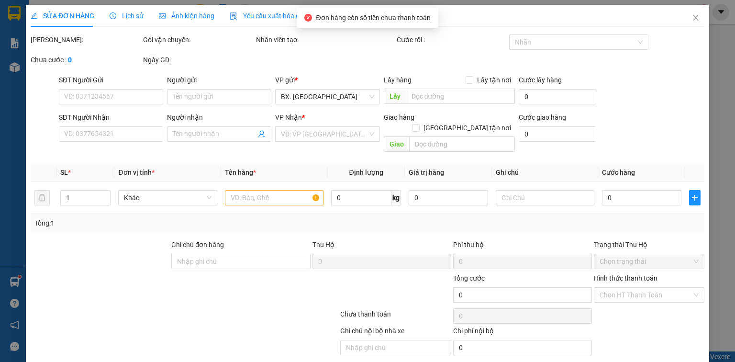
type input "0964766613"
type input "UYÊN"
type input "0941238911"
type input "TRANG"
type input "40.000"
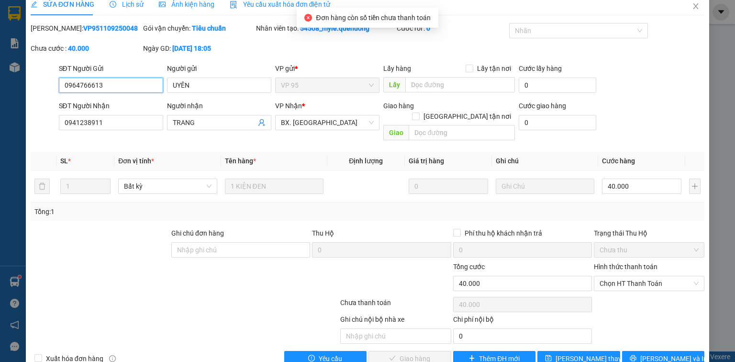
scroll to position [23, 0]
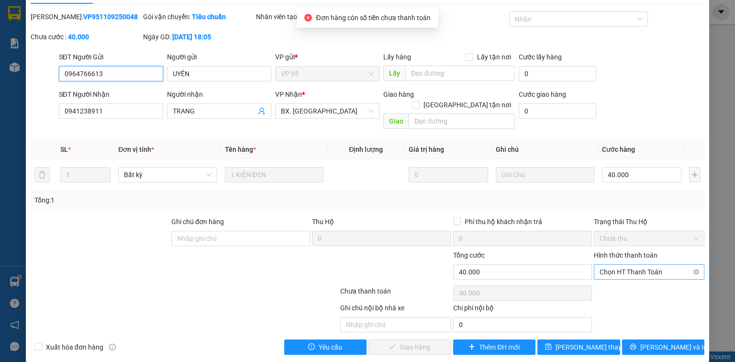
click at [633, 265] on span "Chọn HT Thanh Toán" at bounding box center [649, 272] width 99 height 14
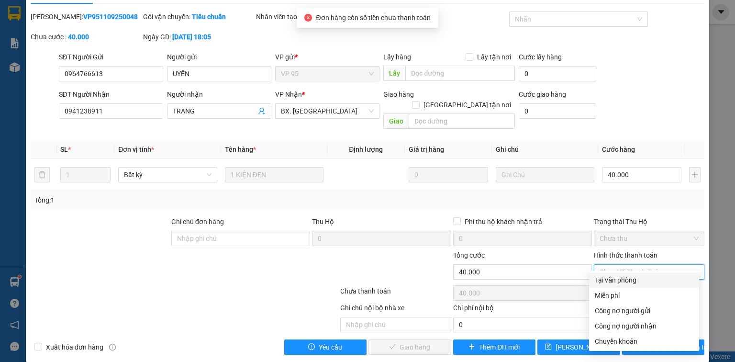
click at [628, 277] on div "Tại văn phòng" at bounding box center [644, 280] width 99 height 11
type input "0"
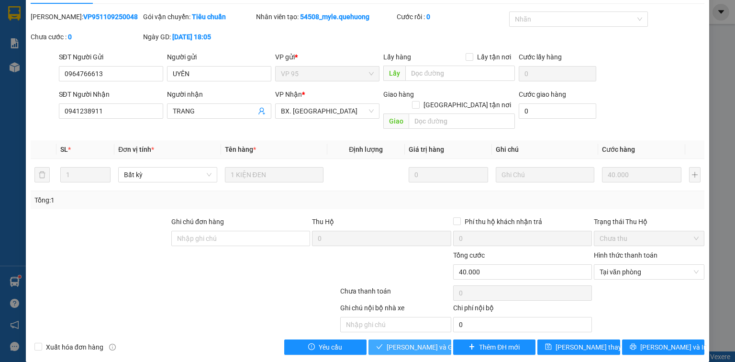
click at [400, 342] on span "[PERSON_NAME] và [PERSON_NAME] hàng" at bounding box center [433, 347] width 92 height 11
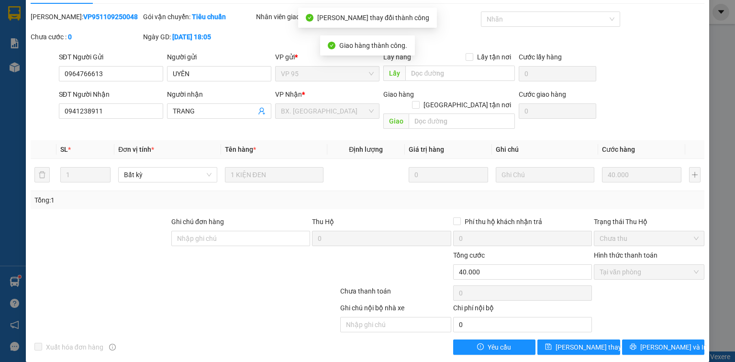
scroll to position [0, 0]
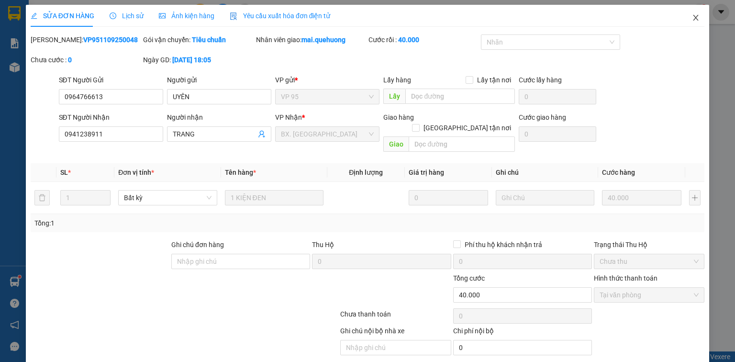
click at [691, 14] on span "Close" at bounding box center [695, 18] width 27 height 27
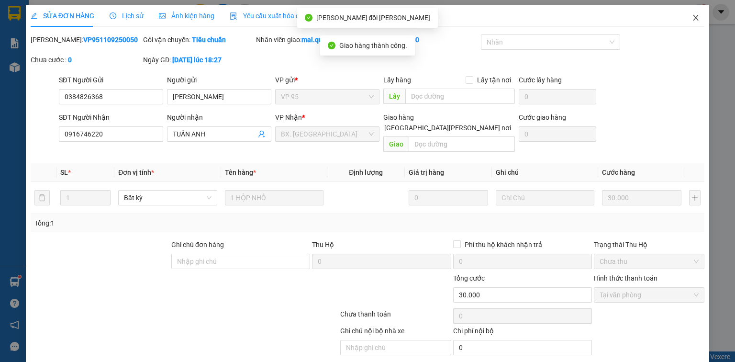
click at [693, 15] on icon "close" at bounding box center [696, 18] width 8 height 8
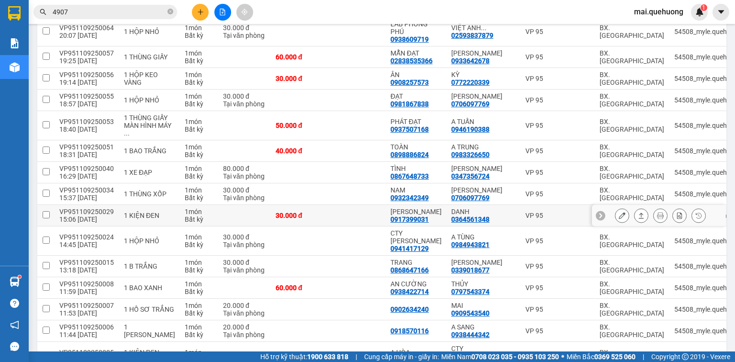
scroll to position [306, 0]
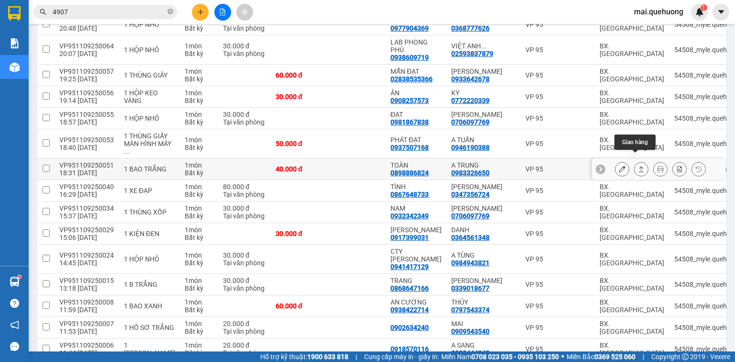
click at [638, 166] on icon at bounding box center [641, 169] width 7 height 7
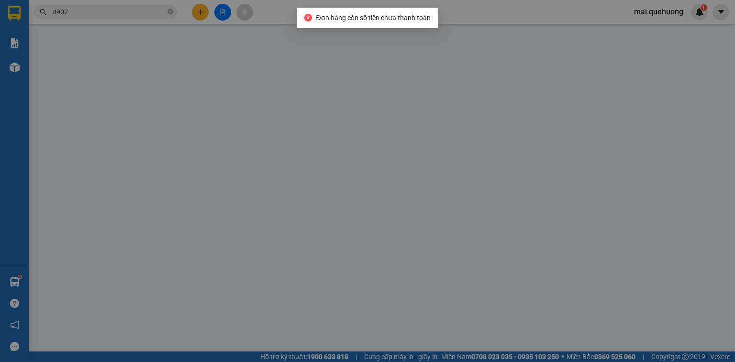
type input "0898886824"
type input "TOÀN"
type input "0983326650"
type input "A TRUNG"
type input "40.000"
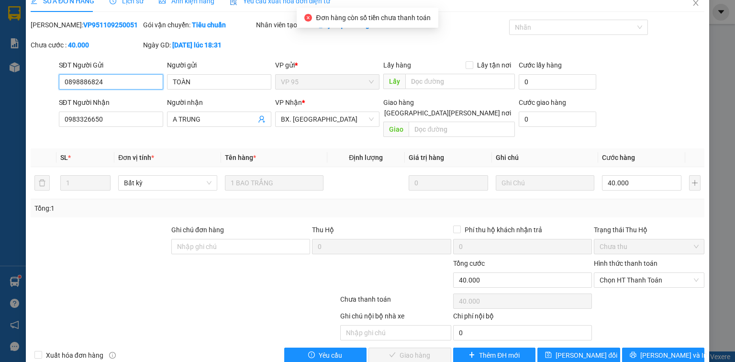
scroll to position [23, 0]
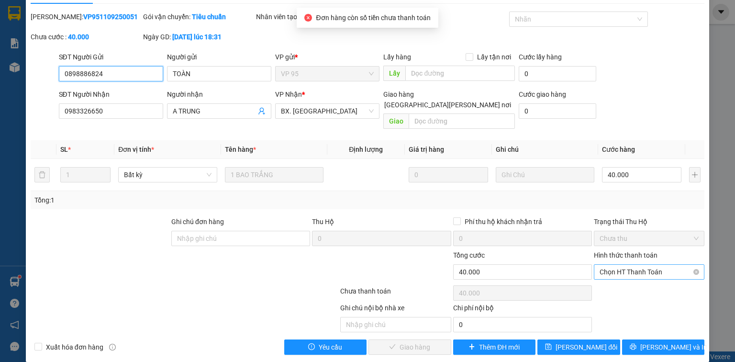
click at [637, 265] on span "Chọn HT Thanh Toán" at bounding box center [649, 272] width 99 height 14
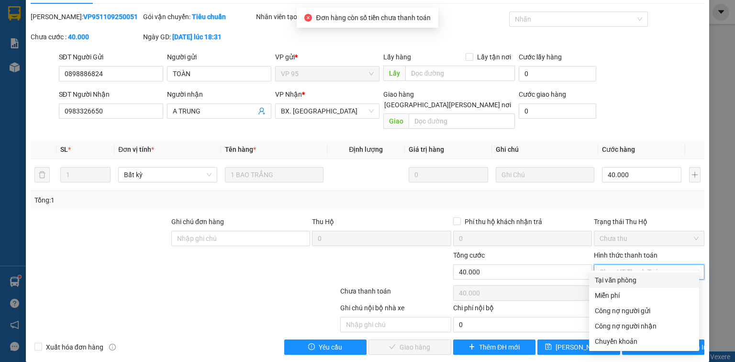
click at [629, 281] on div "Tại văn phòng" at bounding box center [644, 280] width 99 height 11
type input "0"
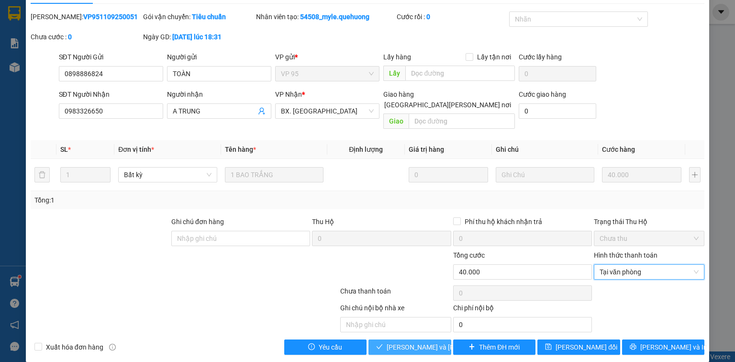
click at [413, 342] on span "[PERSON_NAME] và [PERSON_NAME] hàng" at bounding box center [451, 347] width 129 height 11
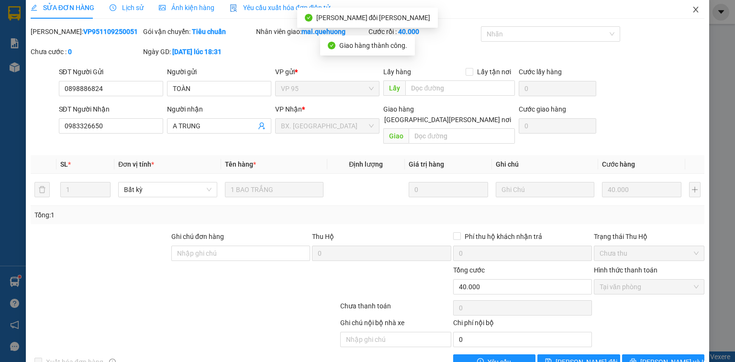
scroll to position [0, 0]
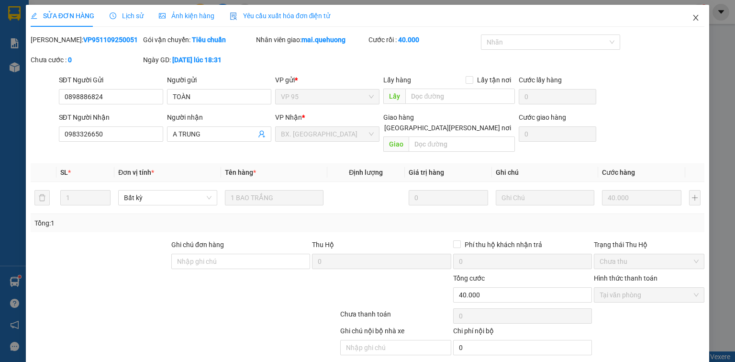
click at [693, 17] on icon "close" at bounding box center [695, 18] width 5 height 6
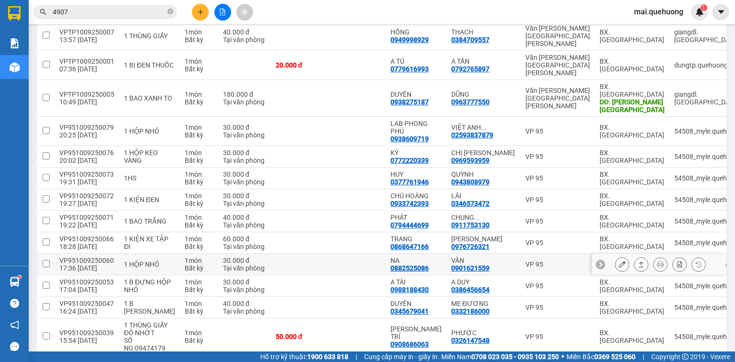
scroll to position [1084, 0]
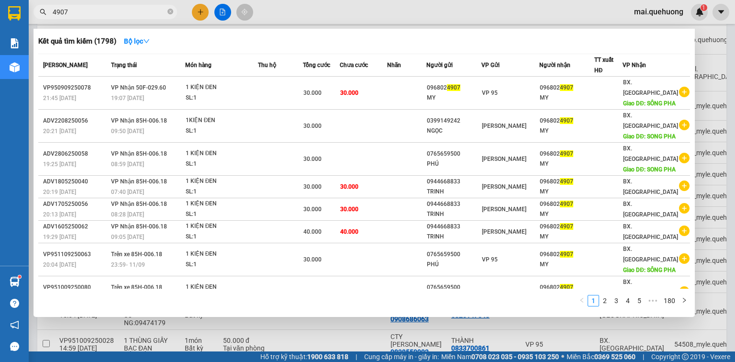
click at [140, 12] on input "4907" at bounding box center [109, 12] width 113 height 11
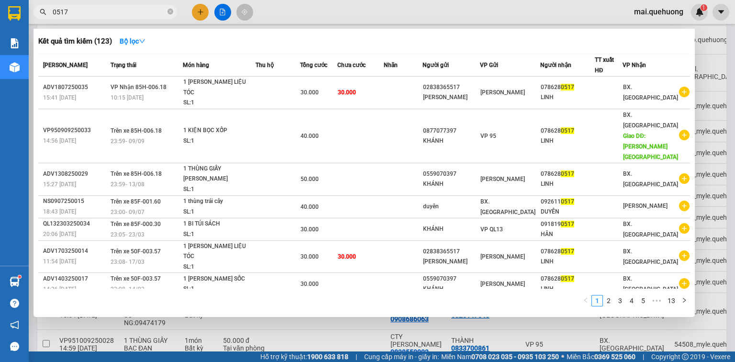
type input "0517"
click at [226, 12] on div at bounding box center [367, 181] width 735 height 362
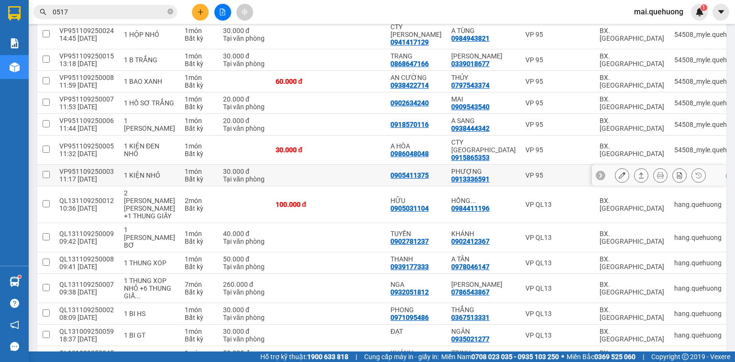
scroll to position [394, 0]
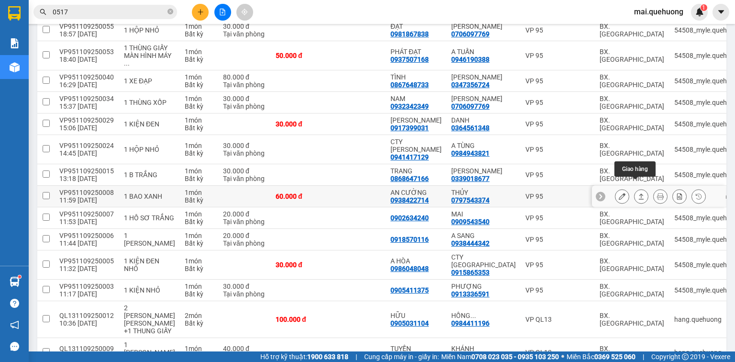
click at [639, 193] on icon at bounding box center [641, 196] width 5 height 6
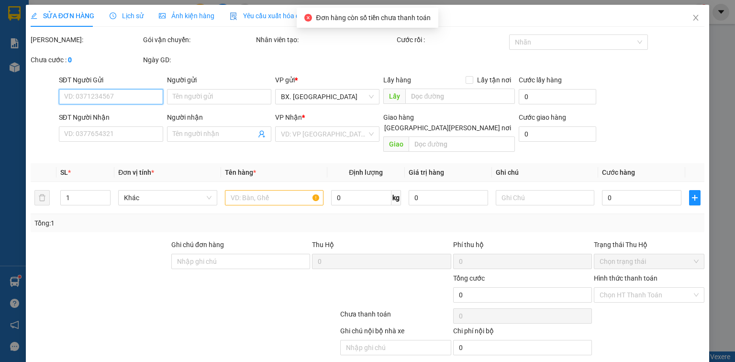
type input "0938422714"
type input "AN CƯỜNG"
type input "0797543374"
type input "THỦY"
type input "60.000"
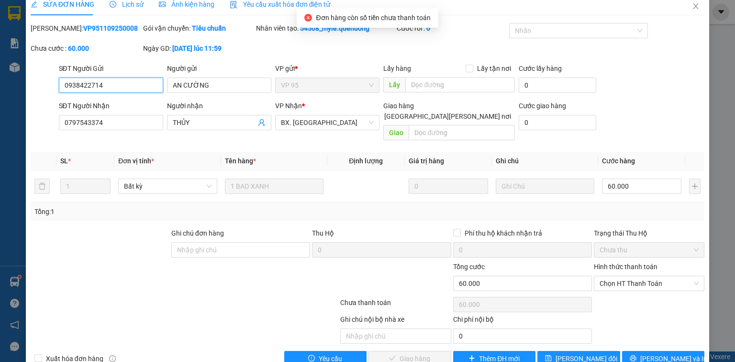
scroll to position [23, 0]
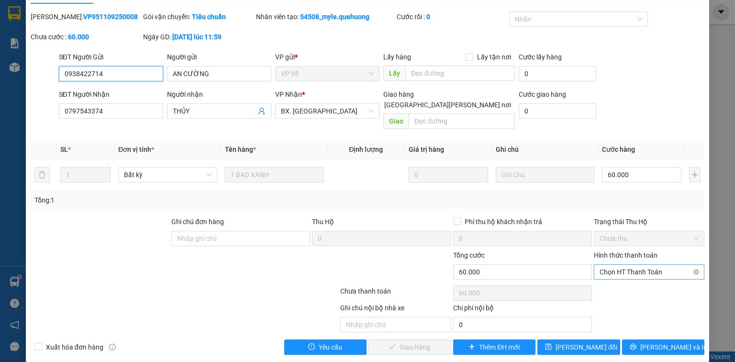
click at [629, 265] on span "Chọn HT Thanh Toán" at bounding box center [649, 272] width 99 height 14
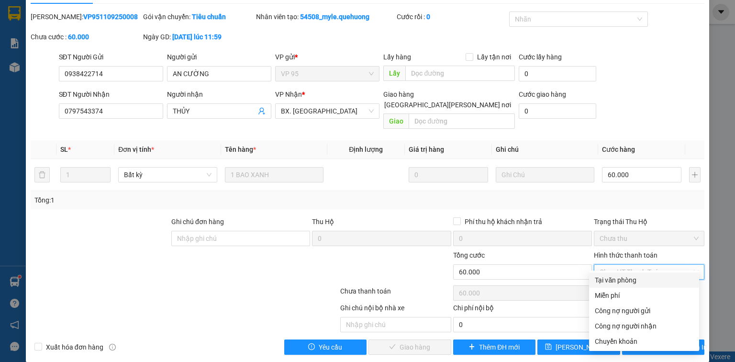
click at [626, 279] on div "Tại văn phòng" at bounding box center [644, 280] width 99 height 11
type input "0"
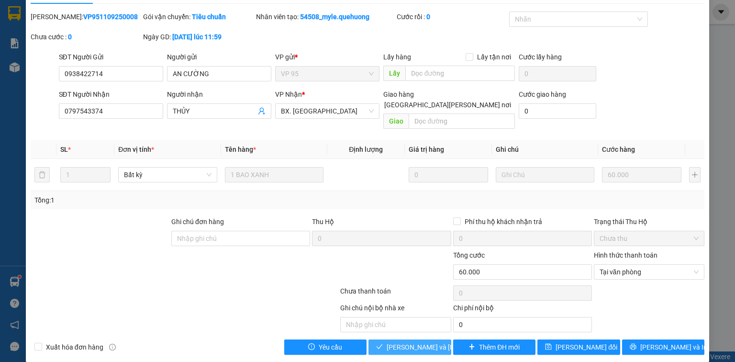
click at [421, 342] on span "[PERSON_NAME] và [PERSON_NAME] hàng" at bounding box center [451, 347] width 129 height 11
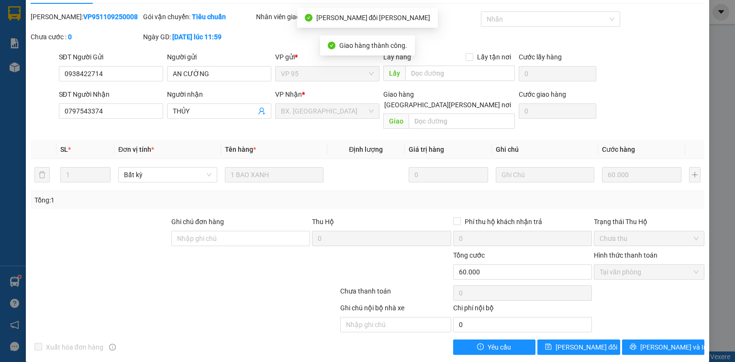
scroll to position [0, 0]
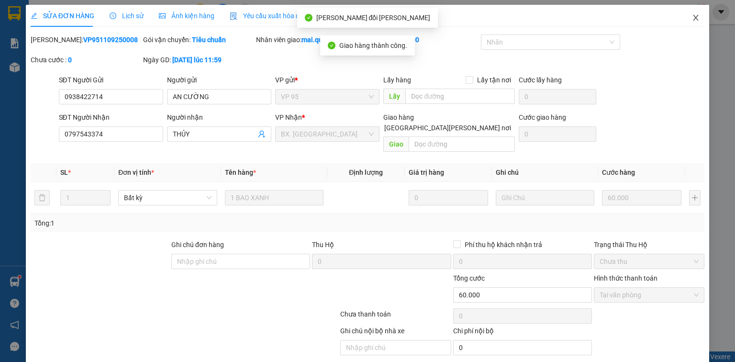
click at [692, 16] on icon "close" at bounding box center [696, 18] width 8 height 8
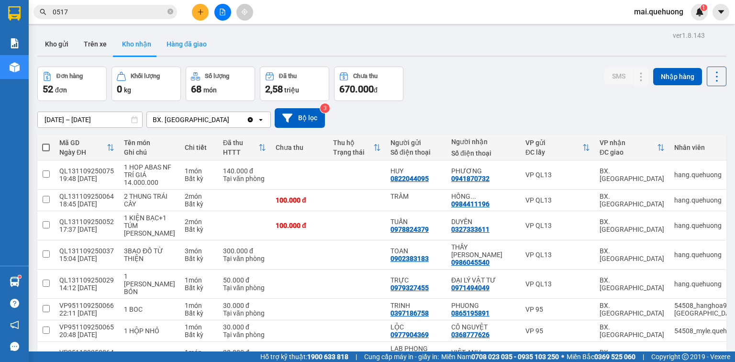
click at [189, 43] on button "Hàng đã giao" at bounding box center [187, 44] width 56 height 23
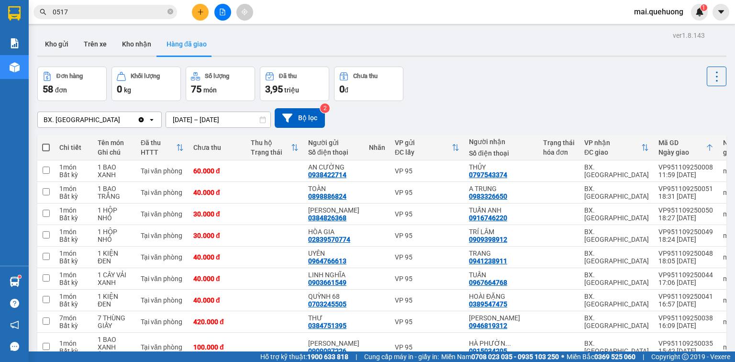
click at [205, 117] on input "[DATE] – [DATE]" at bounding box center [218, 119] width 104 height 15
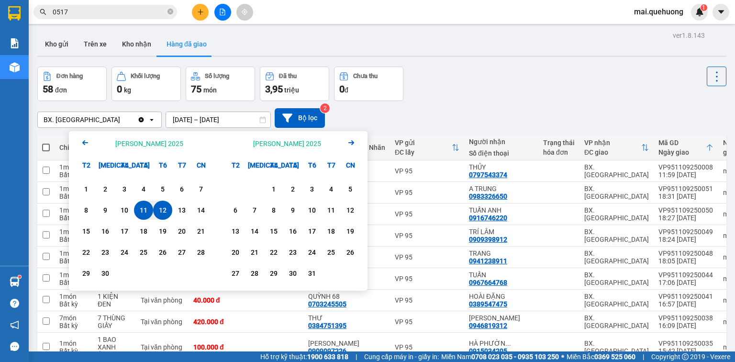
click at [145, 211] on div "11" at bounding box center [143, 209] width 13 height 11
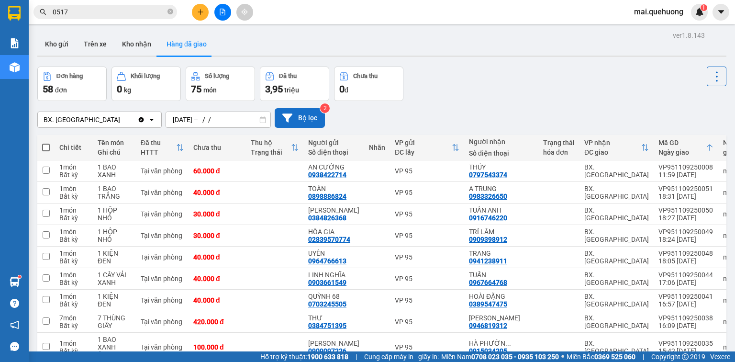
click at [304, 117] on button "Bộ lọc" at bounding box center [300, 118] width 50 height 20
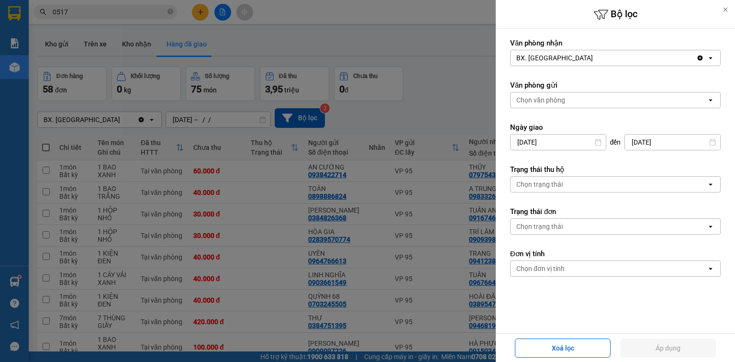
click at [435, 107] on div at bounding box center [367, 181] width 735 height 362
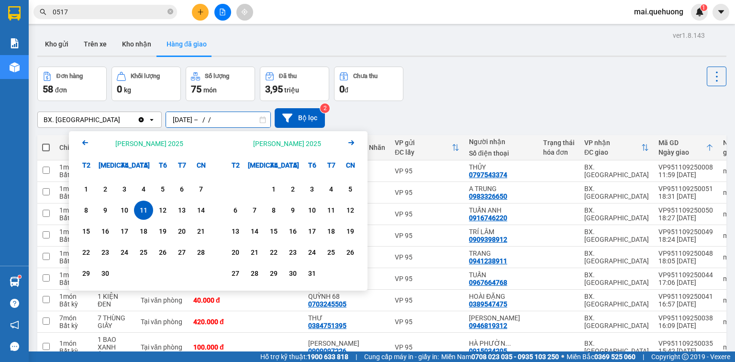
click at [239, 118] on input "[DATE] – / /" at bounding box center [218, 119] width 104 height 15
click at [146, 209] on div "11" at bounding box center [143, 209] width 13 height 11
type input "[DATE] – [DATE]"
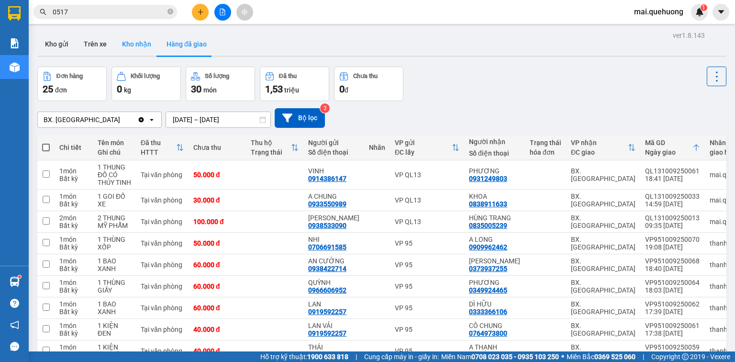
click at [129, 40] on button "Kho nhận" at bounding box center [136, 44] width 45 height 23
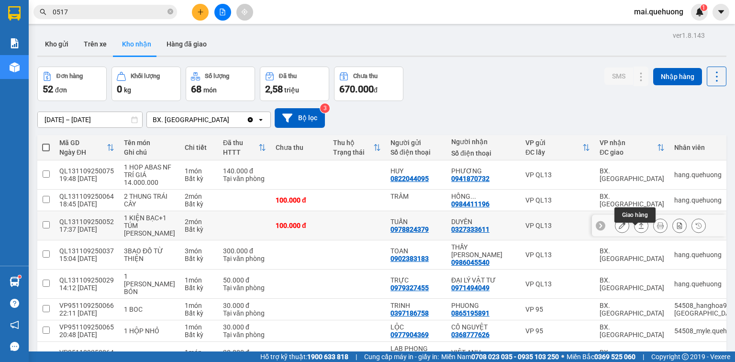
click at [638, 229] on icon at bounding box center [641, 225] width 7 height 7
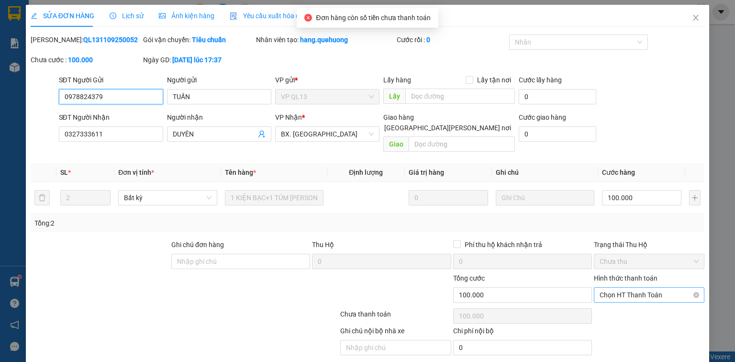
click at [626, 288] on span "Chọn HT Thanh Toán" at bounding box center [649, 295] width 99 height 14
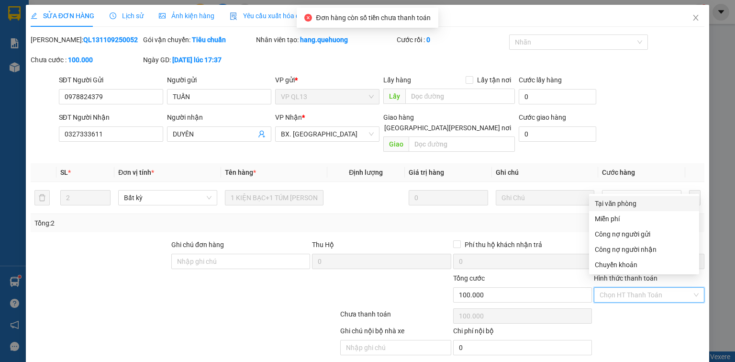
click at [627, 203] on div "Tại văn phòng" at bounding box center [644, 203] width 99 height 11
type input "0"
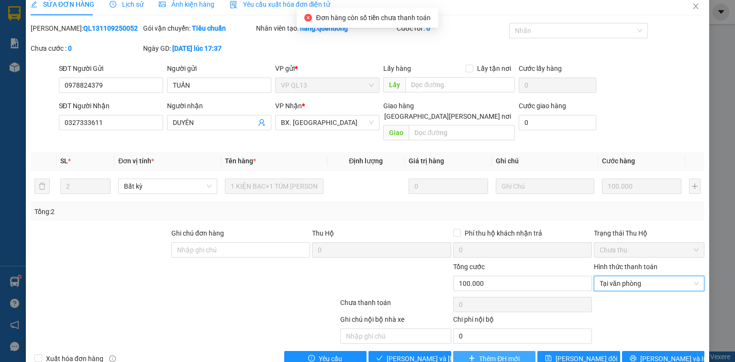
scroll to position [23, 0]
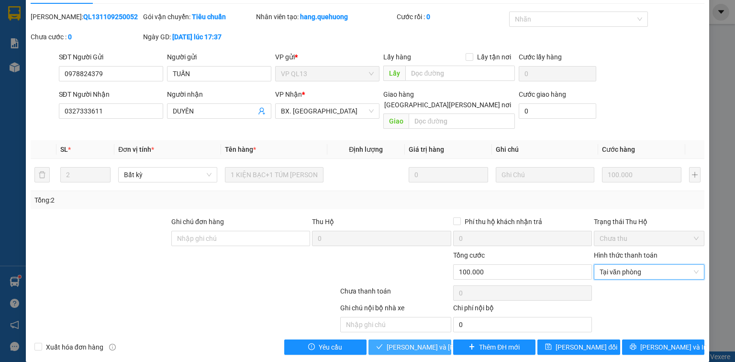
click at [415, 342] on span "[PERSON_NAME] và [PERSON_NAME] hàng" at bounding box center [451, 347] width 129 height 11
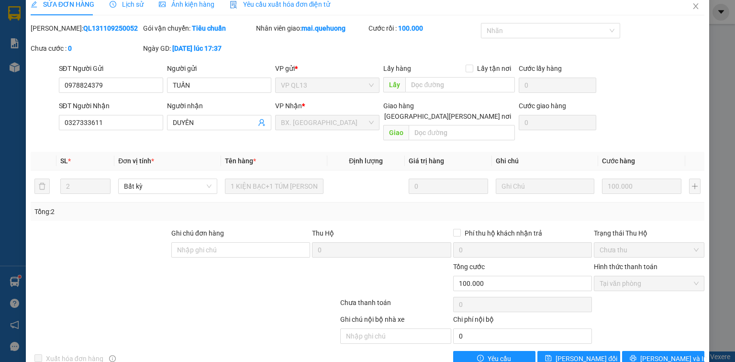
scroll to position [0, 0]
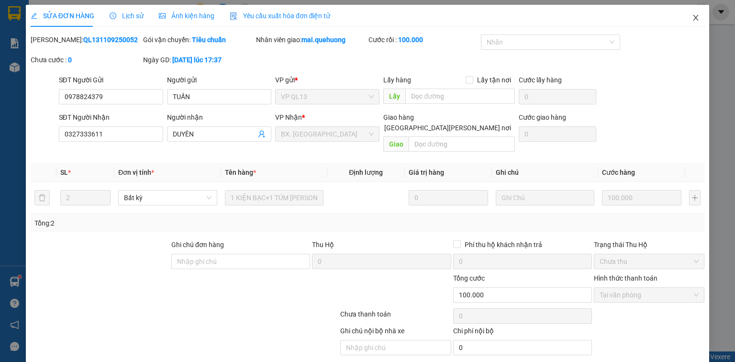
click at [693, 19] on icon "close" at bounding box center [695, 18] width 5 height 6
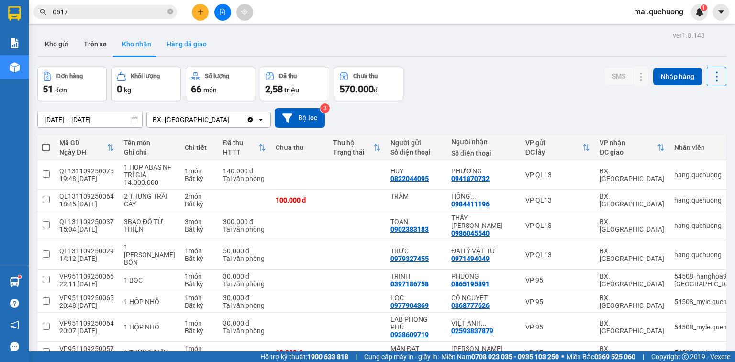
click at [196, 44] on button "Hàng đã giao" at bounding box center [187, 44] width 56 height 23
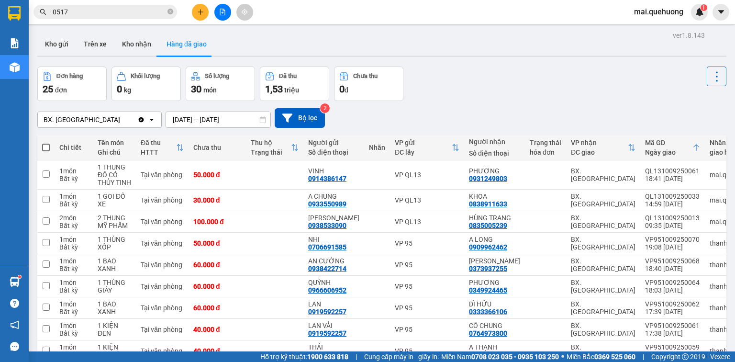
click at [220, 122] on input "[DATE] – [DATE]" at bounding box center [218, 119] width 104 height 15
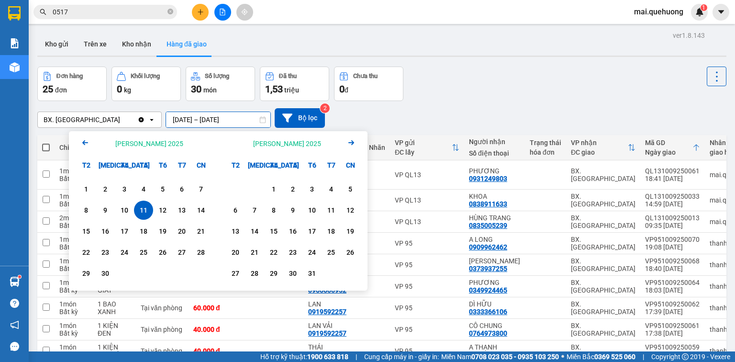
click at [141, 206] on div "11" at bounding box center [143, 209] width 13 height 11
click at [241, 120] on input "[DATE] – / /" at bounding box center [218, 119] width 104 height 15
click at [160, 206] on div "12" at bounding box center [162, 209] width 13 height 11
type input "[DATE] – [DATE]"
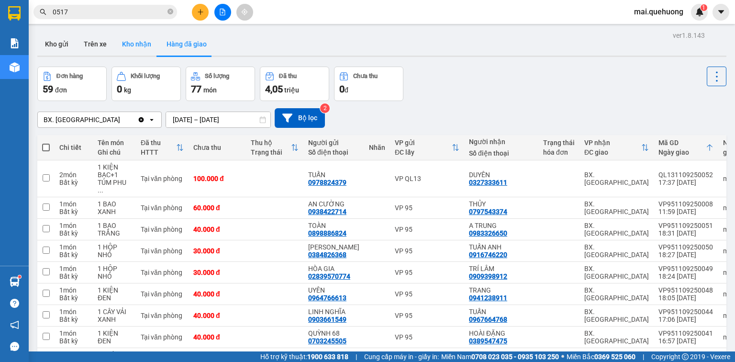
click at [131, 46] on button "Kho nhận" at bounding box center [136, 44] width 45 height 23
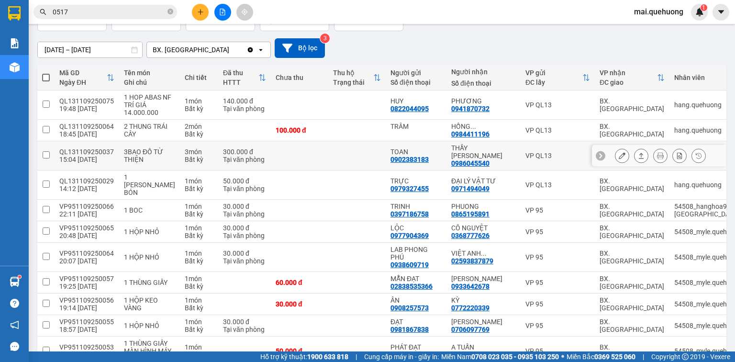
scroll to position [153, 0]
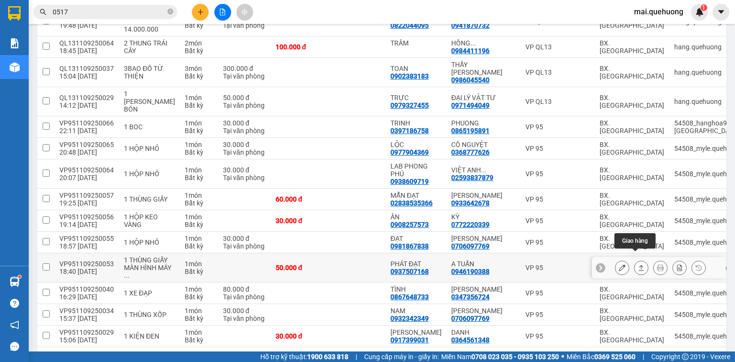
click at [638, 264] on icon at bounding box center [641, 267] width 7 height 7
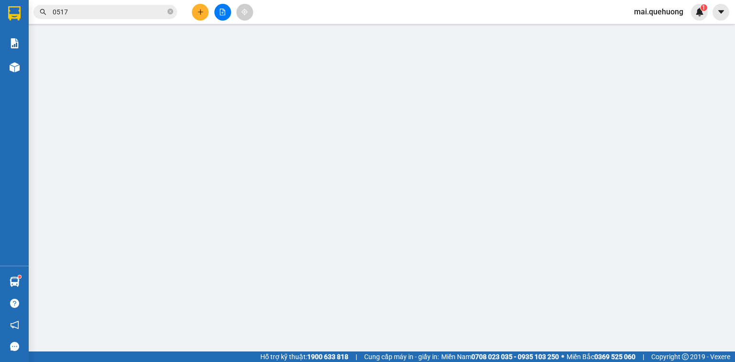
type input "0937507168"
type input "PHÁT ĐẠT"
type input "0946190388"
type input "A TUẤN"
type input "50.000"
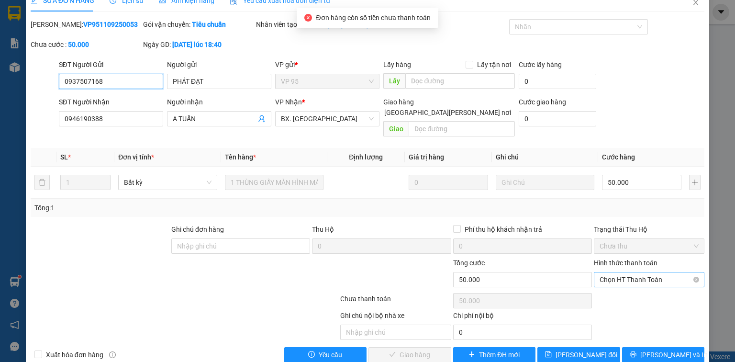
scroll to position [23, 0]
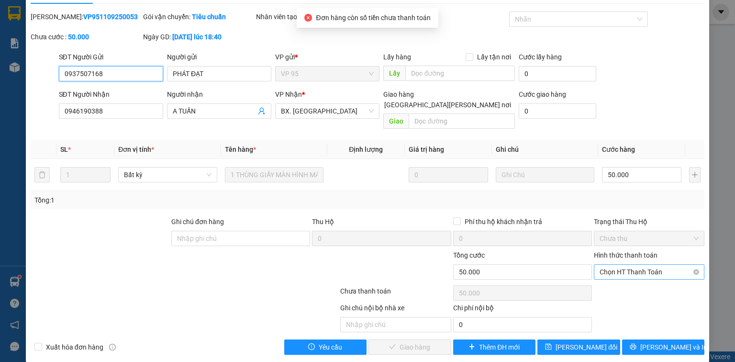
click at [630, 265] on span "Chọn HT Thanh Toán" at bounding box center [649, 272] width 99 height 14
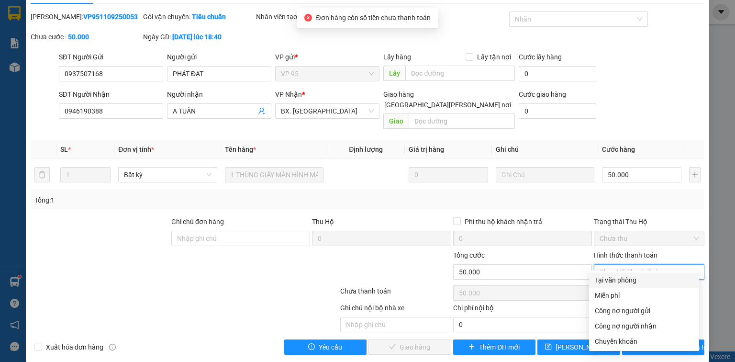
click at [617, 281] on div "Tại văn phòng" at bounding box center [644, 280] width 99 height 11
type input "0"
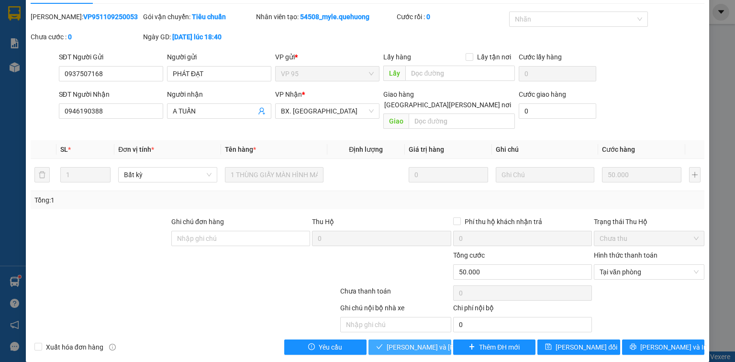
click at [407, 342] on span "[PERSON_NAME] và [PERSON_NAME] hàng" at bounding box center [451, 347] width 129 height 11
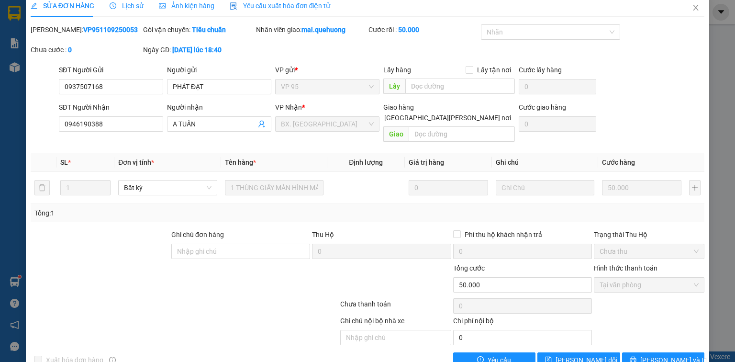
scroll to position [0, 0]
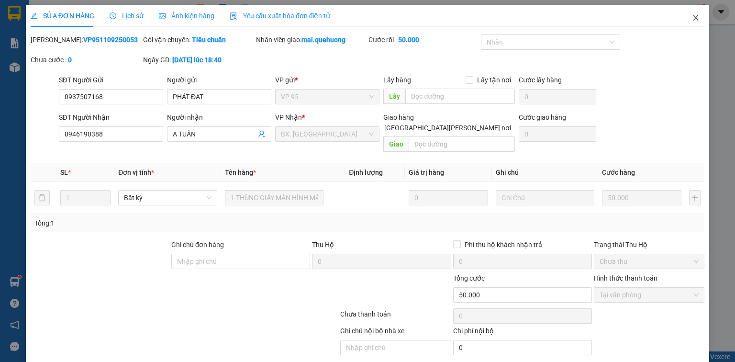
click at [693, 18] on icon "close" at bounding box center [696, 18] width 8 height 8
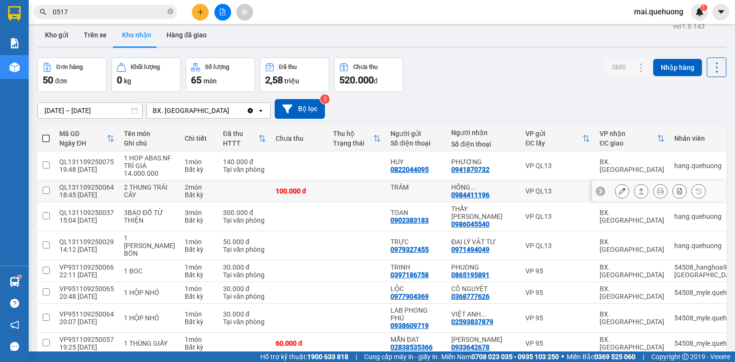
scroll to position [8, 0]
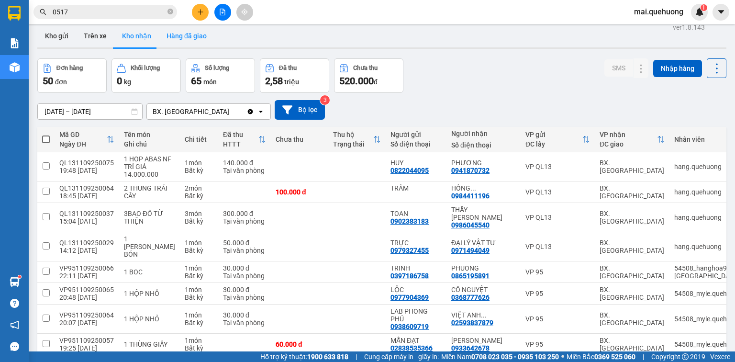
click at [174, 32] on button "Hàng đã giao" at bounding box center [187, 35] width 56 height 23
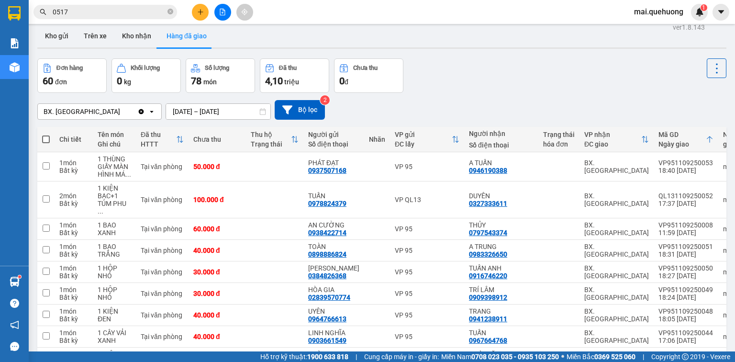
click at [132, 12] on input "0517" at bounding box center [109, 12] width 113 height 11
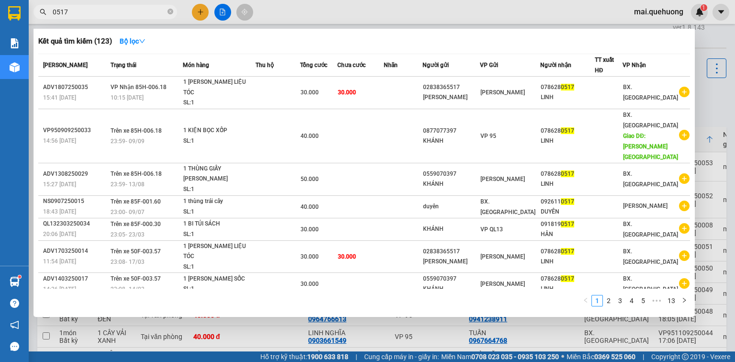
click at [132, 12] on input "0517" at bounding box center [109, 12] width 113 height 11
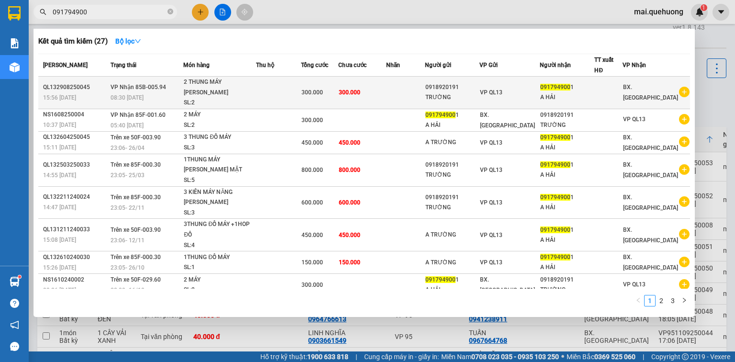
type input "091794900"
click at [464, 95] on div "TRƯỜNG" at bounding box center [452, 97] width 54 height 10
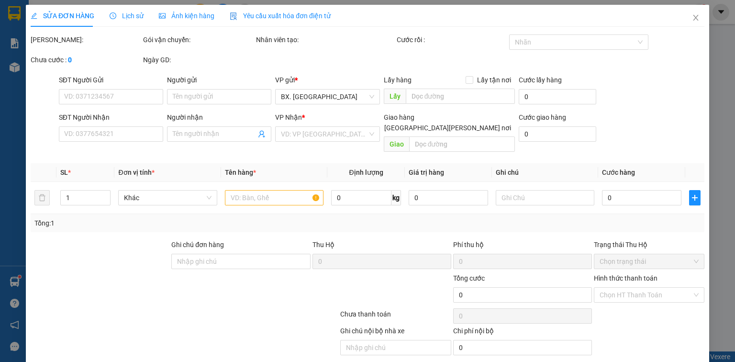
type input "0918920191"
type input "TRƯỜNG"
type input "0917949001"
type input "A HẢI"
type input "300.000"
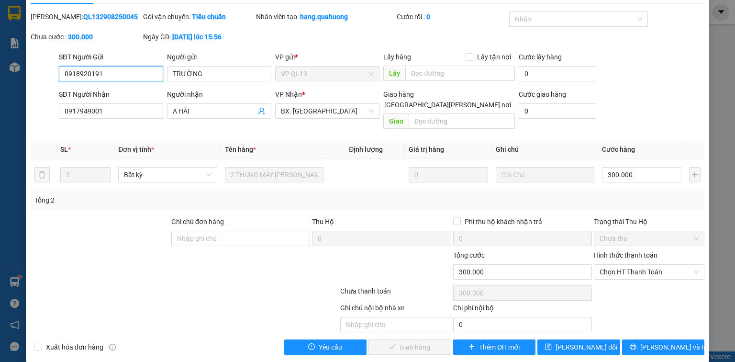
scroll to position [23, 0]
click at [642, 265] on span "Chọn HT Thanh Toán" at bounding box center [649, 272] width 99 height 14
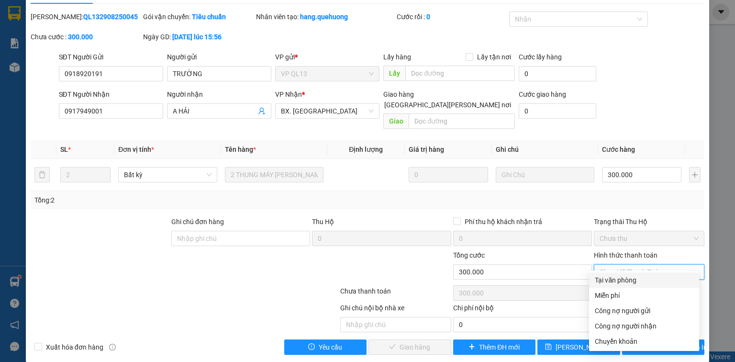
click at [619, 281] on div "Tại văn phòng" at bounding box center [644, 280] width 99 height 11
type input "0"
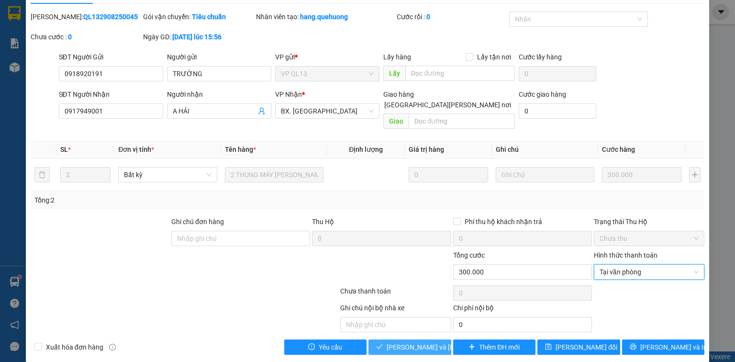
click at [402, 342] on span "[PERSON_NAME] và [PERSON_NAME] hàng" at bounding box center [451, 347] width 129 height 11
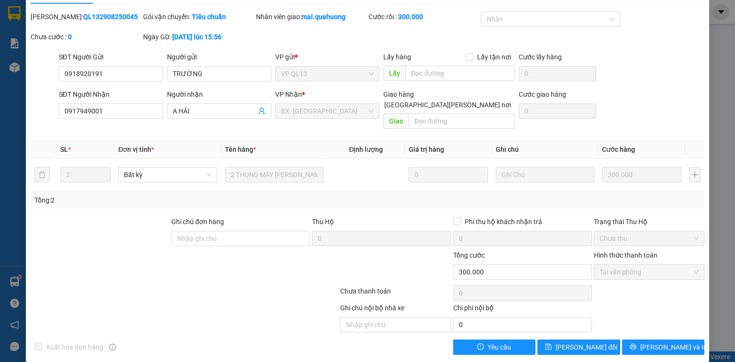
scroll to position [0, 0]
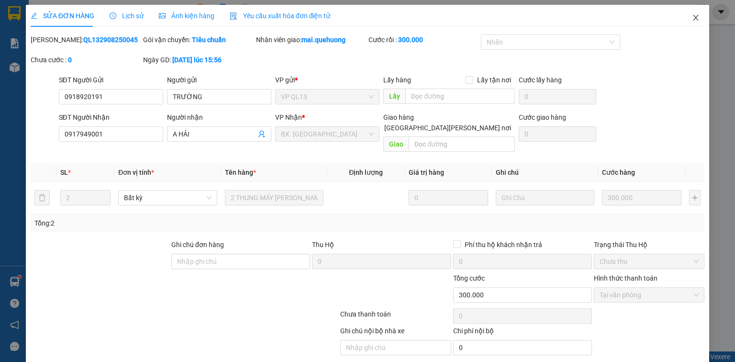
click at [692, 15] on icon "close" at bounding box center [696, 18] width 8 height 8
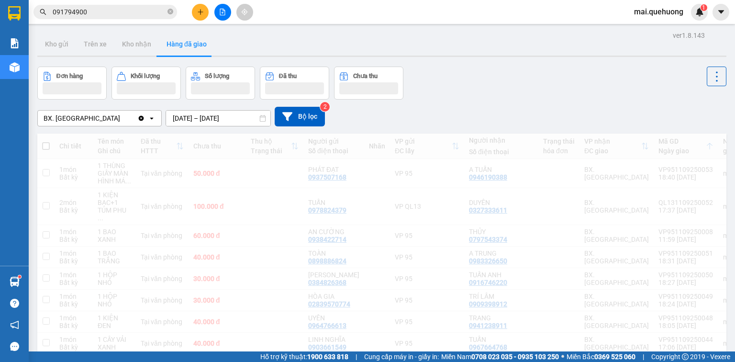
click at [690, 15] on span "mai.quehuong" at bounding box center [658, 12] width 65 height 12
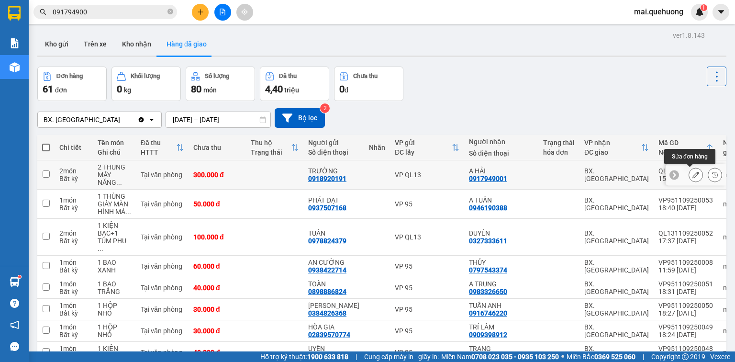
click at [693, 175] on icon at bounding box center [696, 174] width 7 height 7
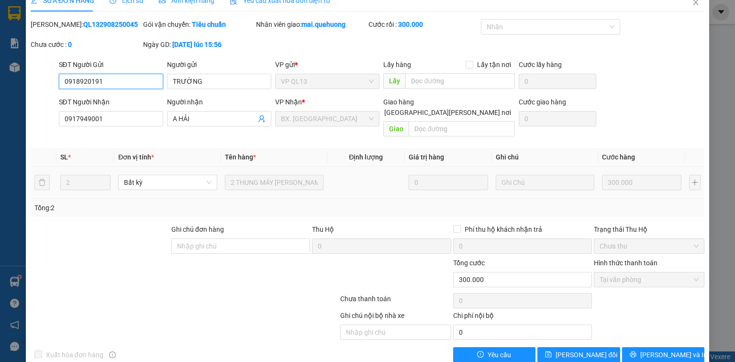
scroll to position [23, 0]
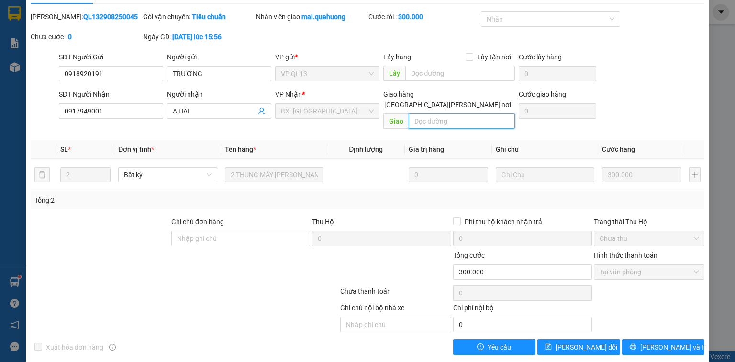
click at [444, 113] on input "text" at bounding box center [462, 120] width 106 height 15
type input "THÚY"
click at [577, 342] on span "[PERSON_NAME] đổi" at bounding box center [587, 347] width 62 height 11
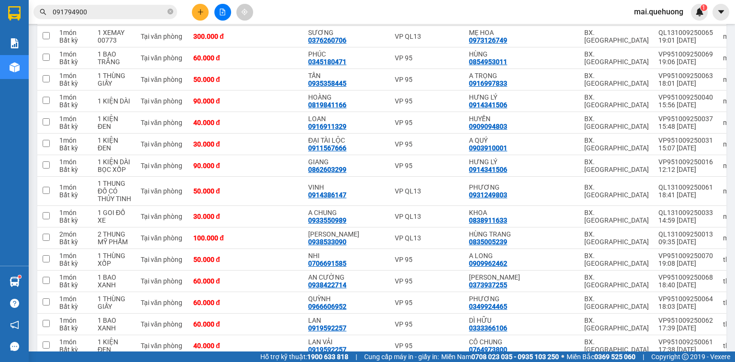
scroll to position [914, 0]
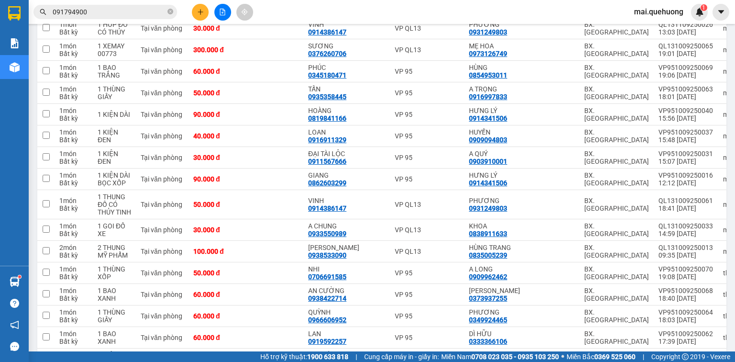
click at [146, 9] on input "091794900" at bounding box center [109, 12] width 113 height 11
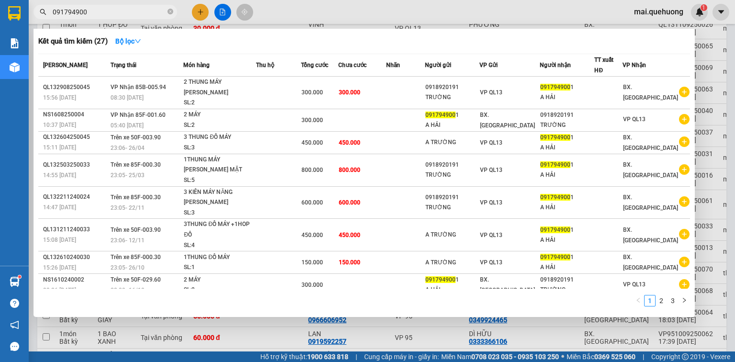
click at [146, 9] on input "091794900" at bounding box center [109, 12] width 113 height 11
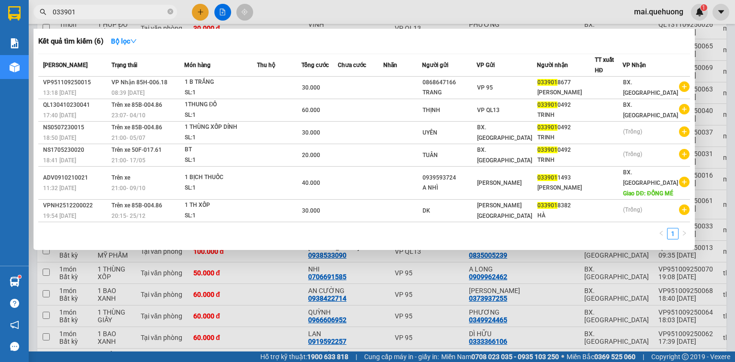
type input "033901"
click at [414, 15] on div at bounding box center [367, 181] width 735 height 362
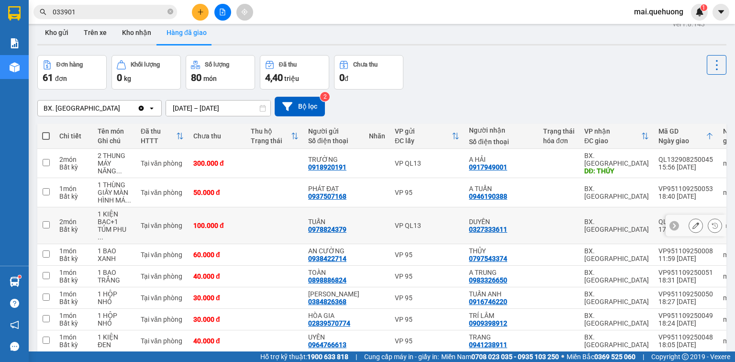
scroll to position [0, 0]
